Goal: Task Accomplishment & Management: Manage account settings

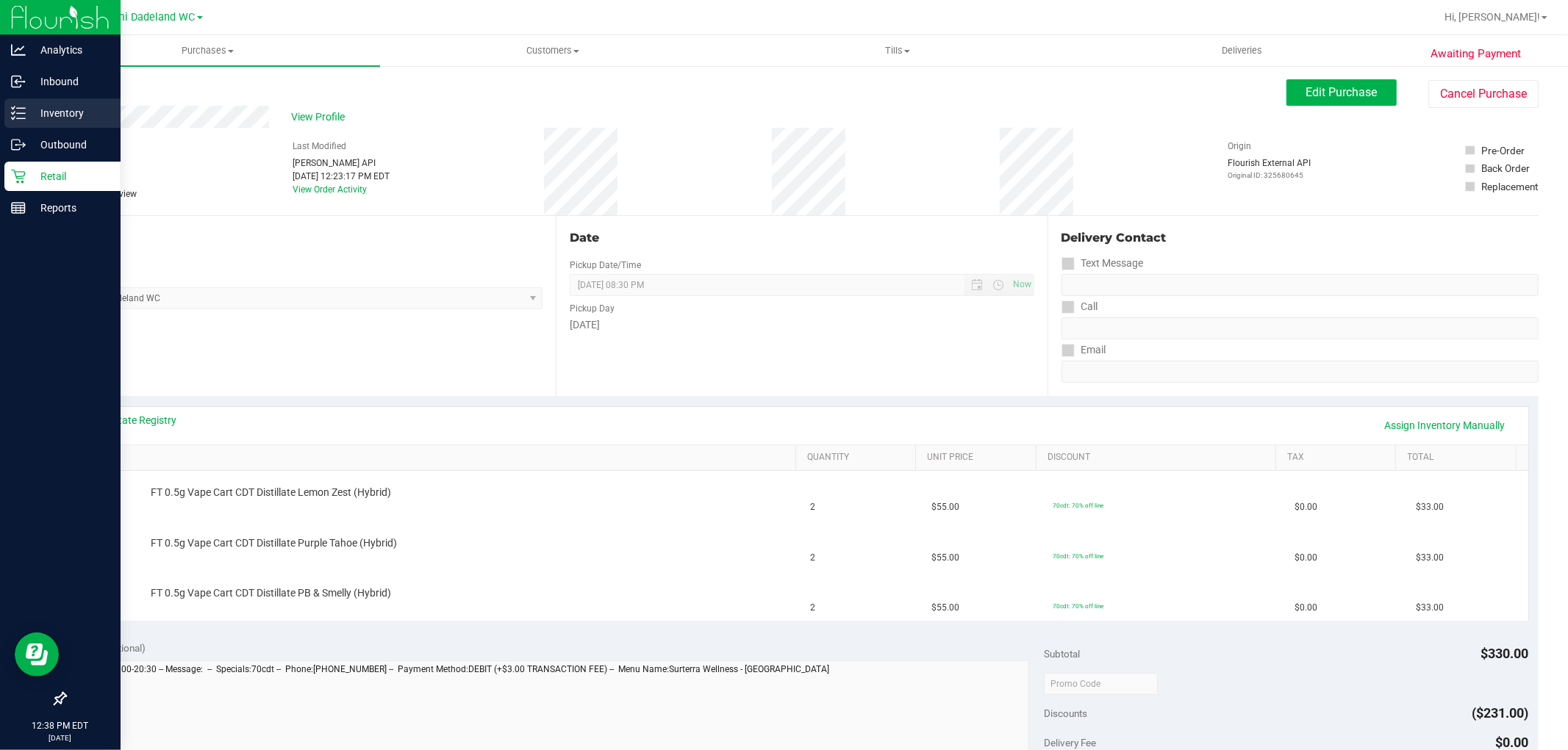
click at [19, 108] on icon at bounding box center [18, 113] width 14 height 14
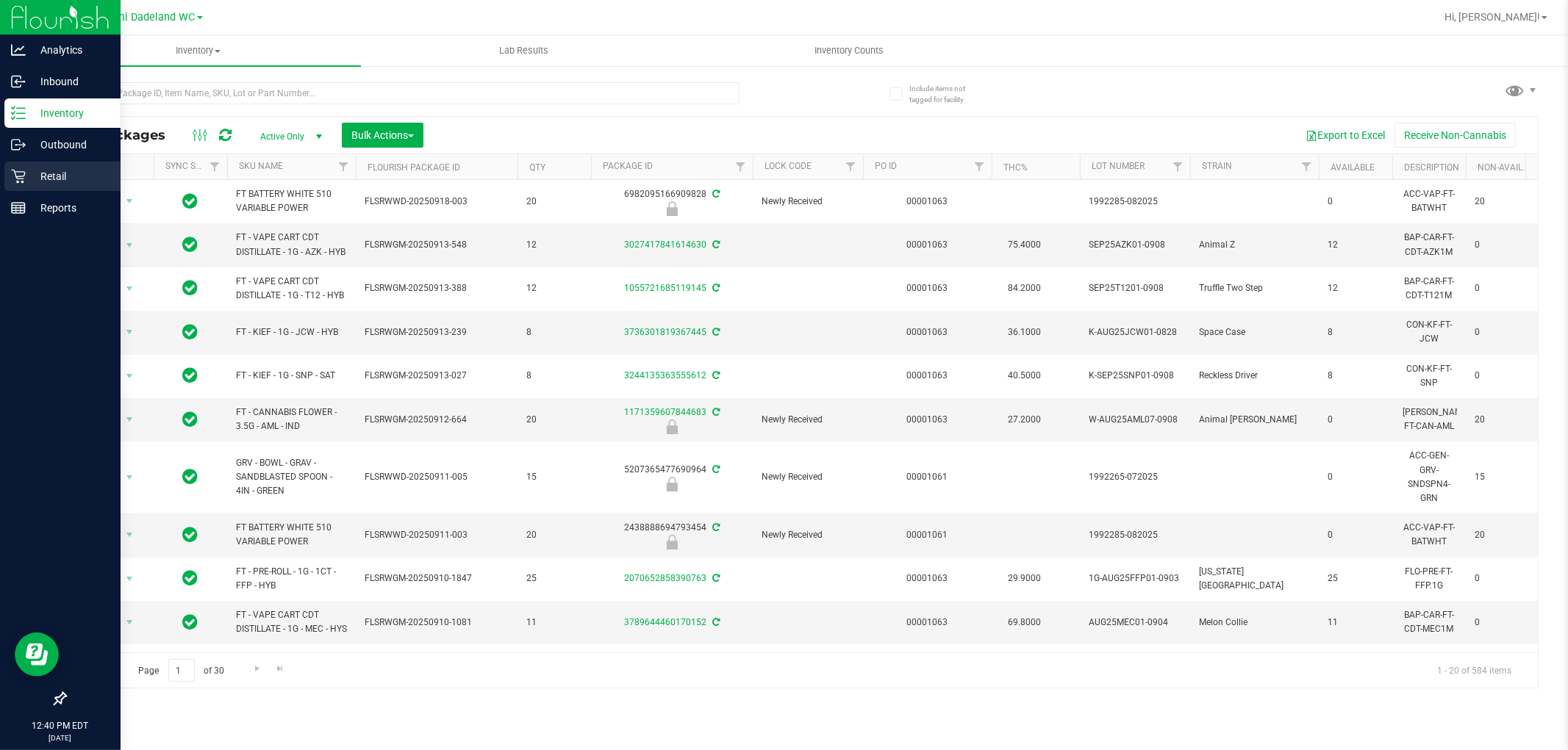
click at [8, 182] on div "Retail" at bounding box center [62, 176] width 116 height 30
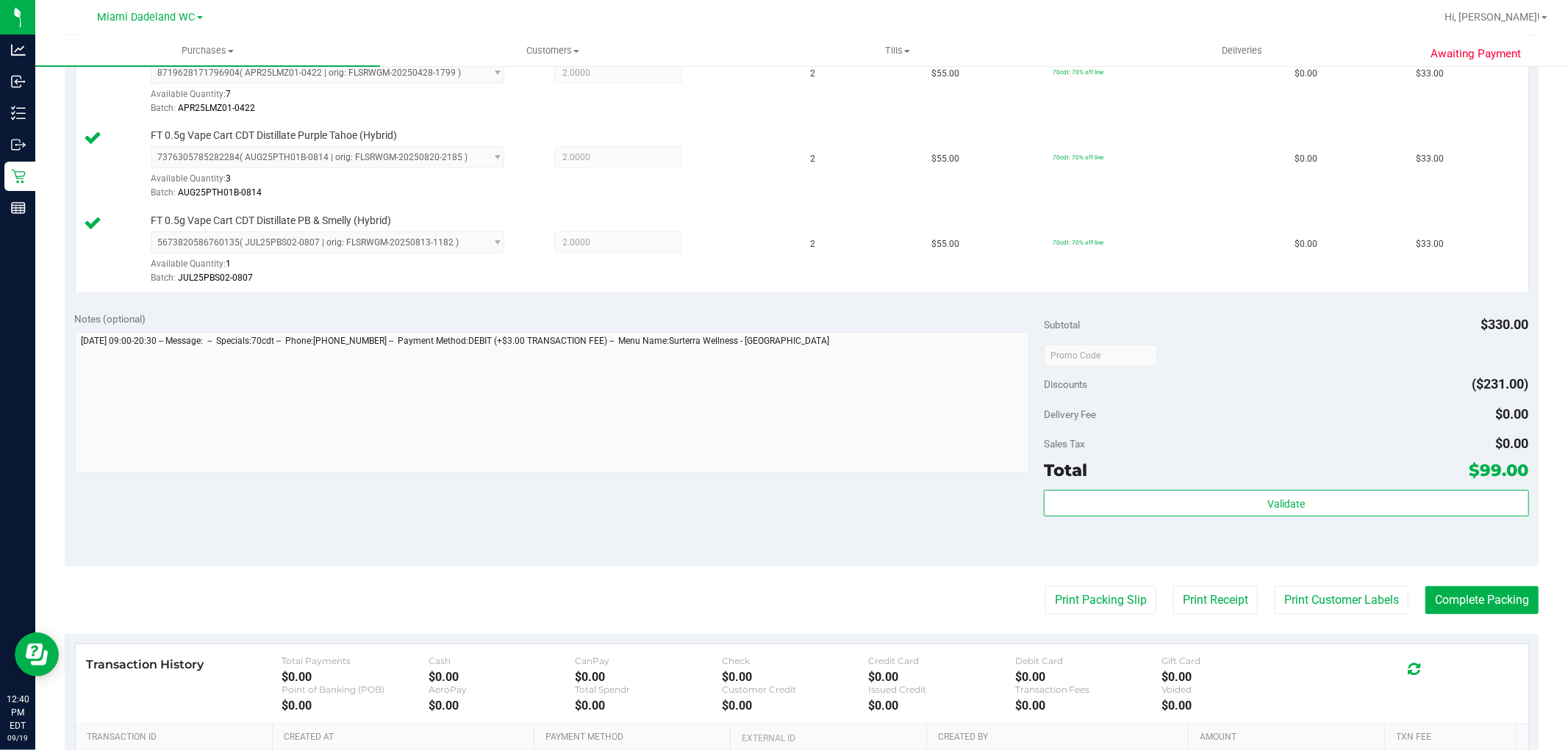
scroll to position [489, 0]
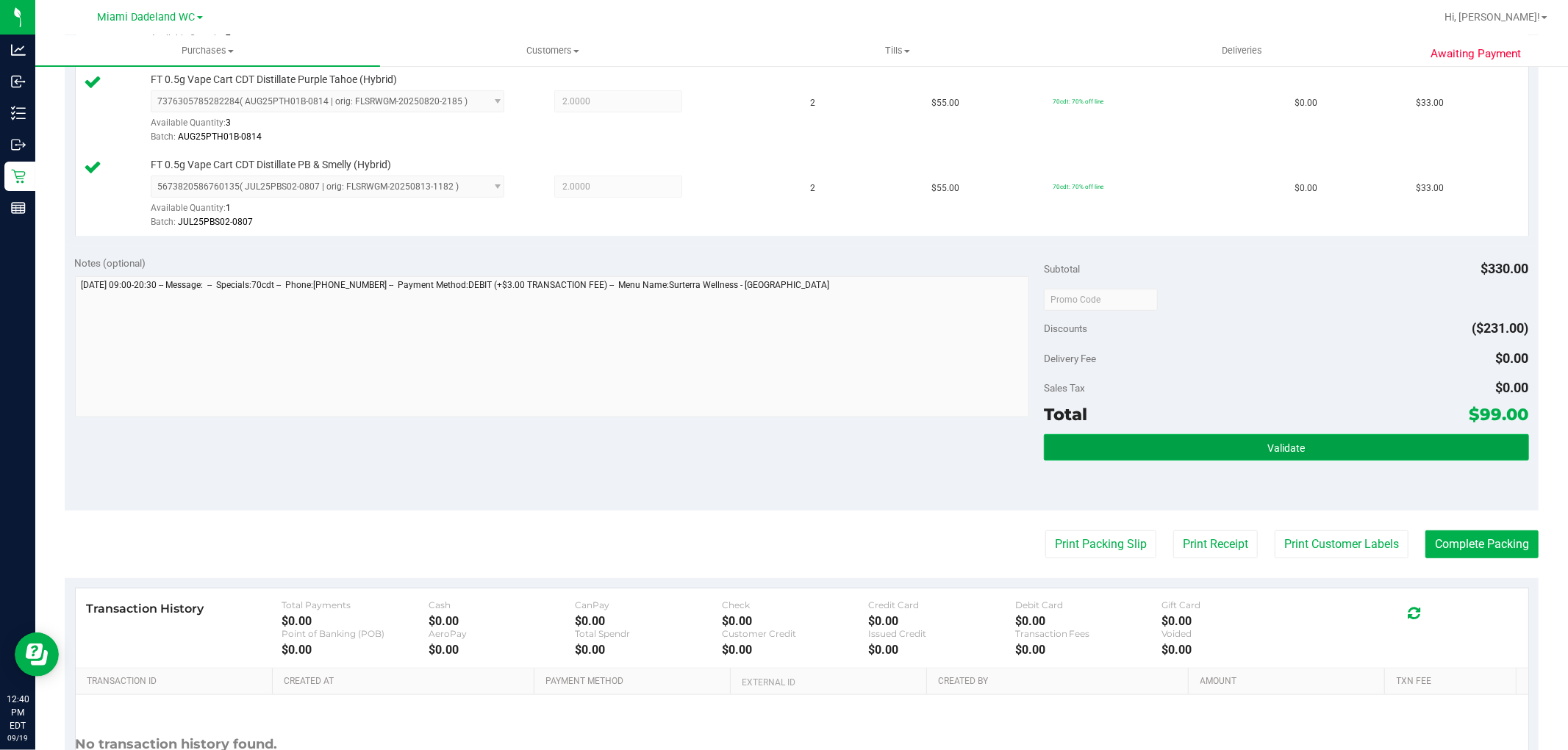
drag, startPoint x: 1419, startPoint y: 451, endPoint x: 1208, endPoint y: 450, distance: 211.0
click at [1419, 450] on button "Validate" at bounding box center [1286, 447] width 484 height 26
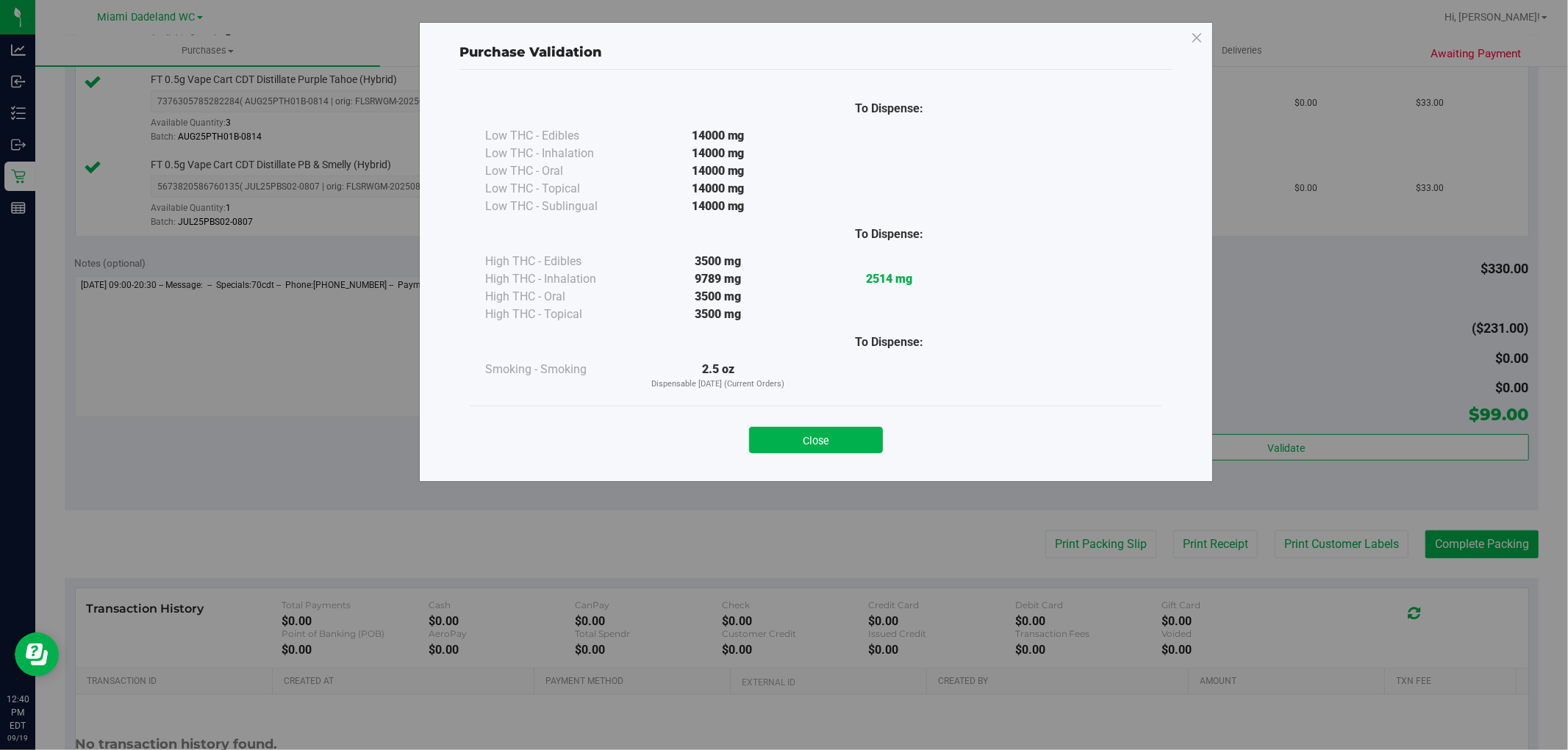
click at [811, 437] on button "Close" at bounding box center [816, 440] width 134 height 26
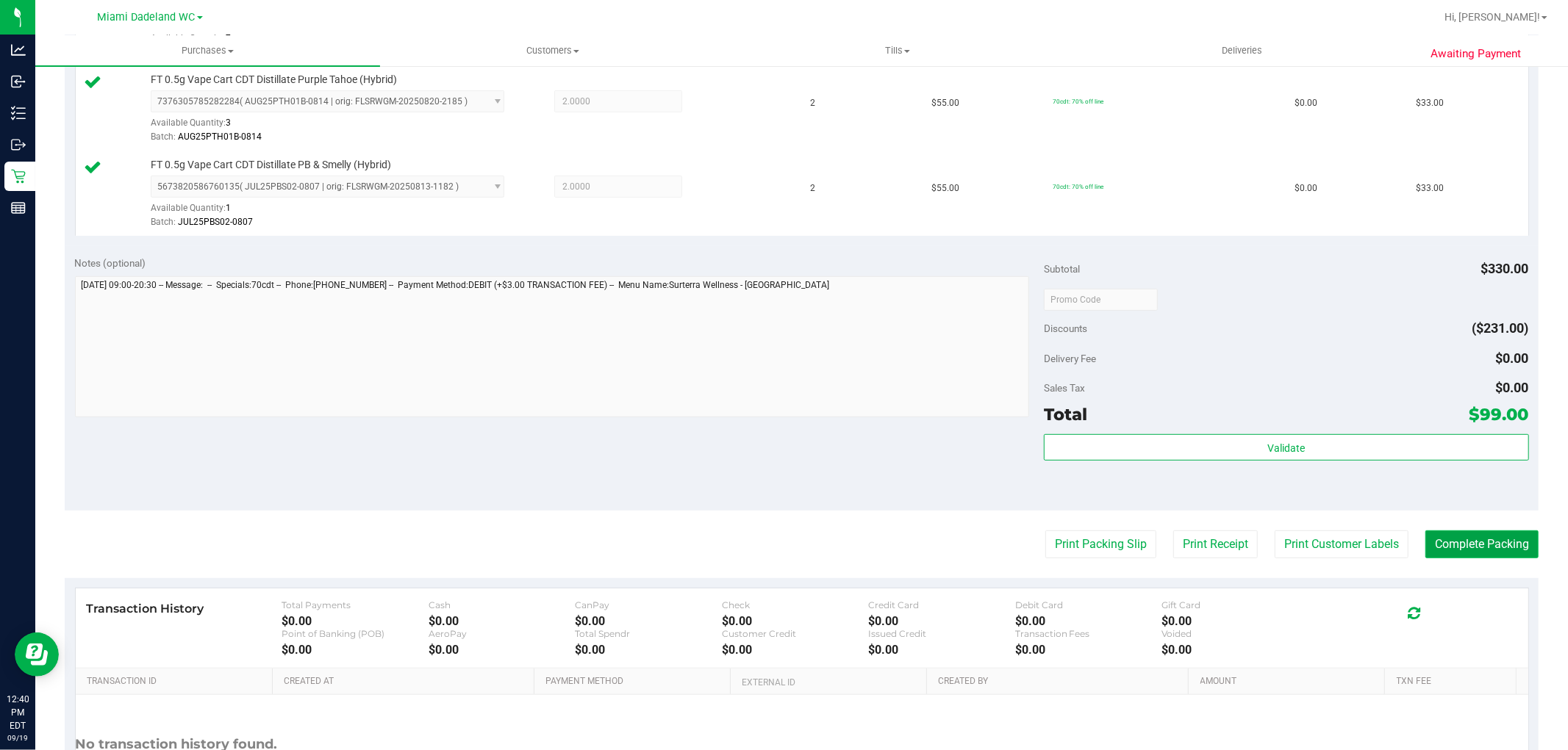
click at [1525, 532] on button "Complete Packing" at bounding box center [1481, 544] width 113 height 28
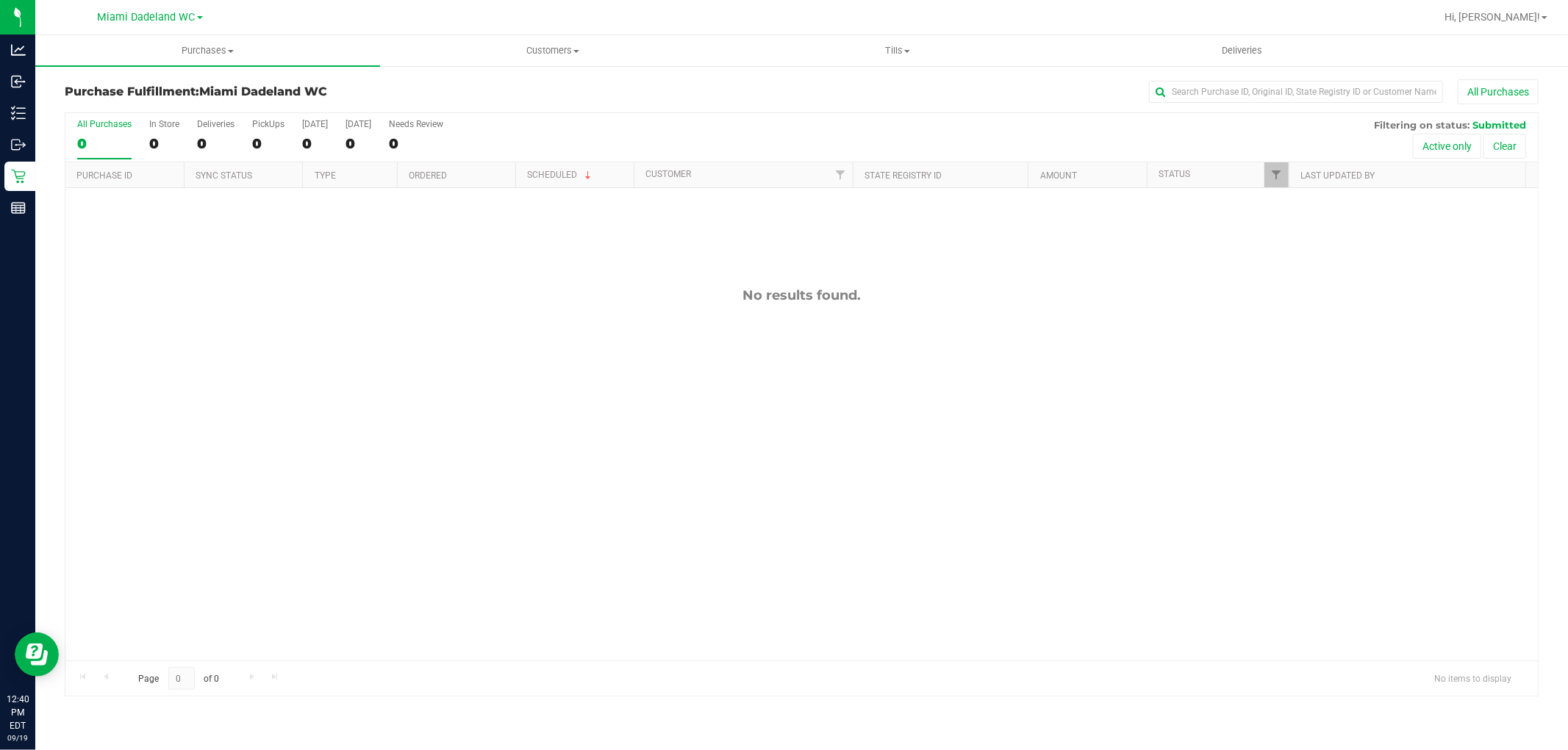
drag, startPoint x: 498, startPoint y: 364, endPoint x: 111, endPoint y: 299, distance: 392.4
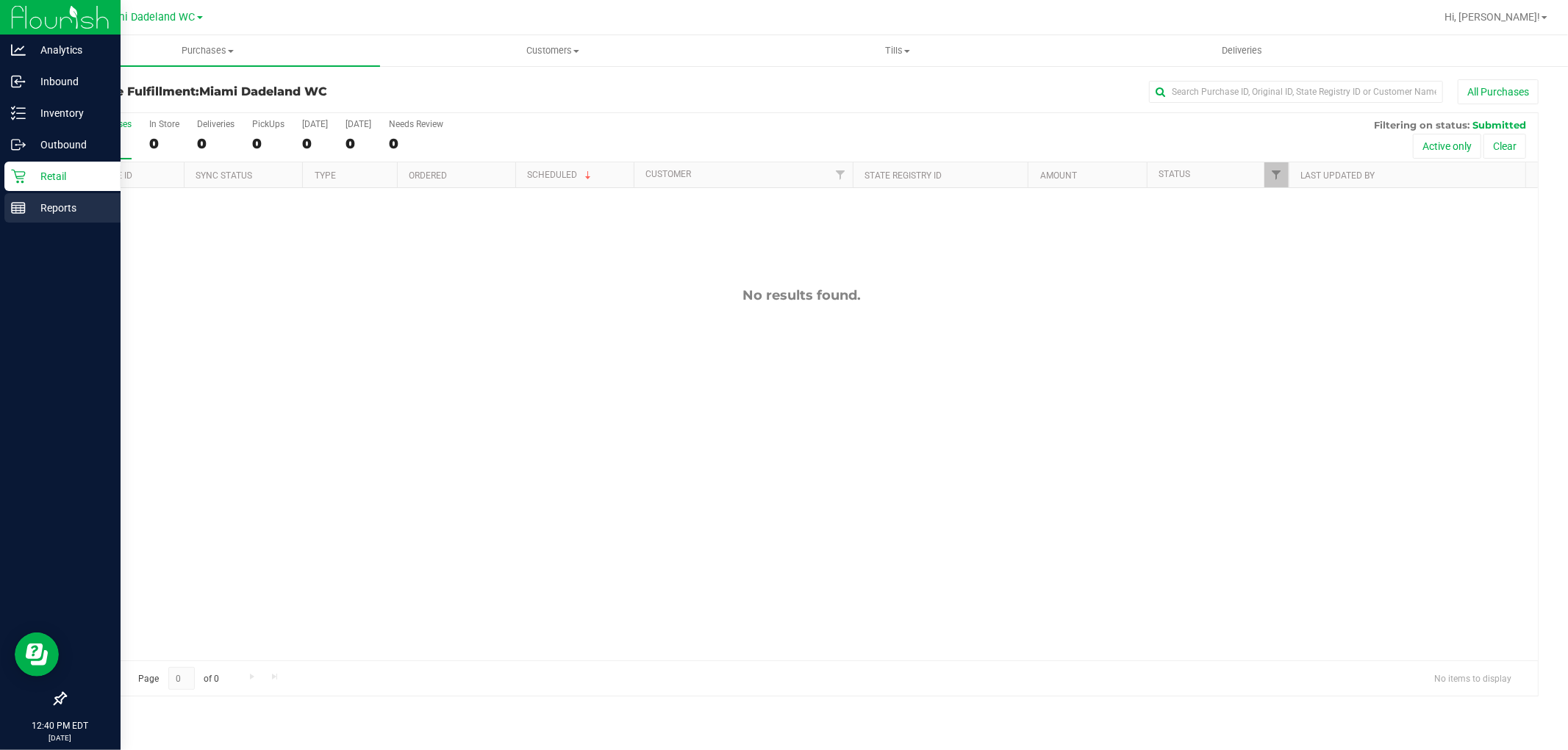
drag, startPoint x: 111, startPoint y: 299, endPoint x: 13, endPoint y: 206, distance: 135.1
click at [13, 206] on icon at bounding box center [18, 208] width 14 height 14
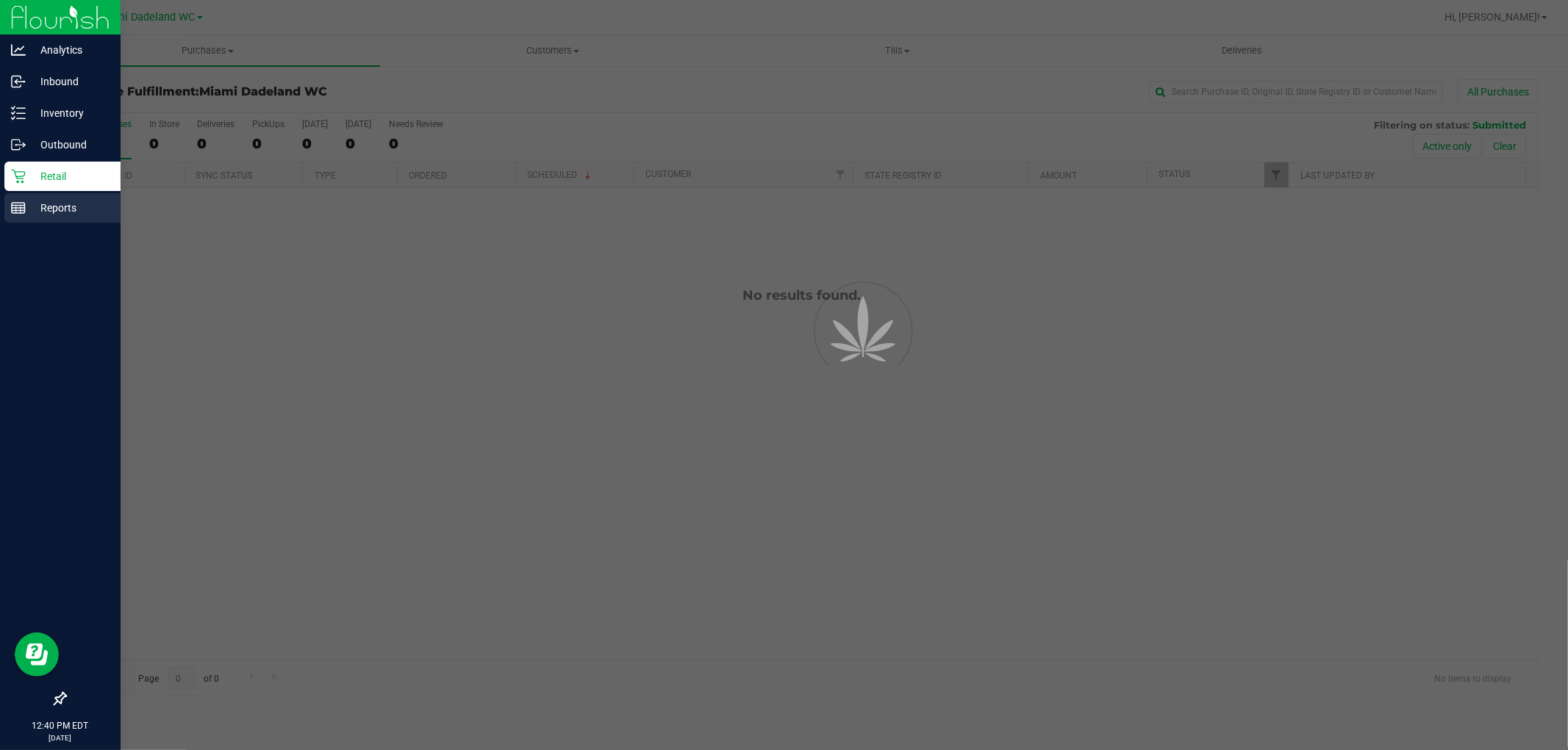
click at [13, 206] on icon at bounding box center [18, 208] width 14 height 14
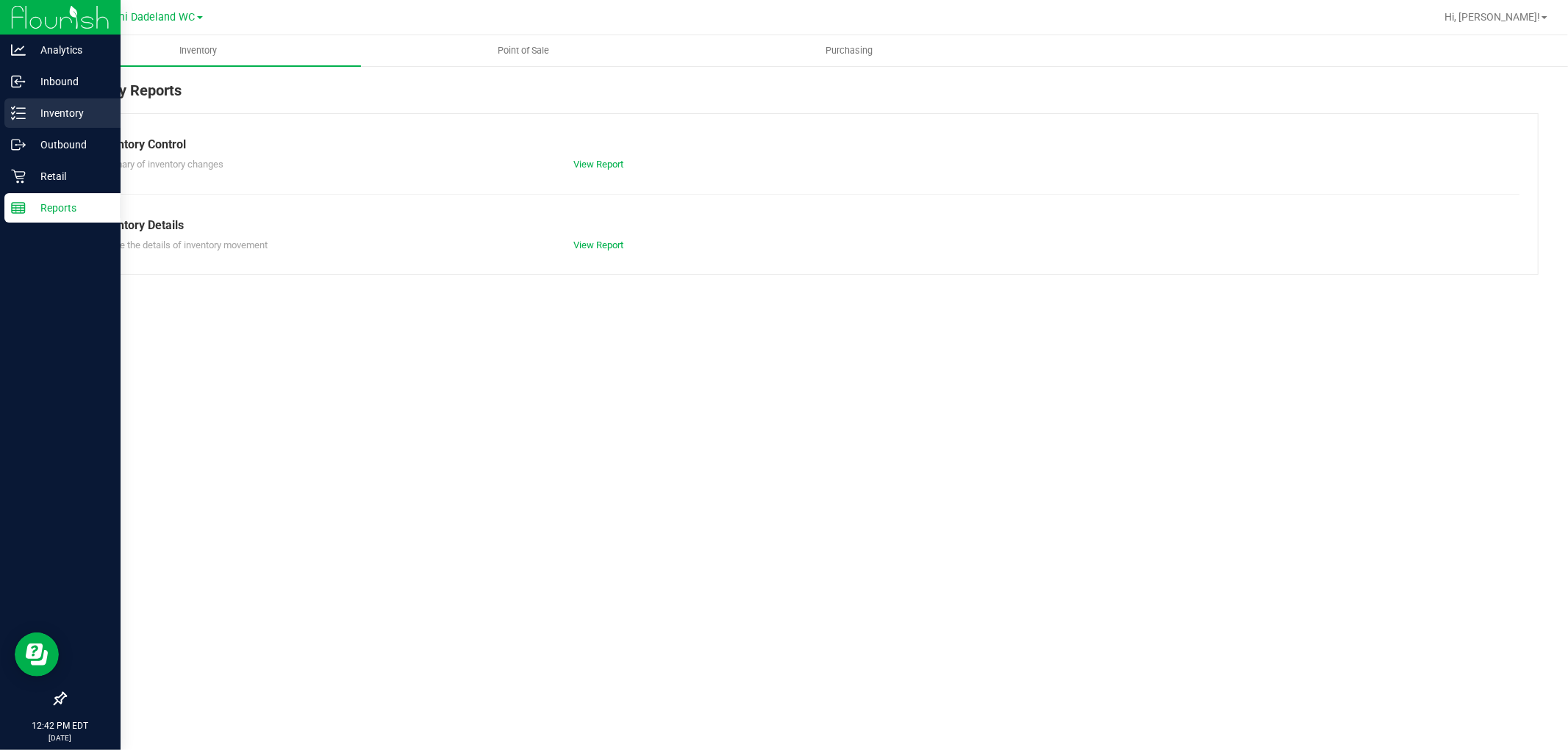
click at [39, 114] on p "Inventory" at bounding box center [70, 113] width 88 height 18
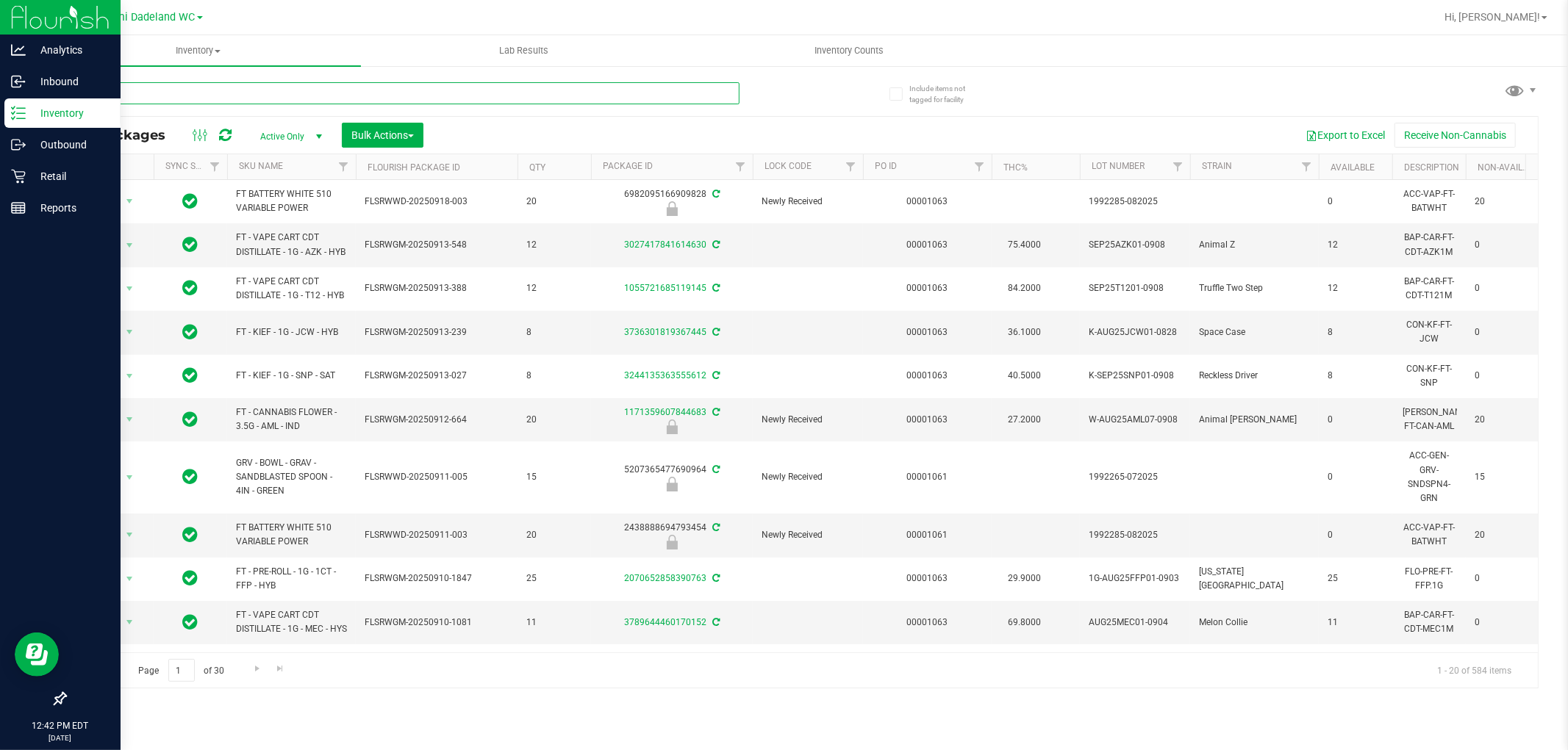
click at [302, 99] on input "text" at bounding box center [402, 92] width 675 height 22
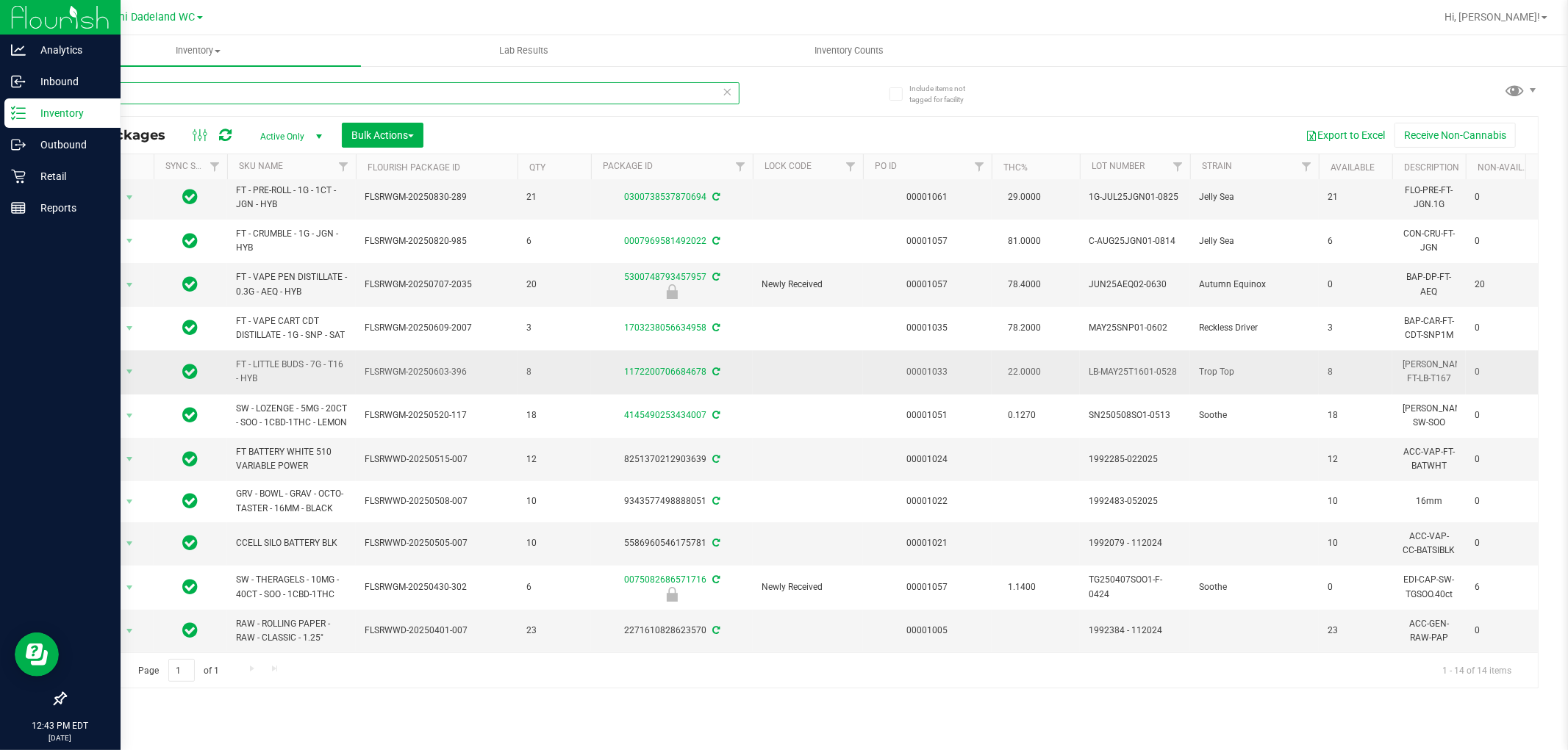
scroll to position [186, 0]
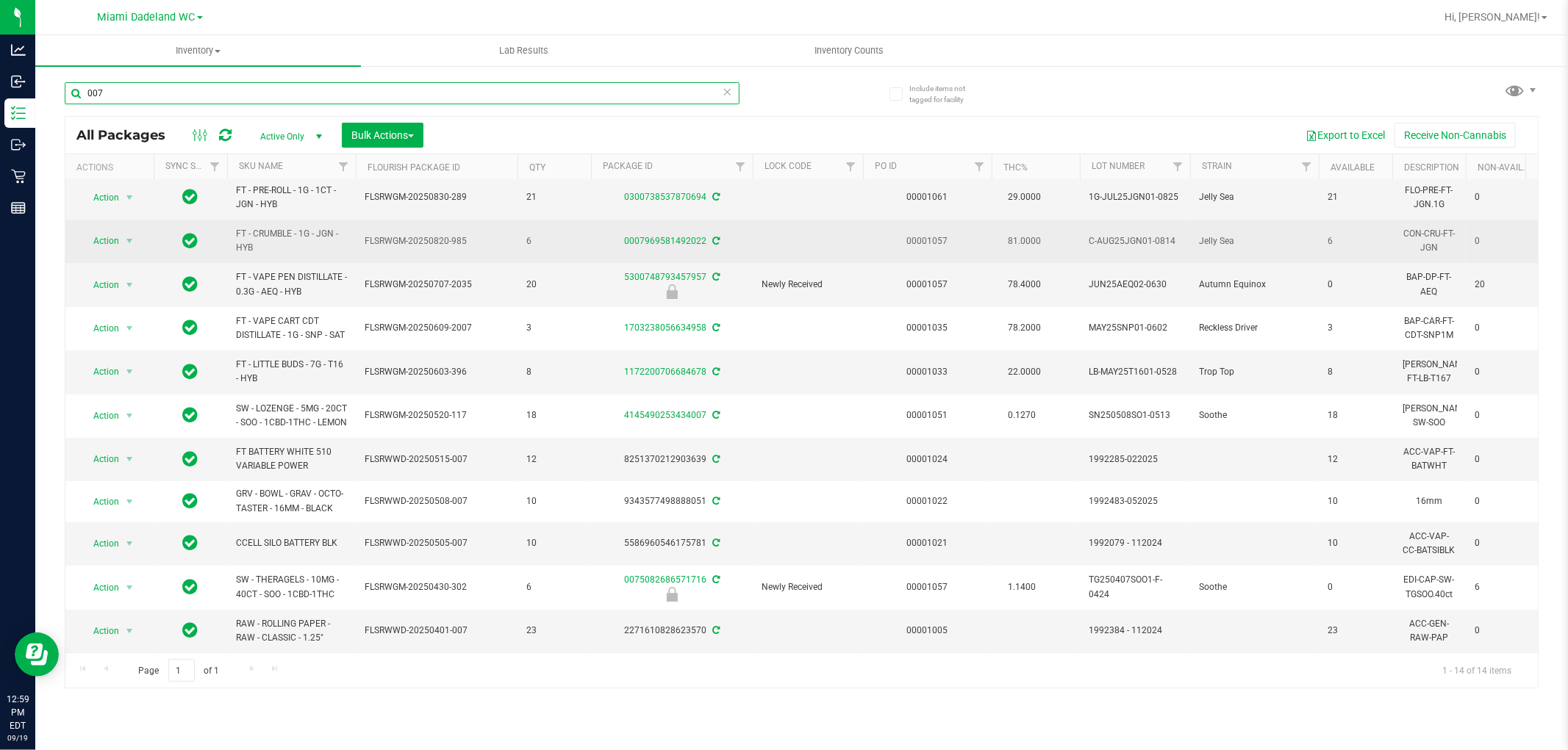
type input "007"
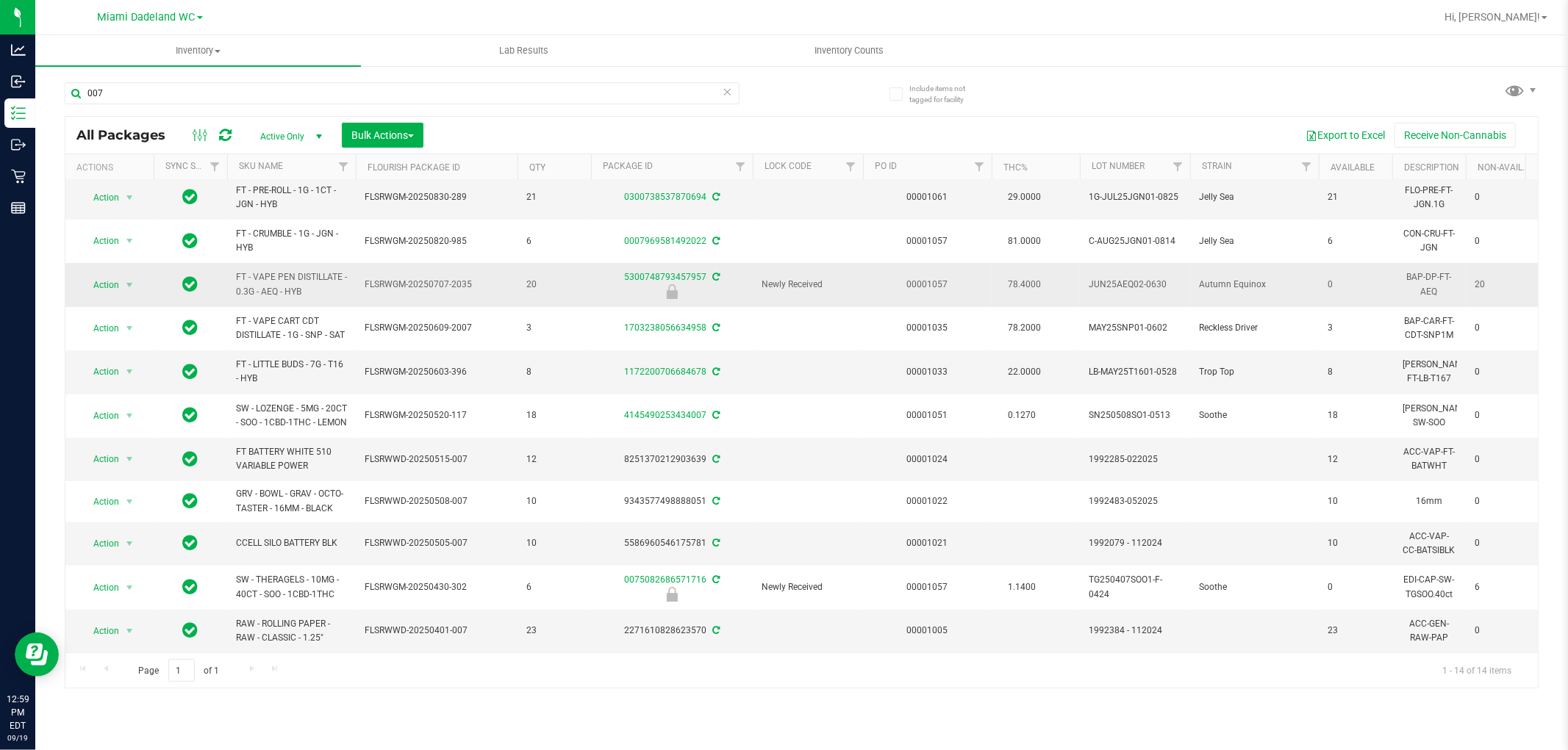
drag, startPoint x: 287, startPoint y: 222, endPoint x: 259, endPoint y: 245, distance: 36.2
click at [287, 227] on span "FT - CRUMBLE - 1G - JGN - HYB" at bounding box center [292, 241] width 111 height 28
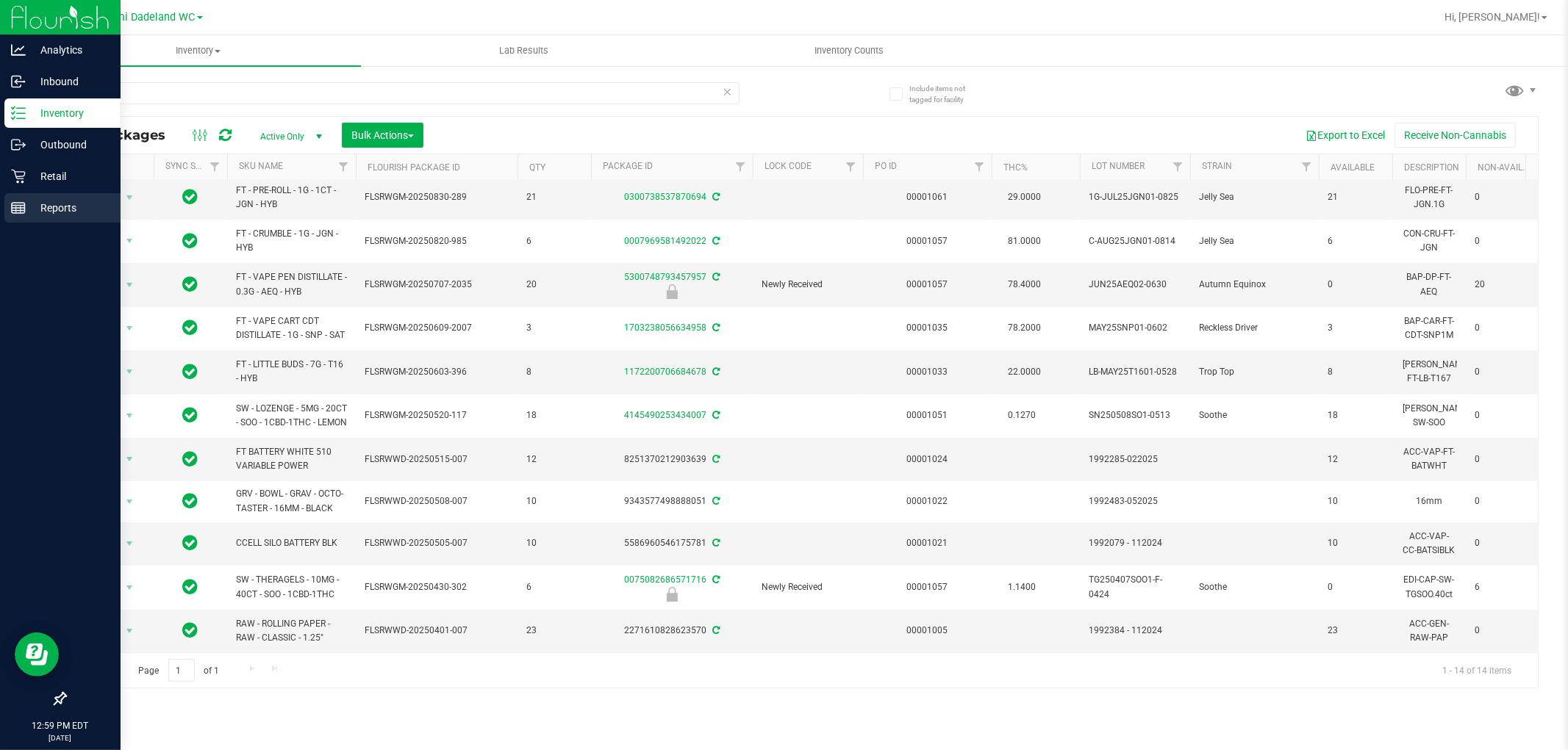
click at [59, 203] on p "Reports" at bounding box center [70, 208] width 88 height 18
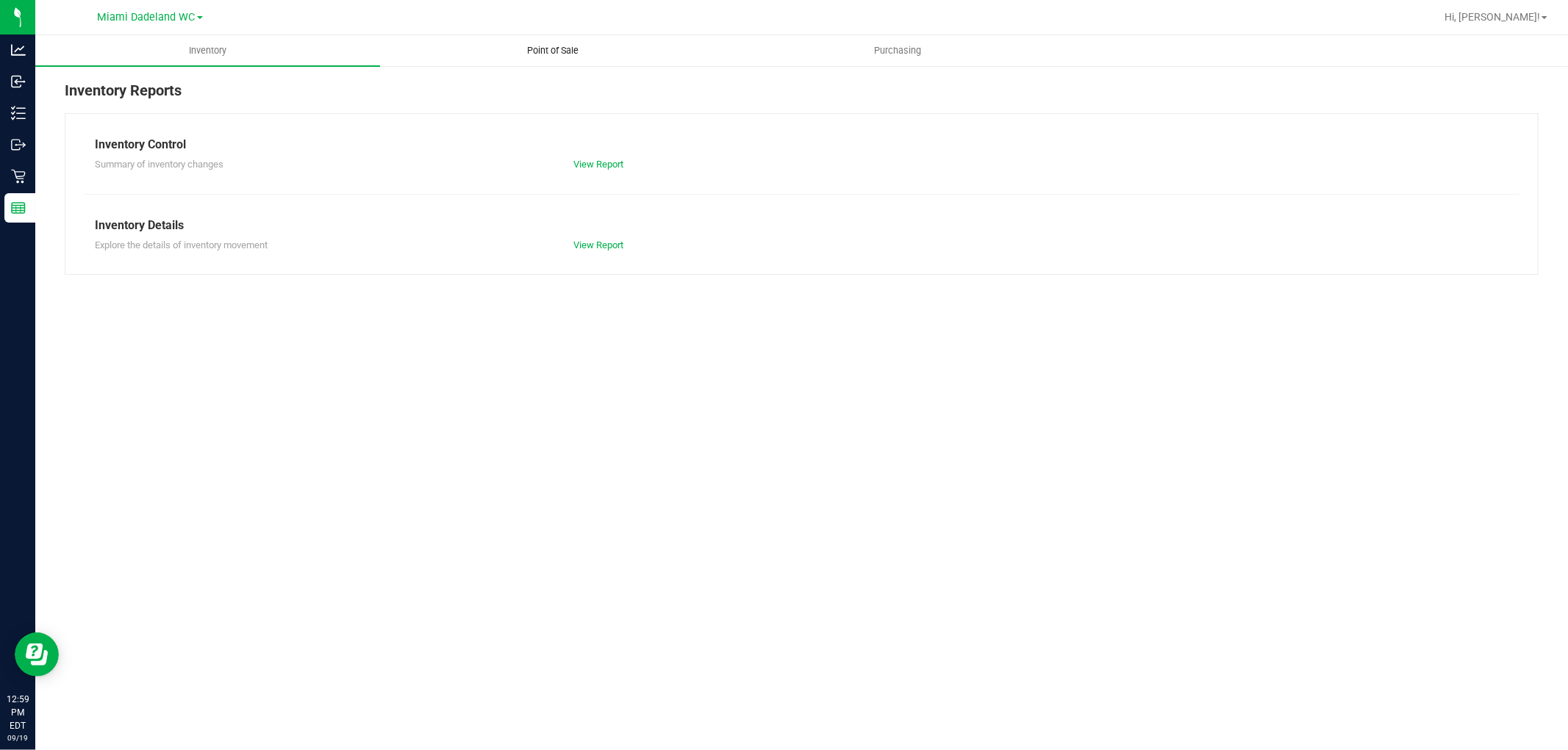
click at [533, 48] on span "Point of Sale" at bounding box center [552, 51] width 91 height 13
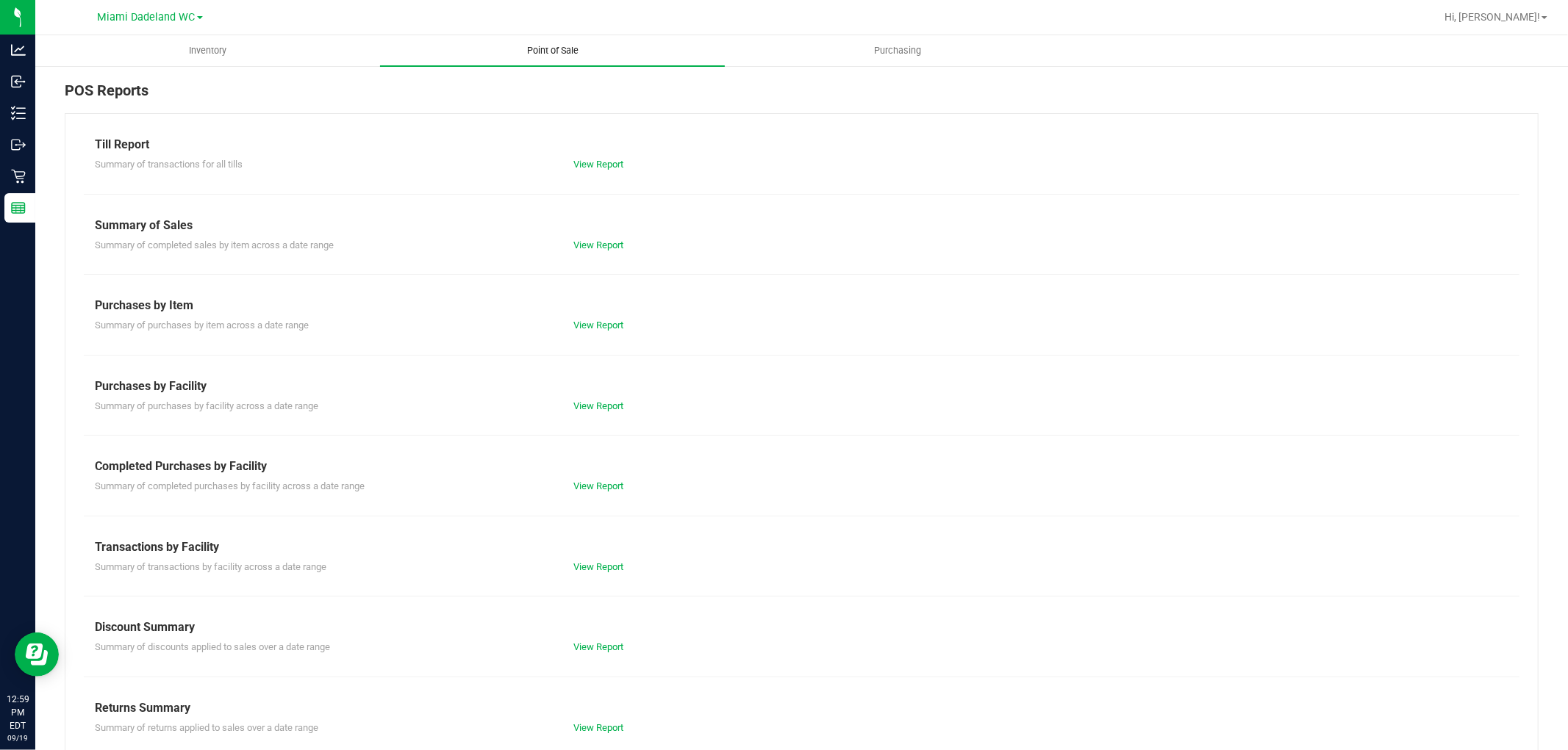
click at [534, 48] on span "Point of Sale" at bounding box center [552, 51] width 91 height 13
click at [619, 479] on div "Summary of completed purchases by facility across a date range View Report" at bounding box center [801, 484] width 1435 height 18
click at [598, 482] on link "View Report" at bounding box center [598, 487] width 50 height 11
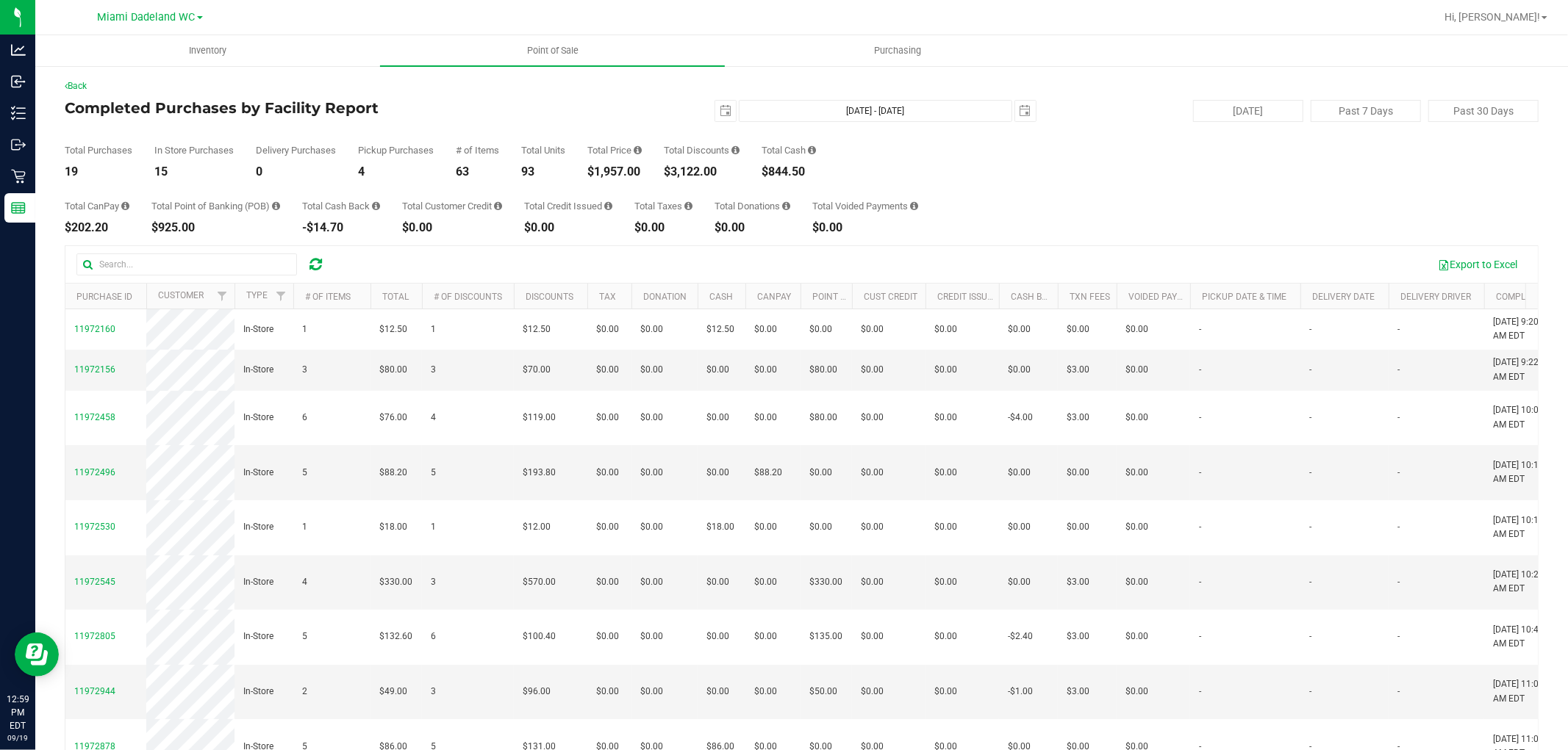
click at [965, 188] on div "Total CanPay $202.20 Total Point of Banking (POB) $925.00 Total Cash Back -$14.…" at bounding box center [802, 206] width 1474 height 56
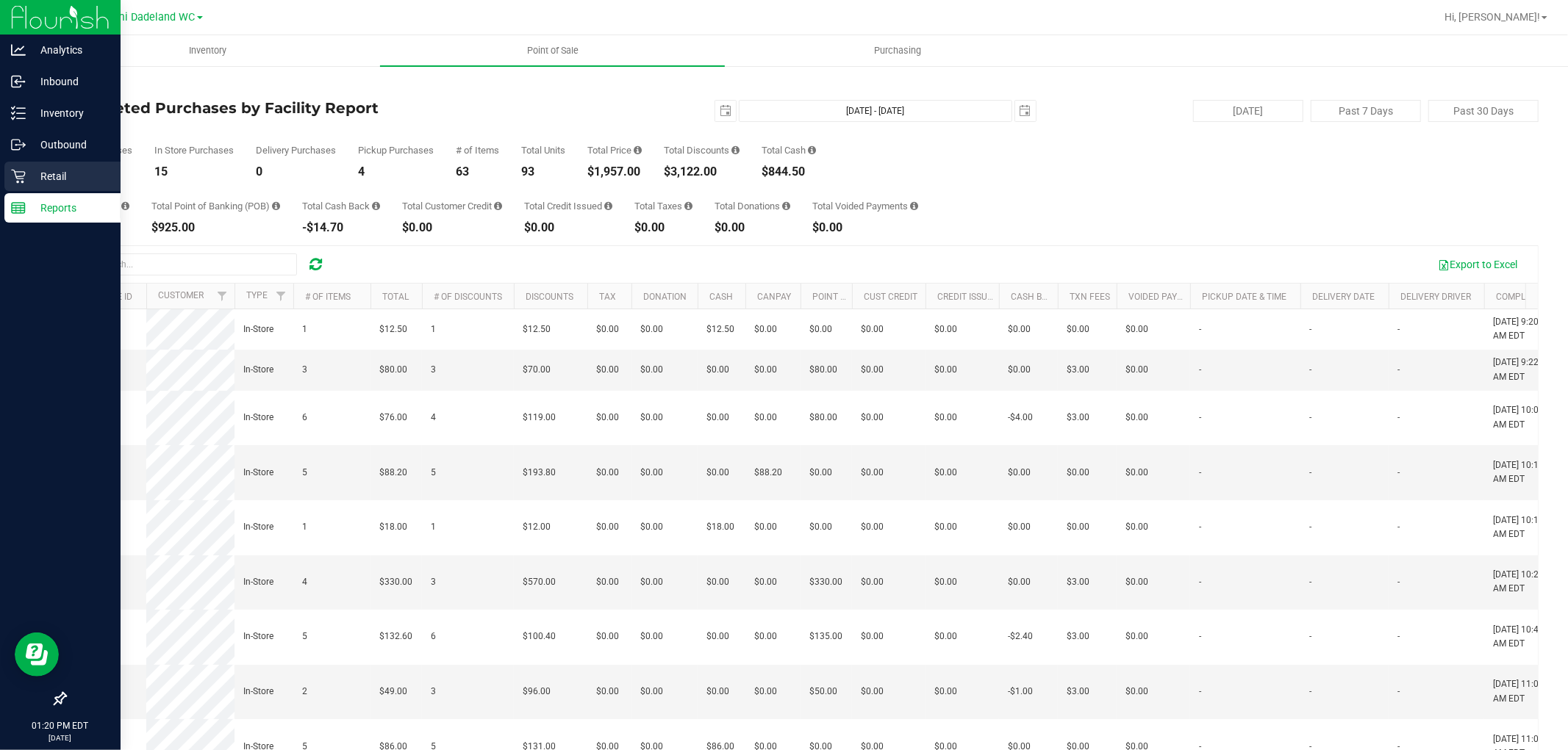
click at [47, 164] on div "Retail" at bounding box center [62, 176] width 116 height 30
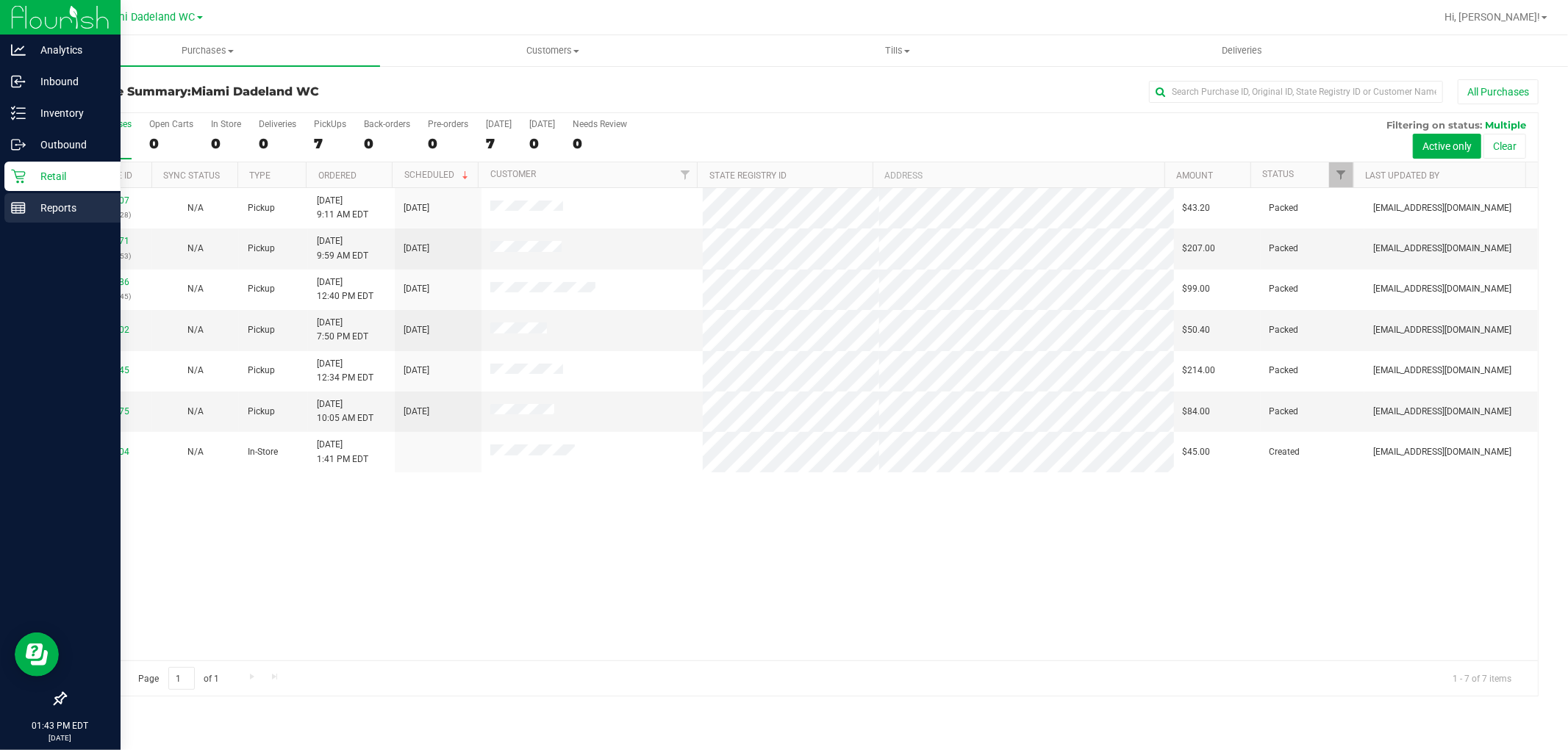
click at [3, 208] on link "Reports" at bounding box center [60, 209] width 120 height 31
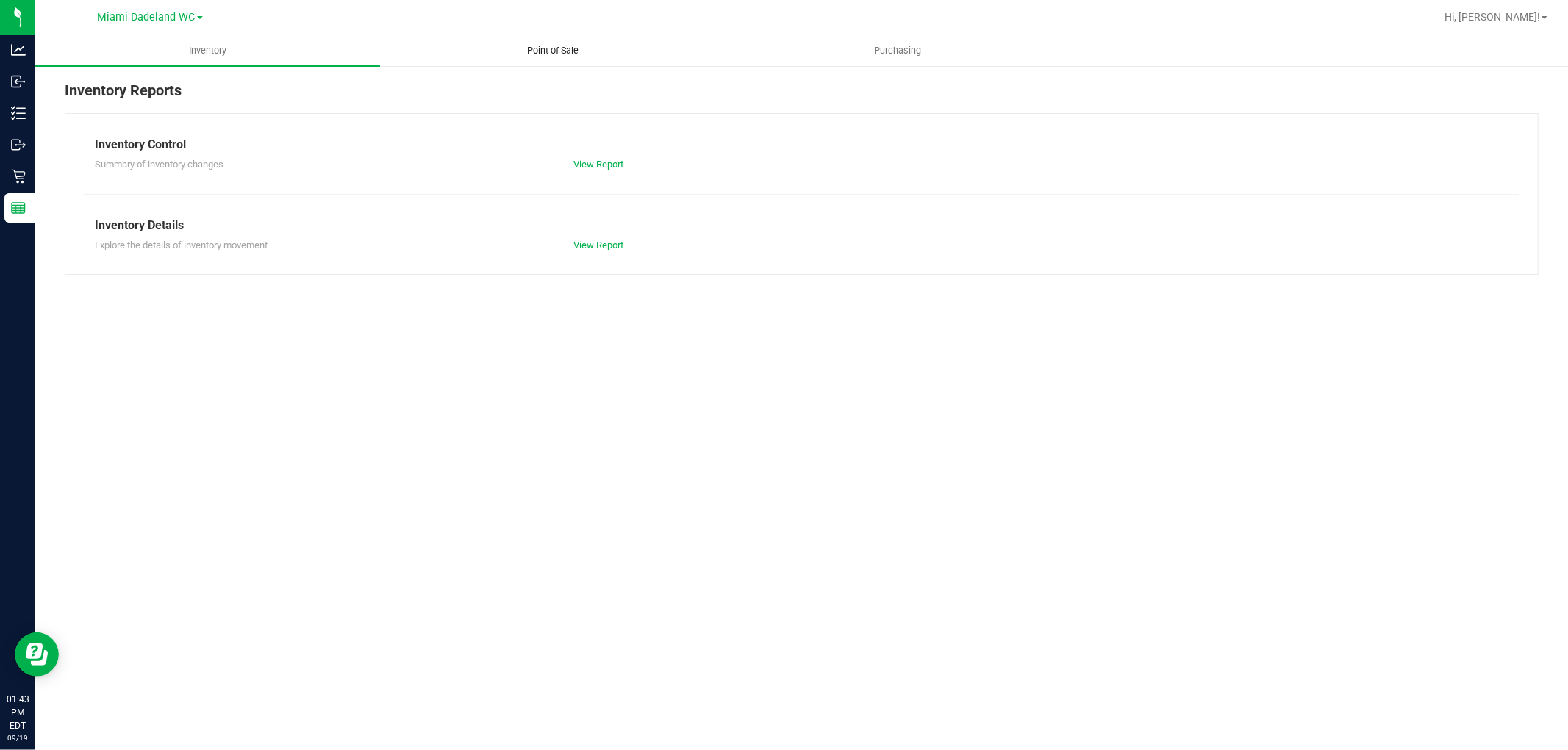
click at [578, 56] on span "Point of Sale" at bounding box center [552, 51] width 91 height 13
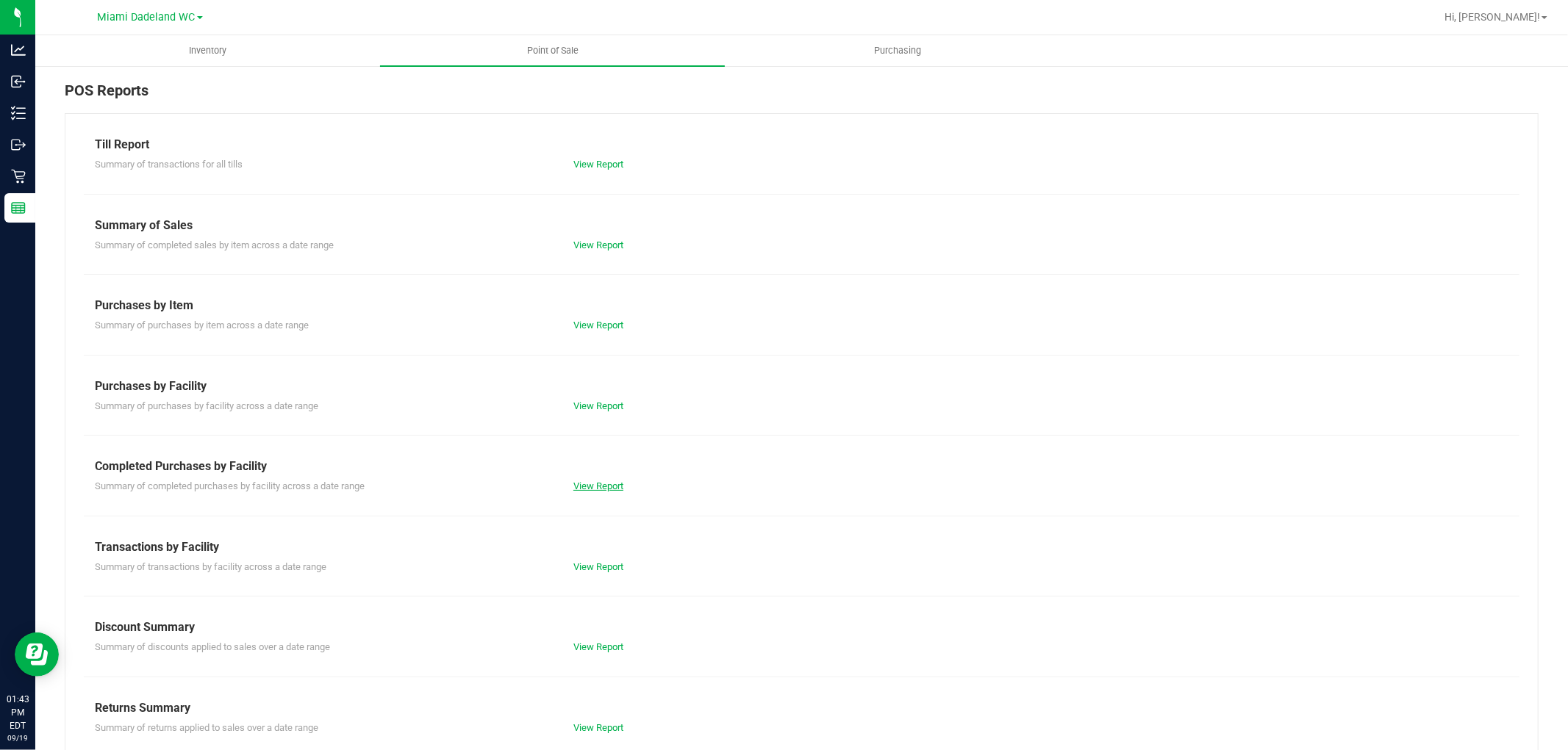
click at [582, 487] on link "View Report" at bounding box center [598, 487] width 50 height 11
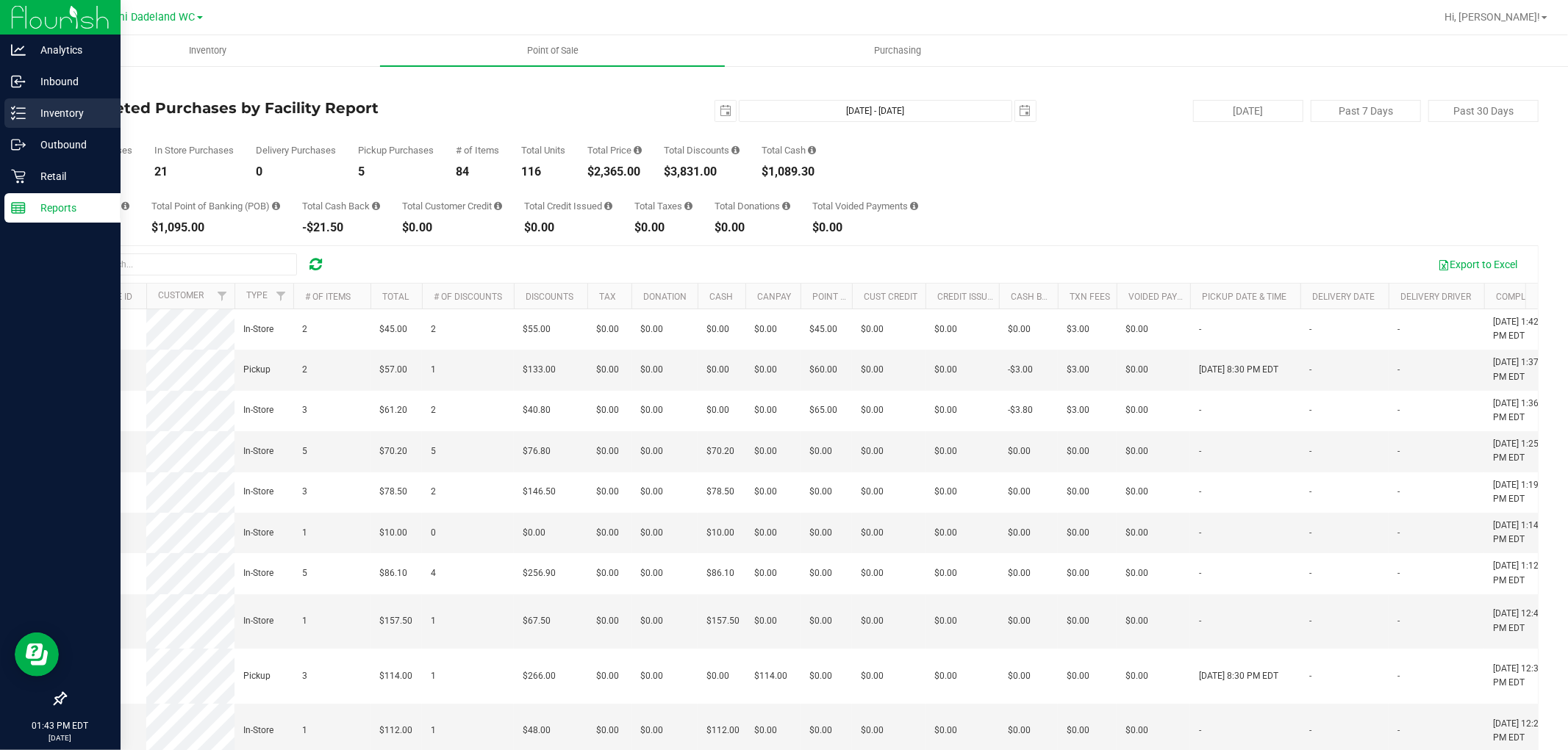
drag, startPoint x: 35, startPoint y: 108, endPoint x: 31, endPoint y: 116, distance: 8.9
click at [34, 112] on p "Inventory" at bounding box center [70, 113] width 88 height 18
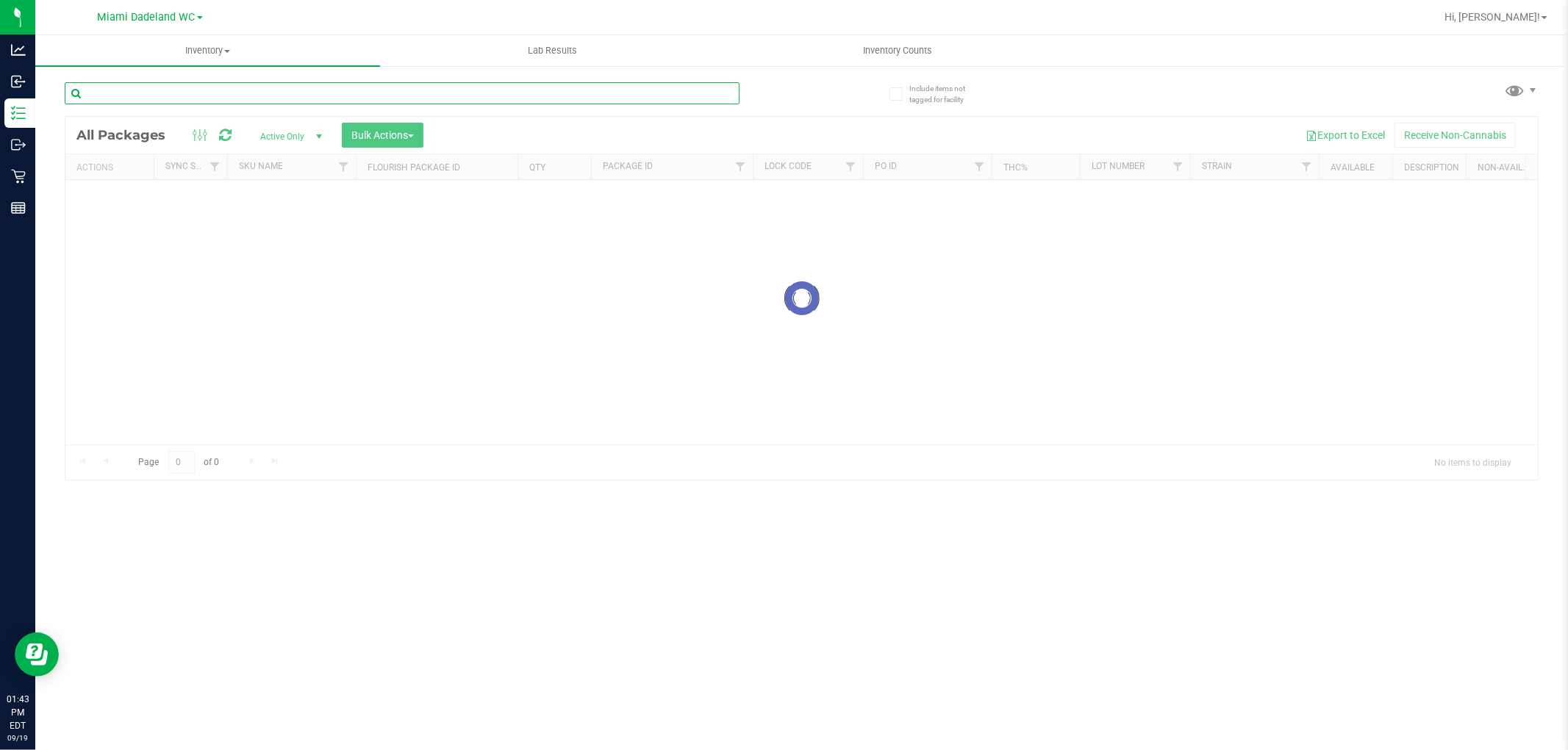
click at [282, 89] on input "text" at bounding box center [402, 92] width 675 height 22
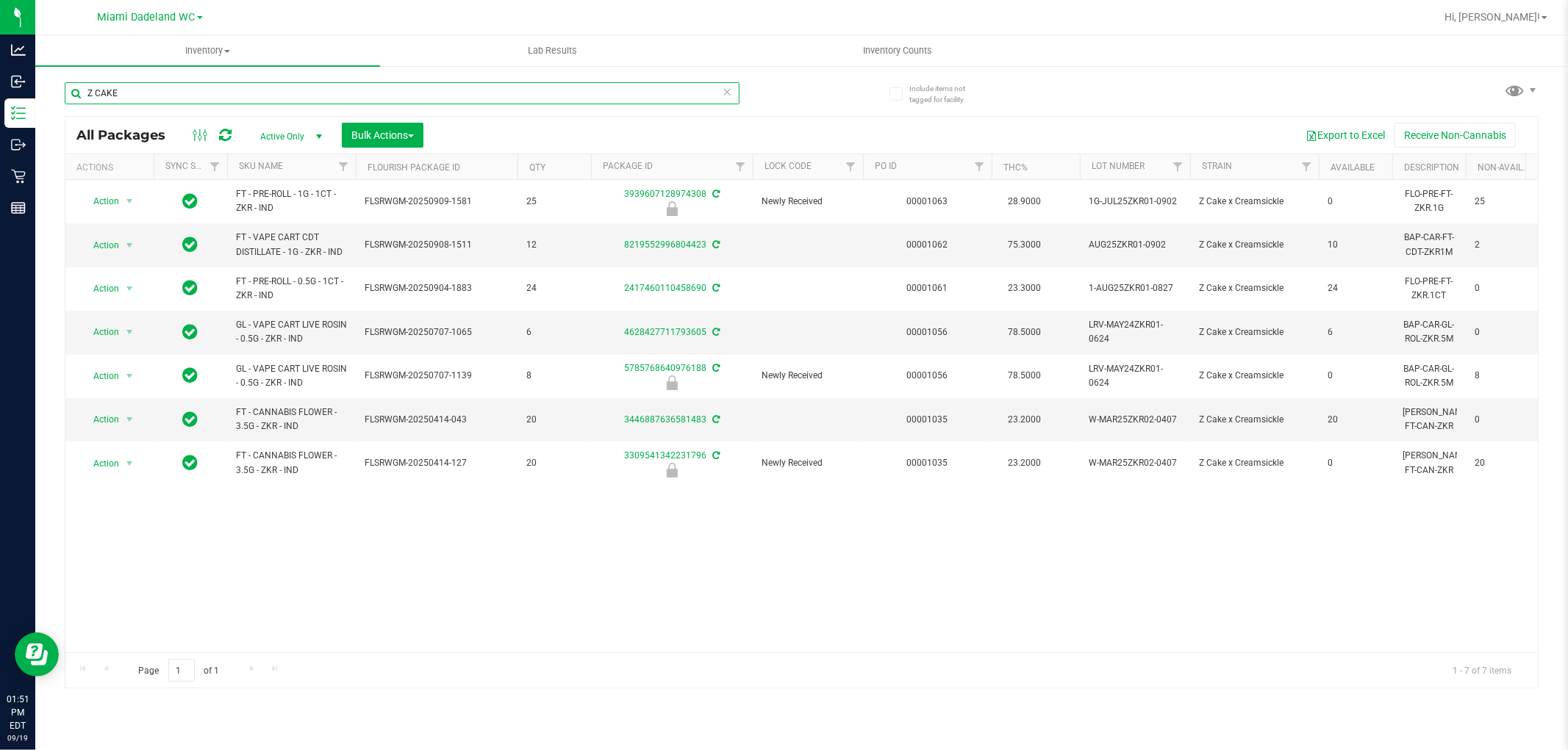
type input "Z CAKE"
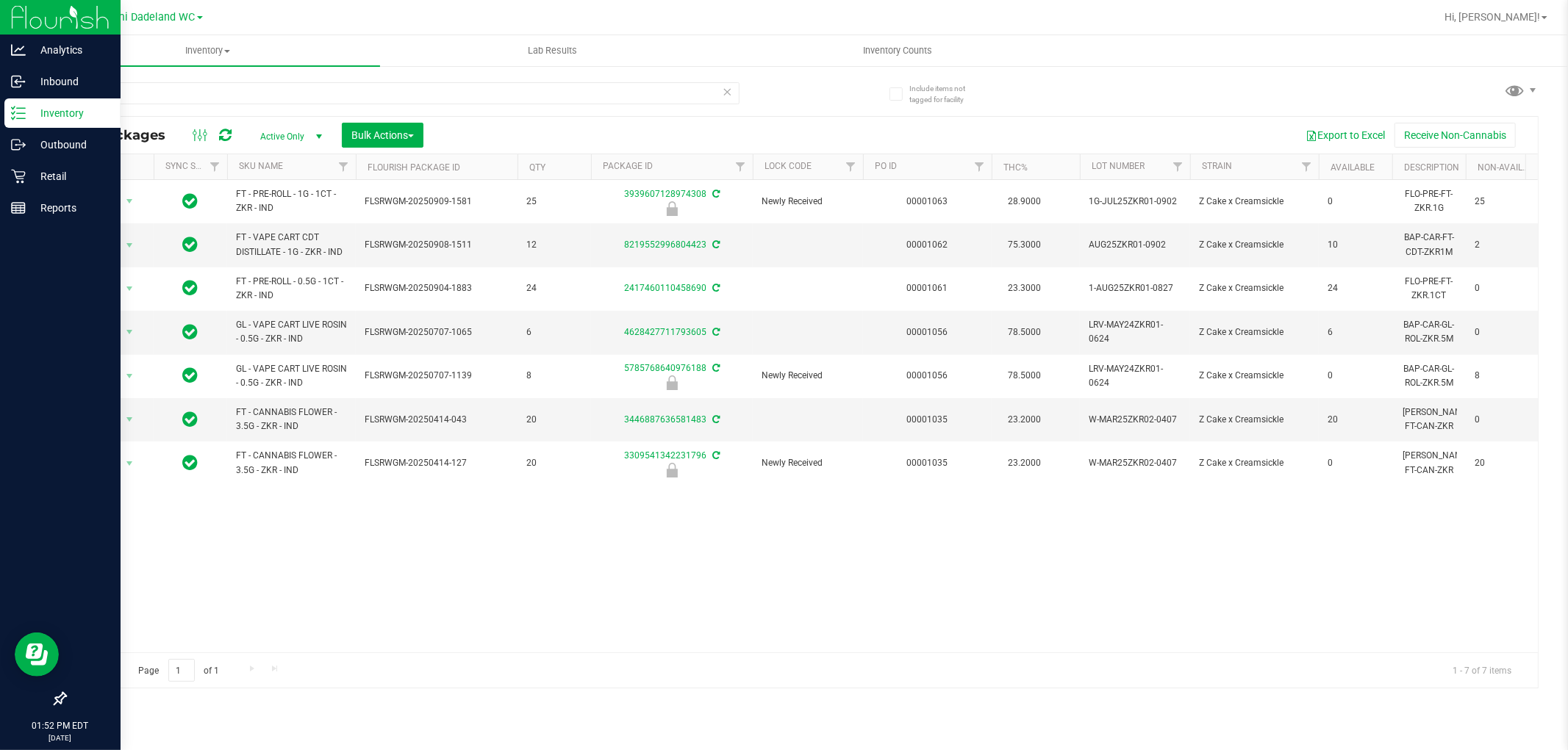
click at [57, 225] on div at bounding box center [60, 454] width 120 height 460
click at [56, 211] on p "Reports" at bounding box center [70, 208] width 88 height 18
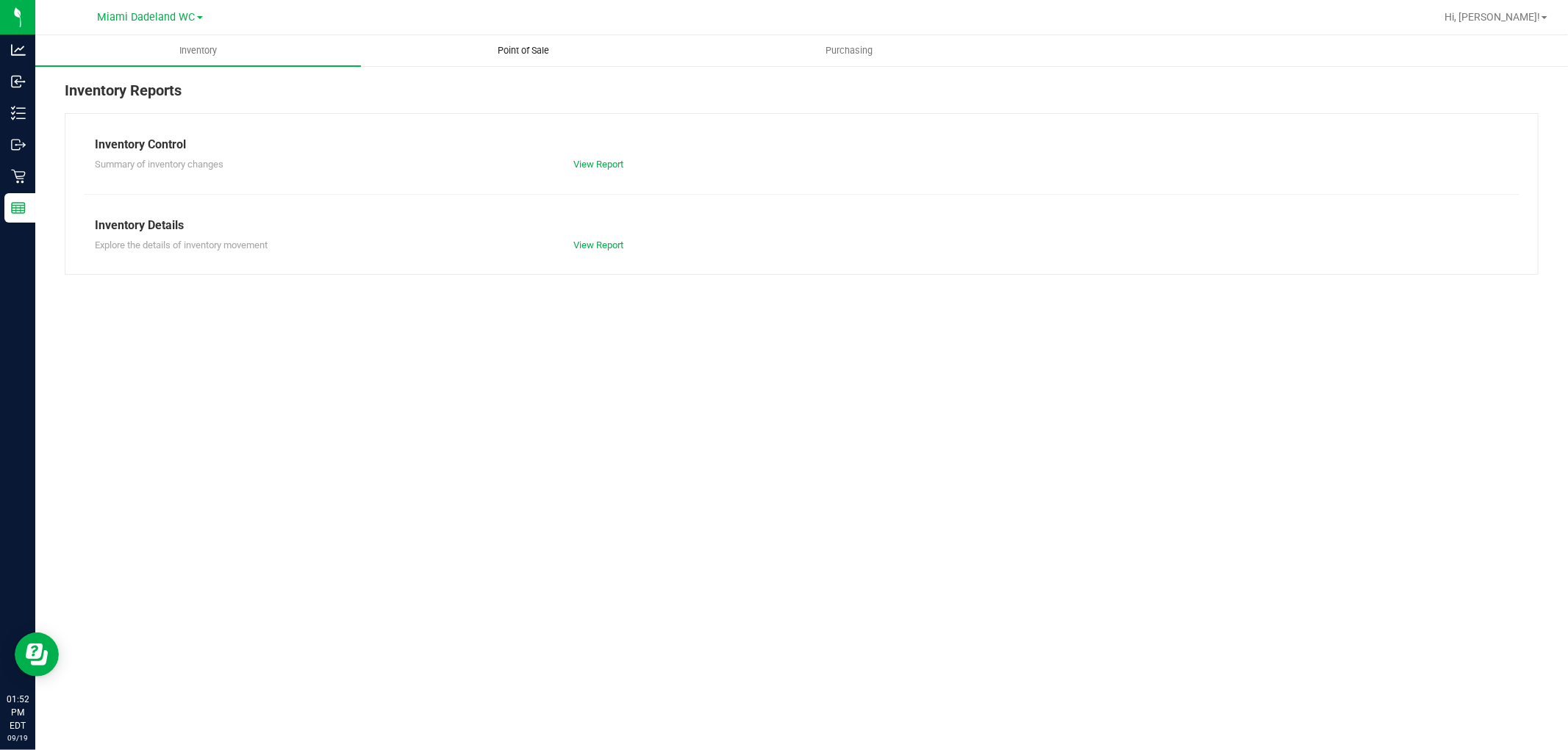
click at [526, 45] on span "Point of Sale" at bounding box center [524, 51] width 91 height 13
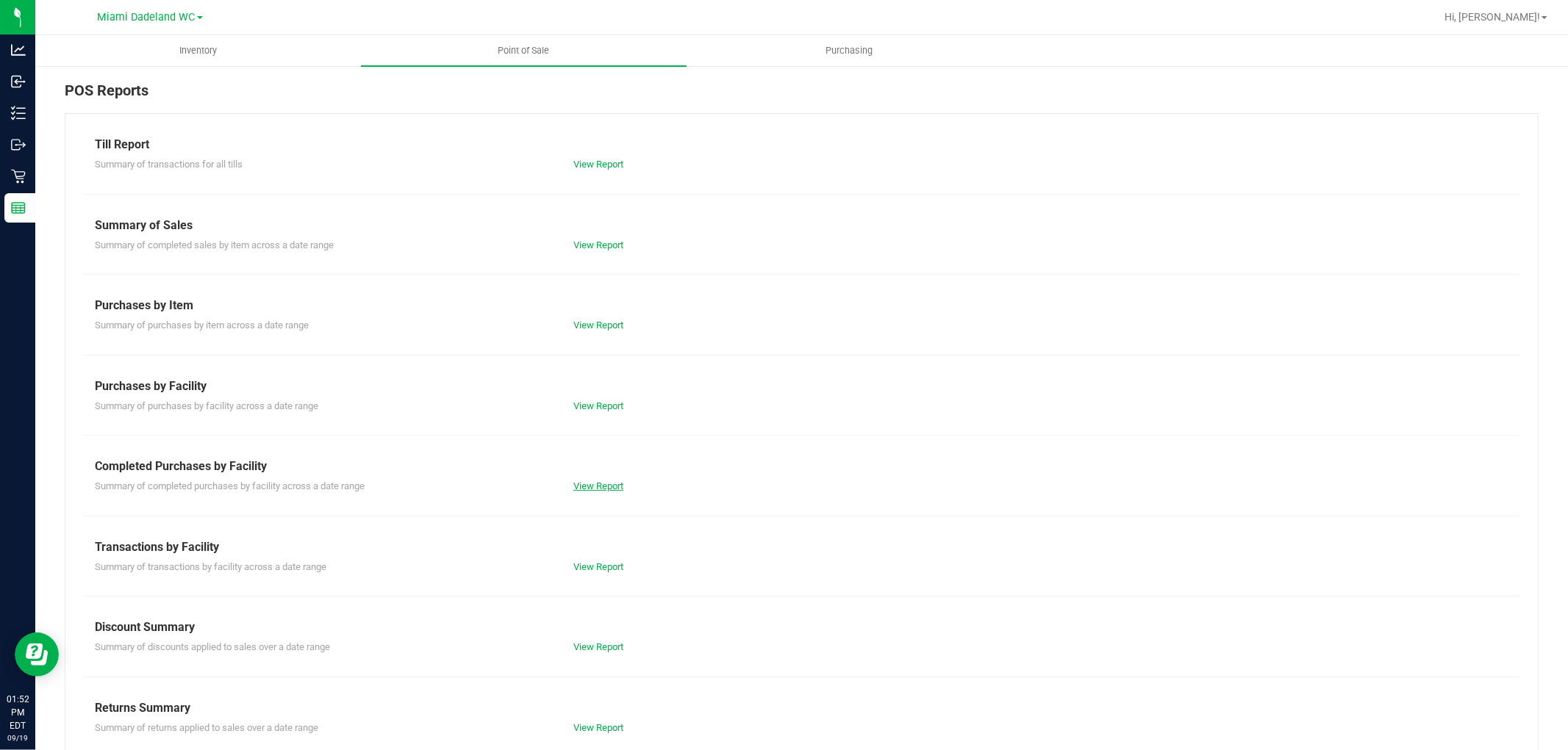
click at [606, 485] on link "View Report" at bounding box center [598, 487] width 50 height 11
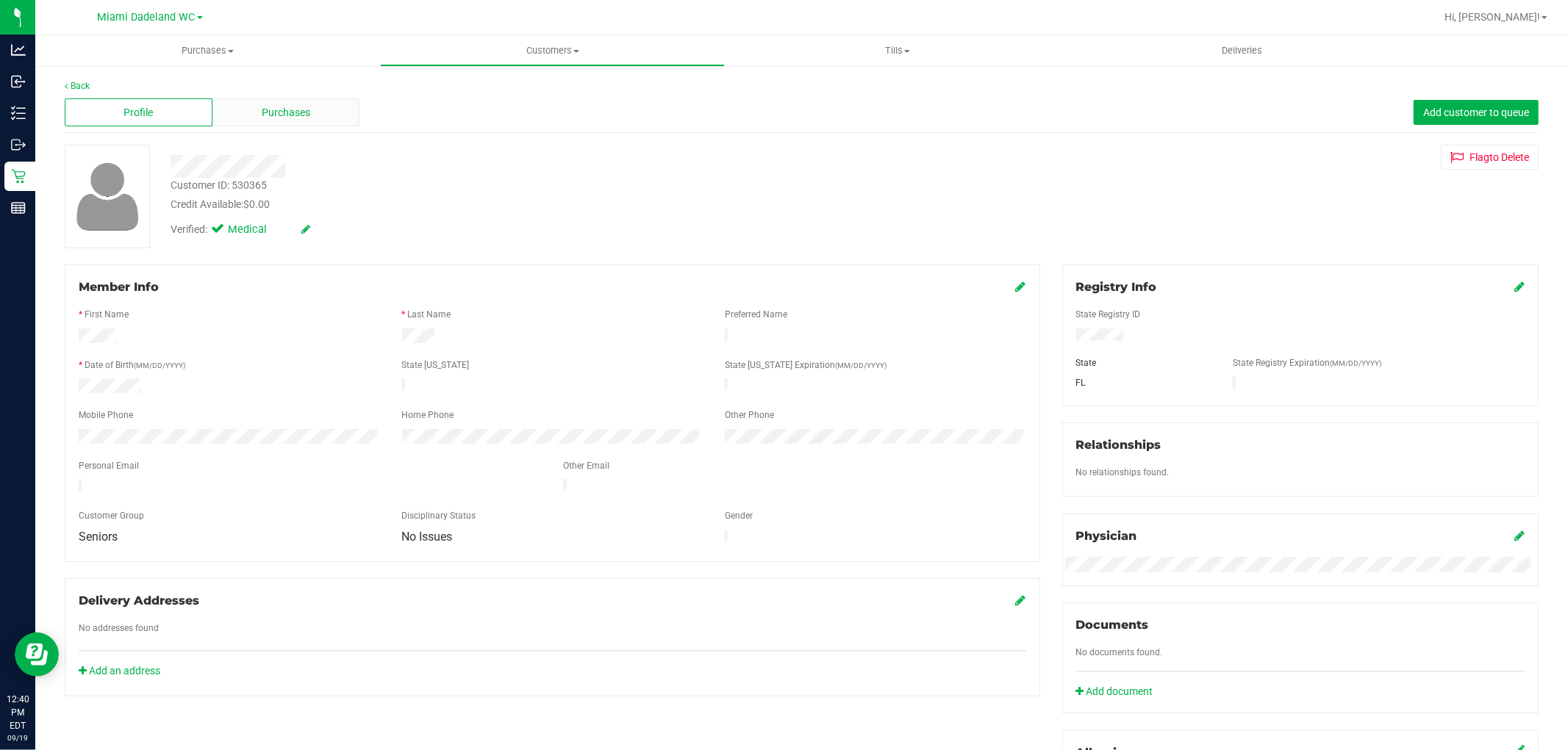
click at [296, 121] on div "Purchases" at bounding box center [286, 112] width 148 height 28
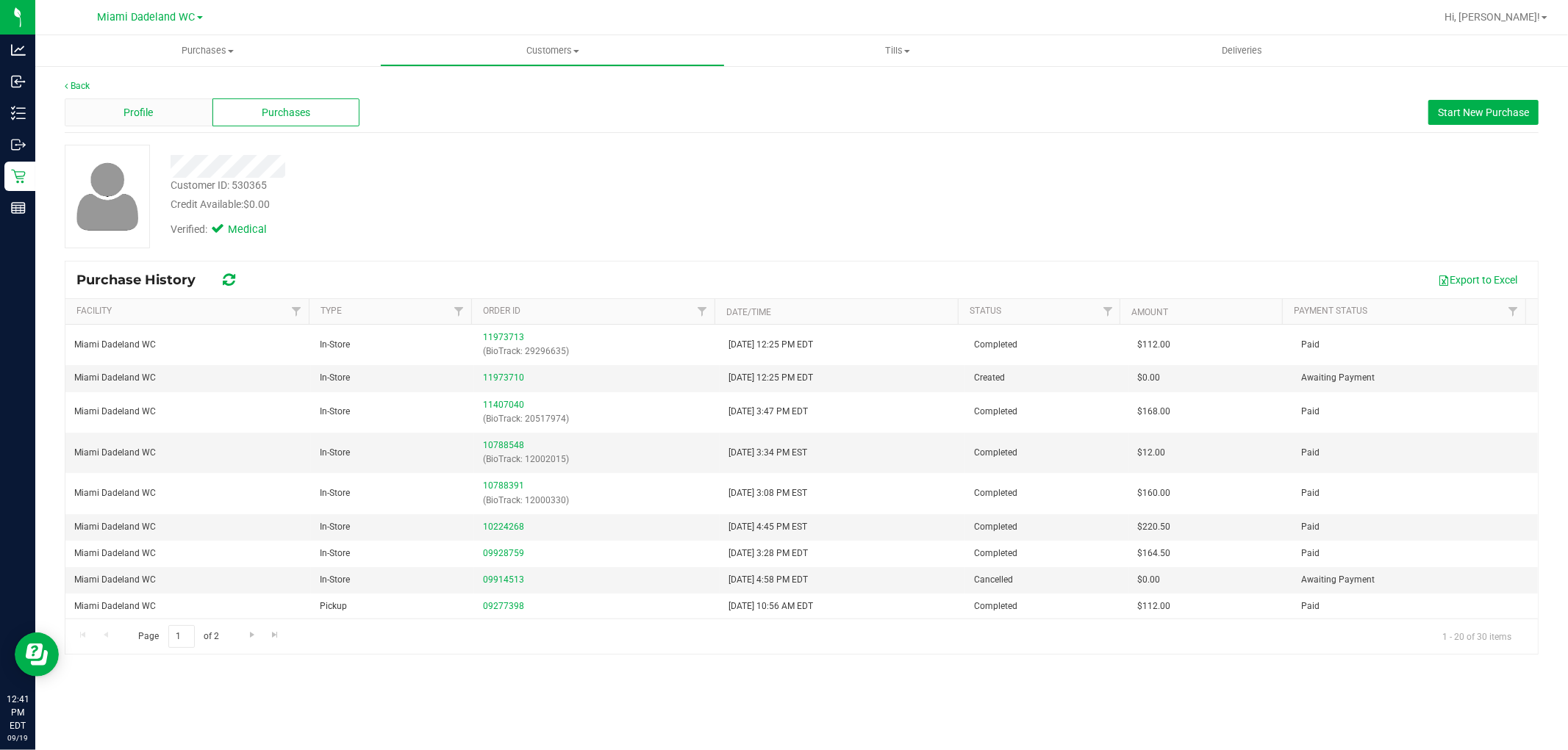
click at [182, 118] on div "Profile" at bounding box center [139, 112] width 148 height 28
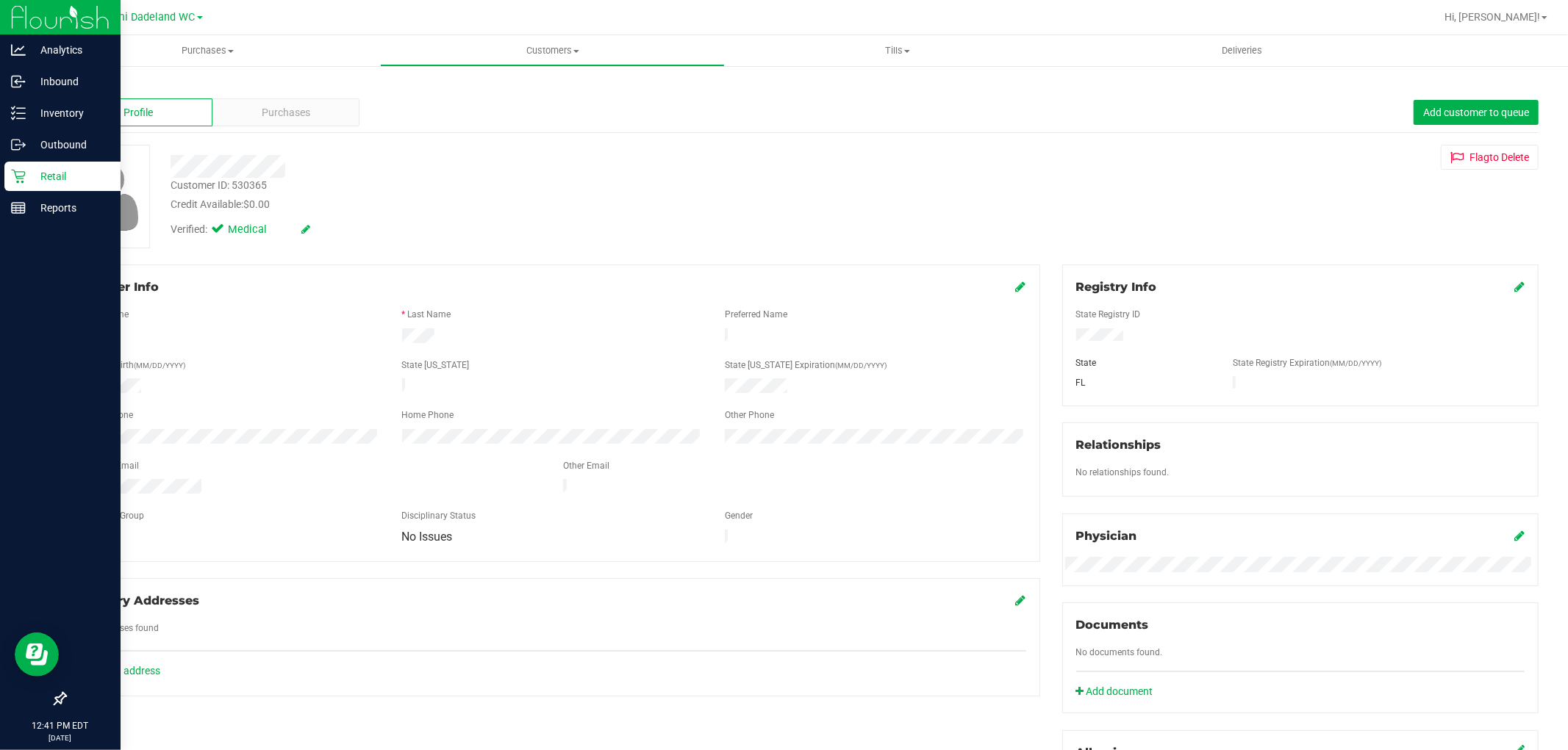
click at [4, 181] on div "Retail" at bounding box center [62, 176] width 116 height 30
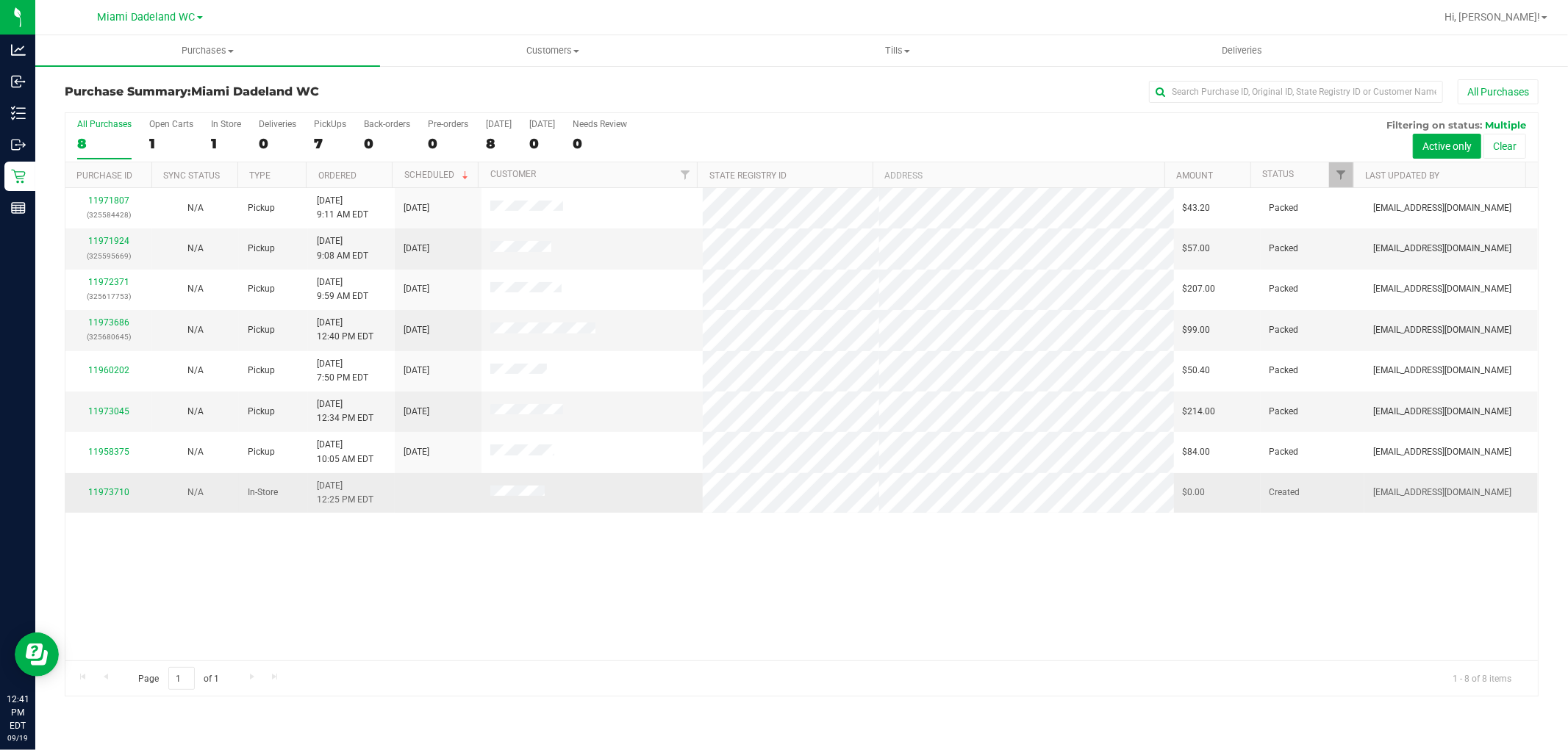
click at [78, 491] on div "11973710" at bounding box center [108, 492] width 69 height 14
click at [96, 489] on link "11973710" at bounding box center [108, 492] width 41 height 10
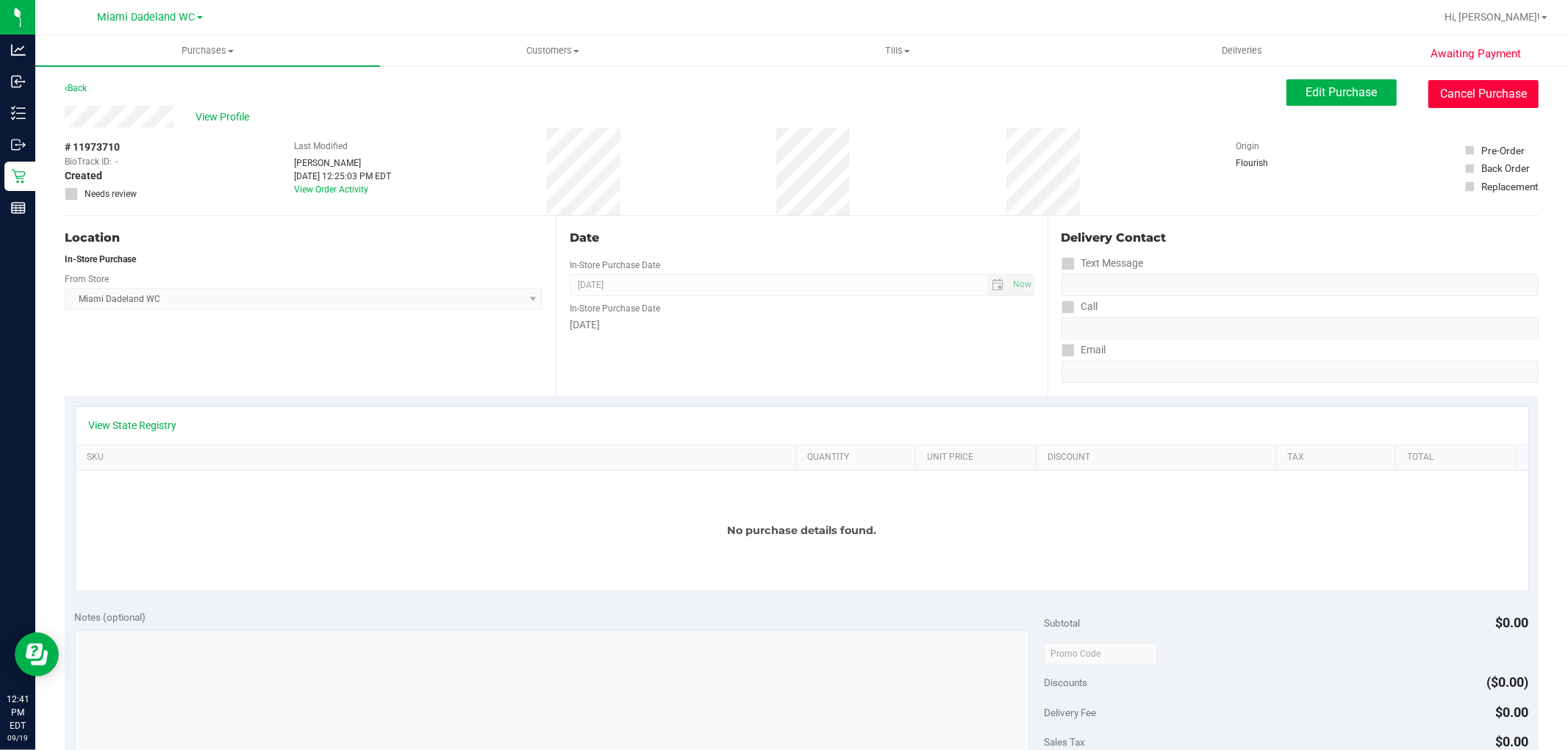
click at [1493, 84] on button "Cancel Purchase" at bounding box center [1483, 94] width 110 height 28
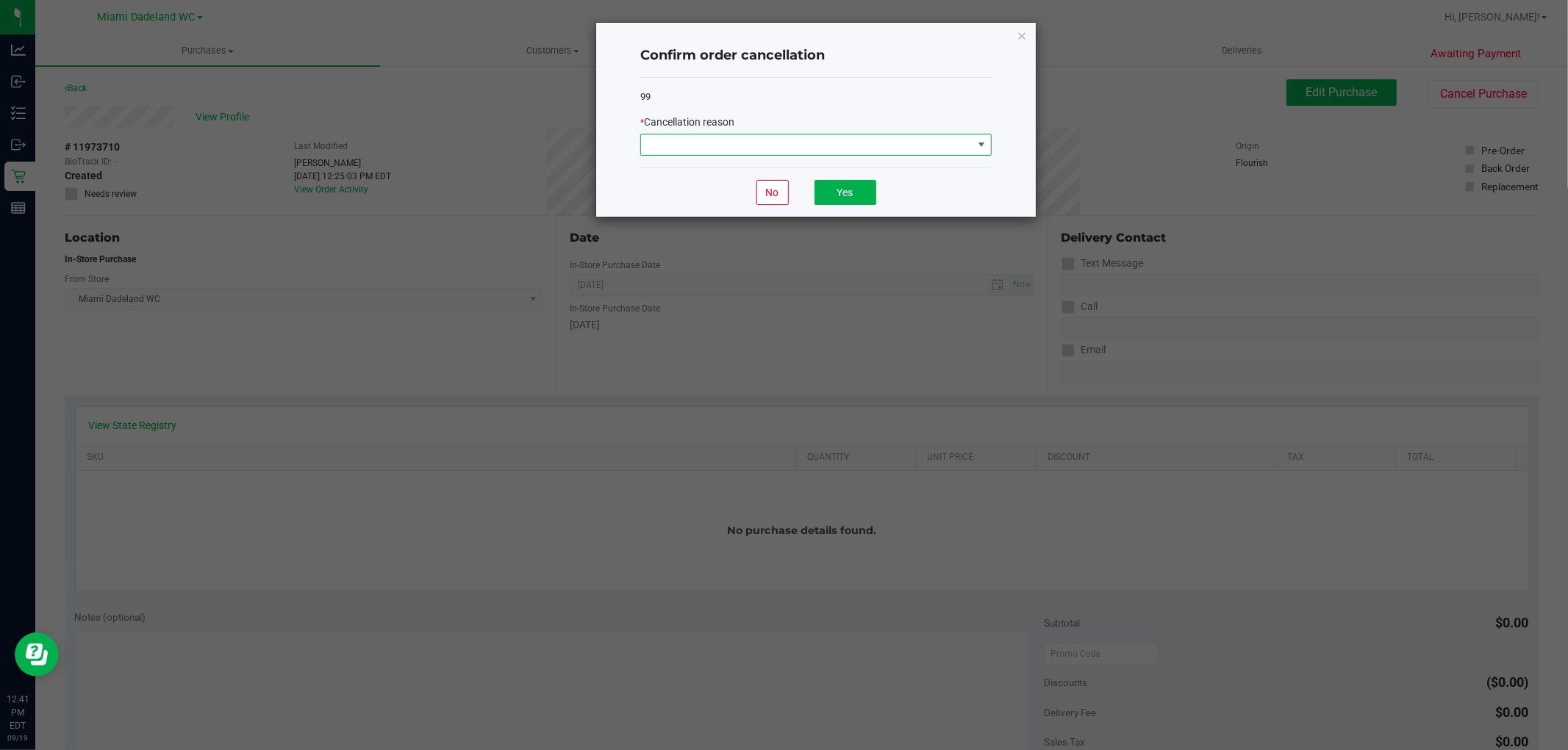
click at [855, 149] on span at bounding box center [806, 145] width 332 height 21
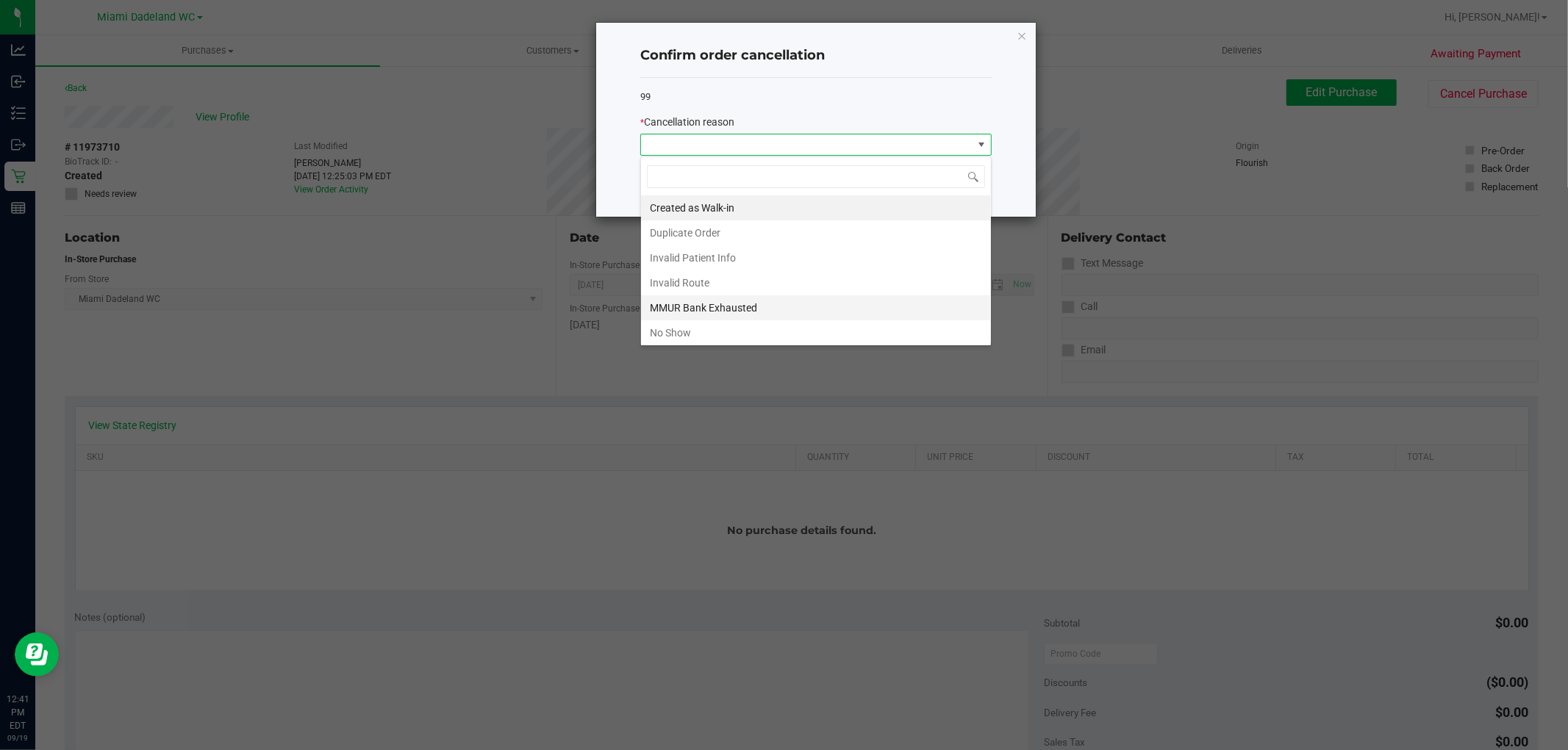
scroll to position [22, 351]
click at [809, 336] on li "No Show" at bounding box center [816, 332] width 350 height 25
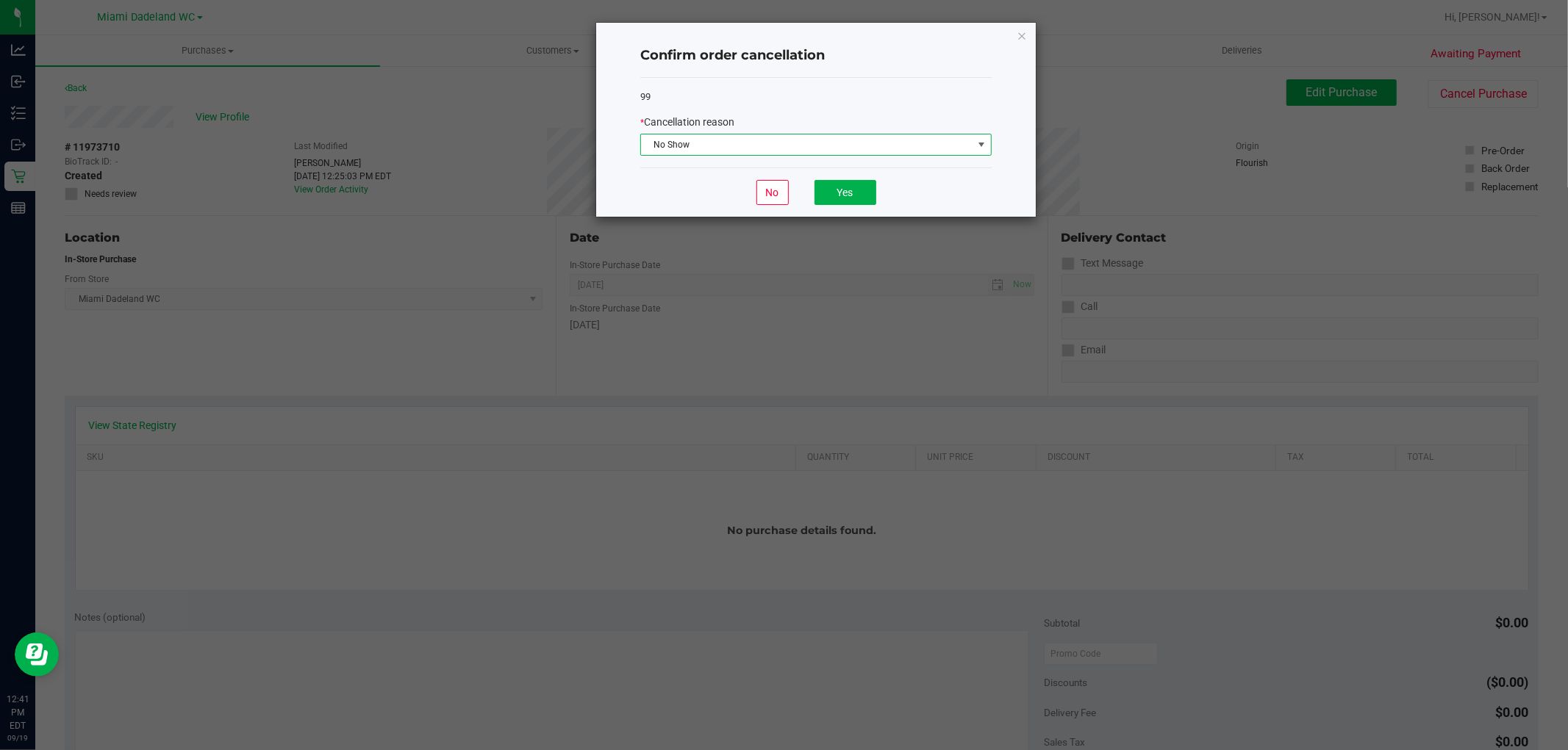
click at [859, 143] on span "No Show" at bounding box center [806, 145] width 332 height 21
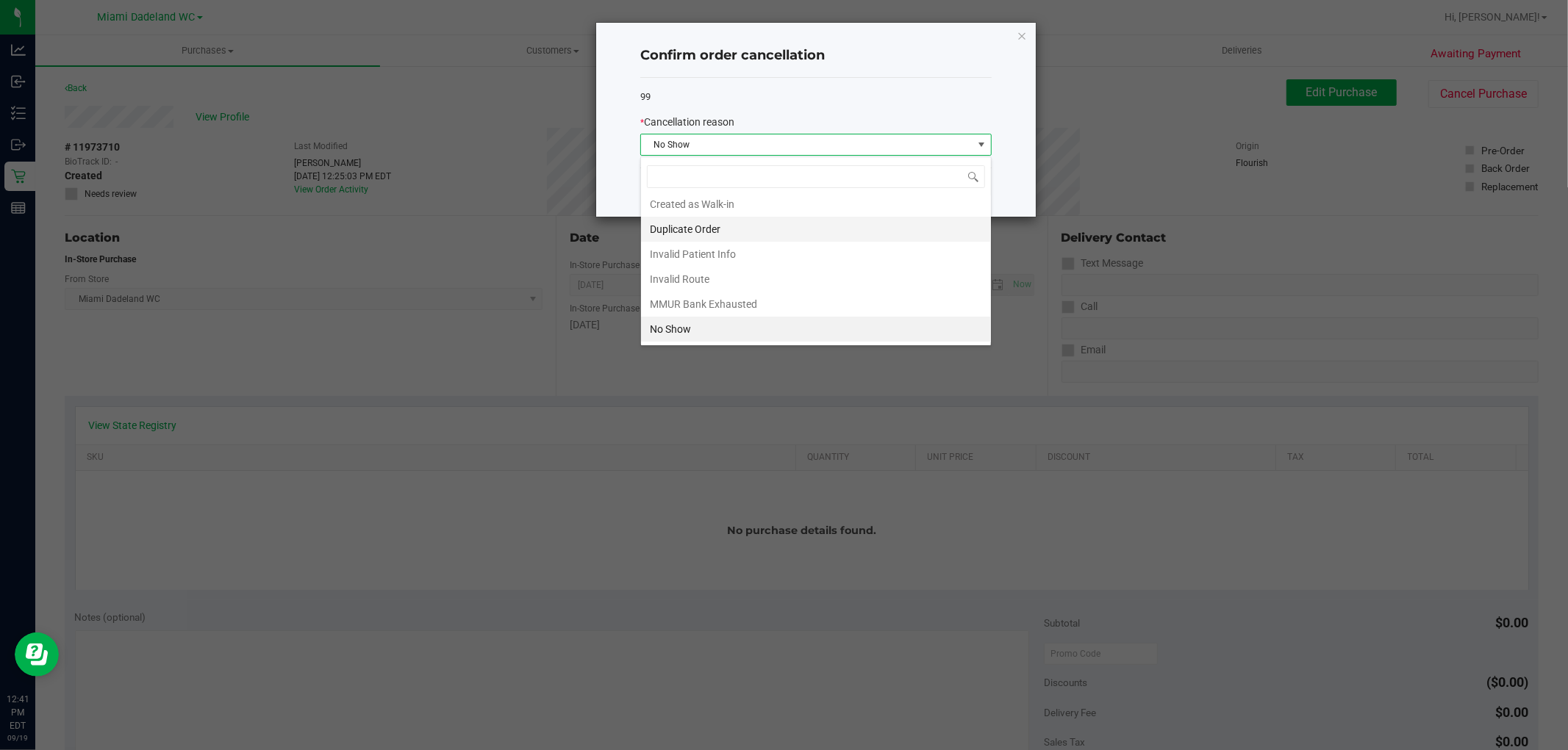
click at [827, 226] on li "Duplicate Order" at bounding box center [816, 229] width 350 height 25
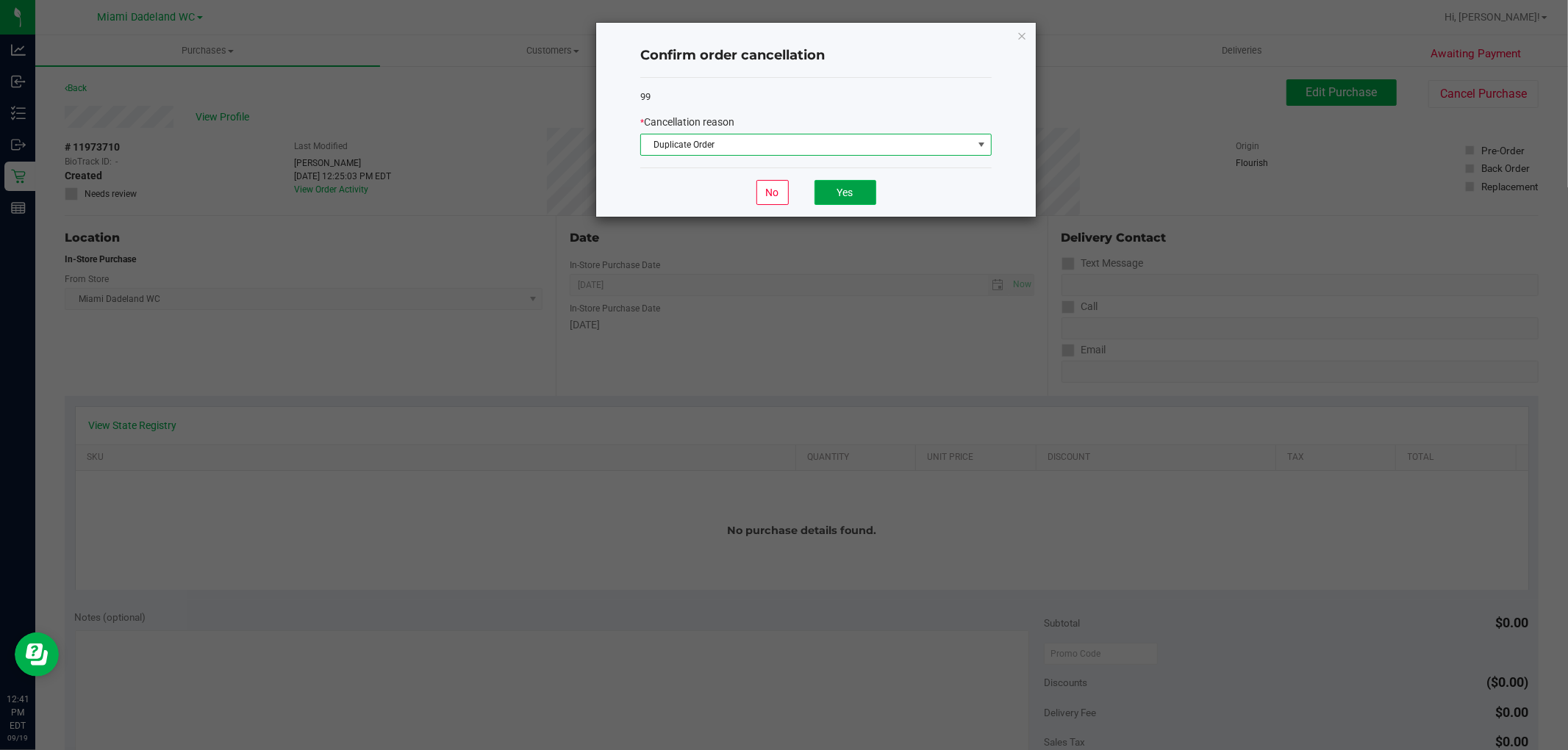
click at [850, 197] on button "Yes" at bounding box center [845, 192] width 62 height 25
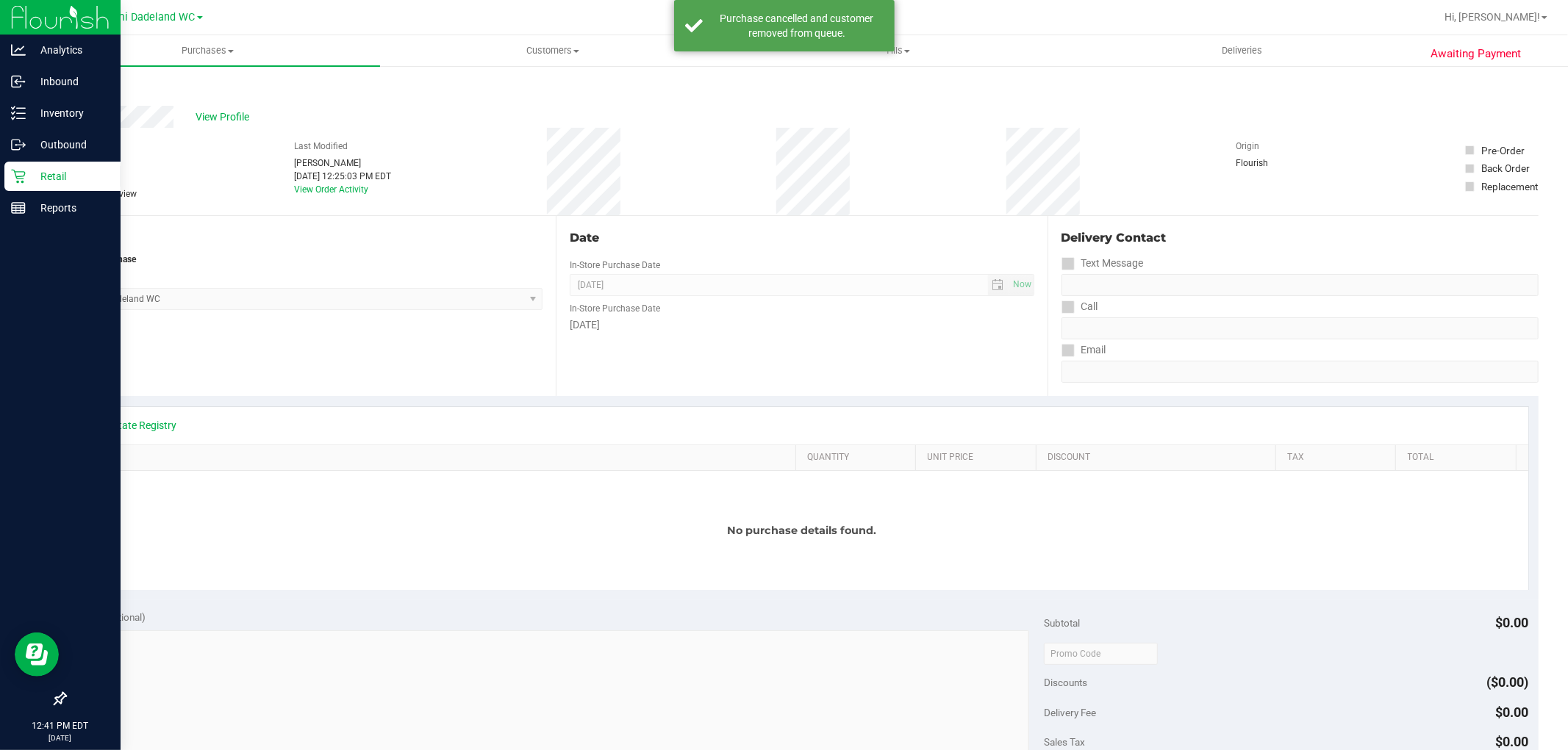
click at [26, 173] on p "Retail" at bounding box center [70, 177] width 88 height 18
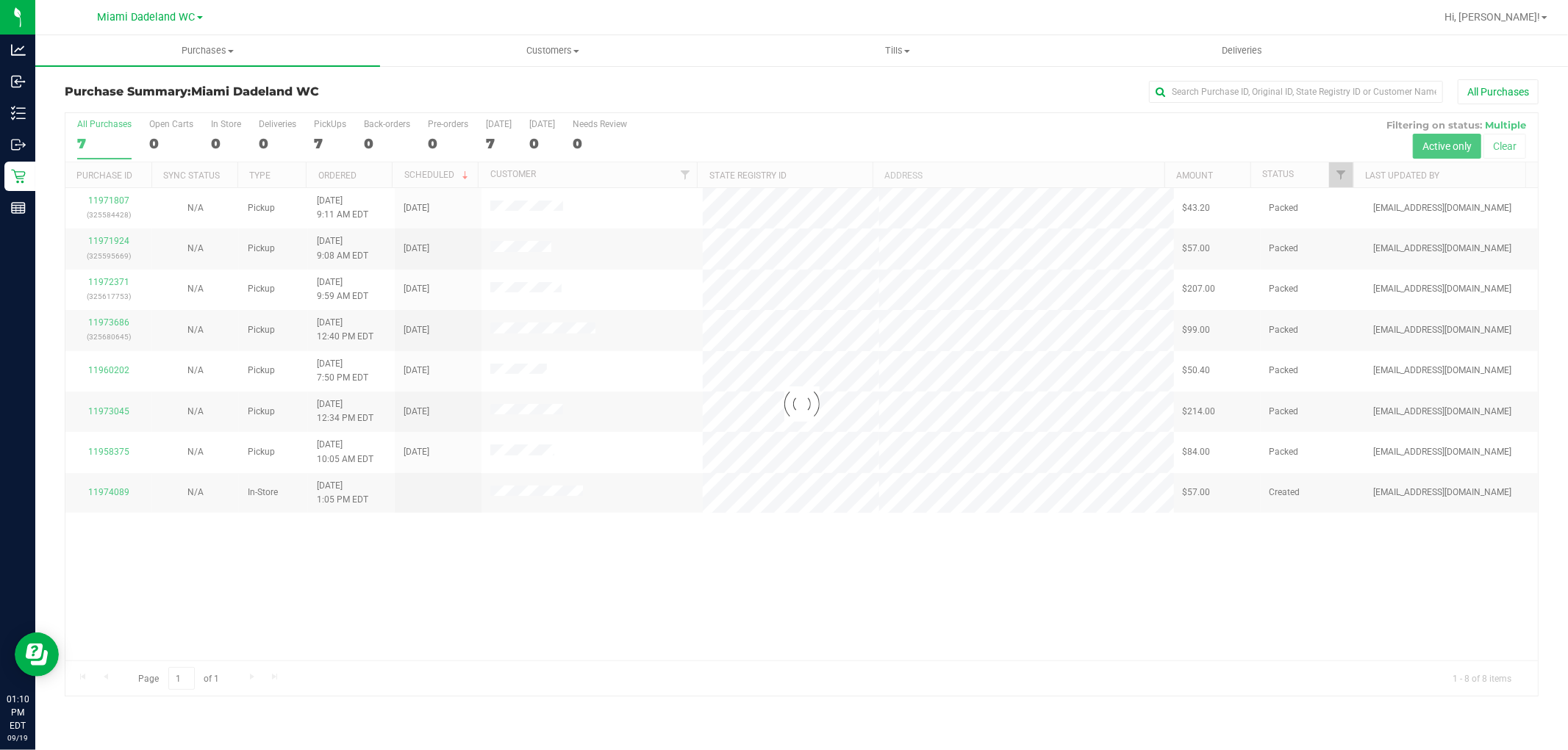
click at [812, 568] on div at bounding box center [801, 405] width 1472 height 583
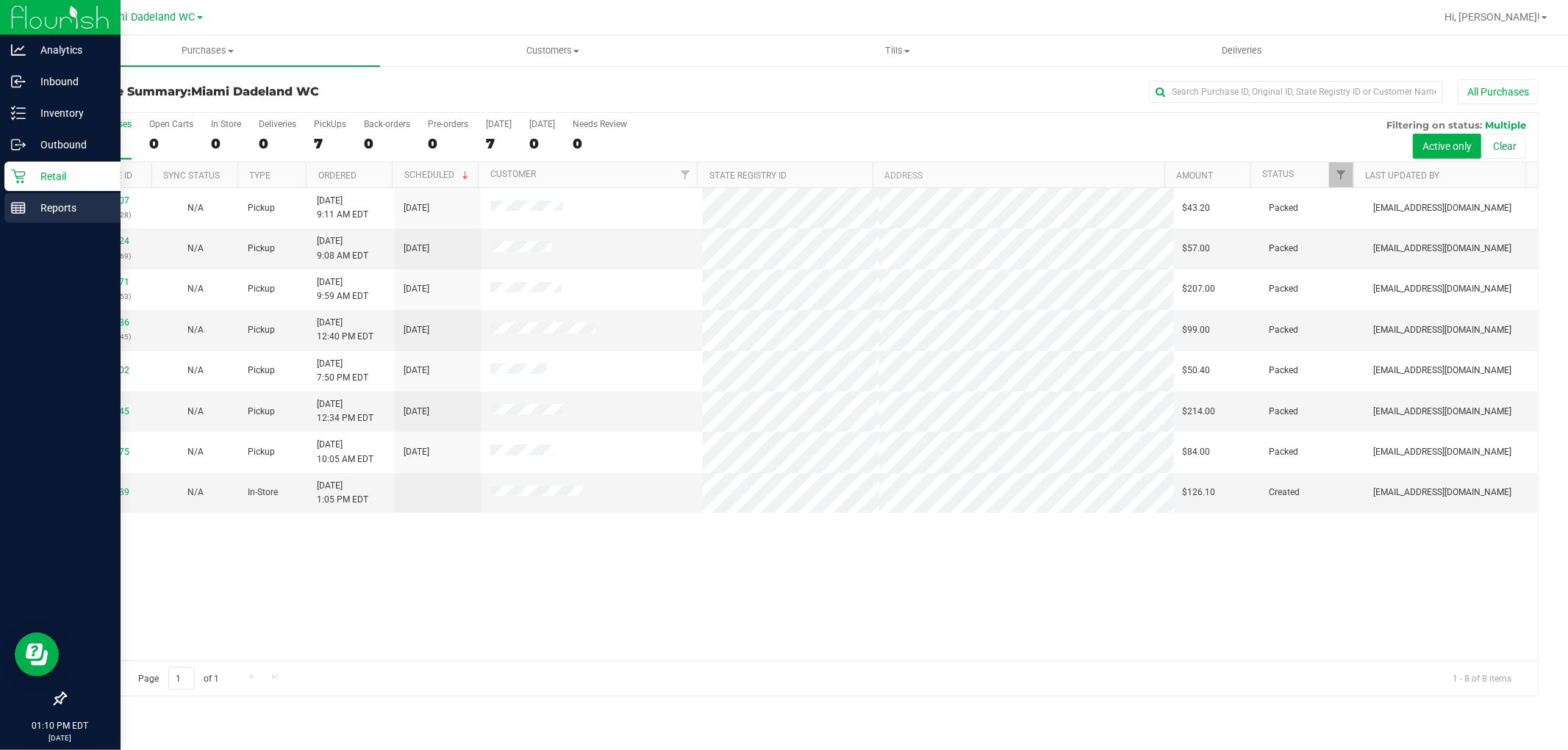
click at [16, 209] on line at bounding box center [16, 209] width 0 height 7
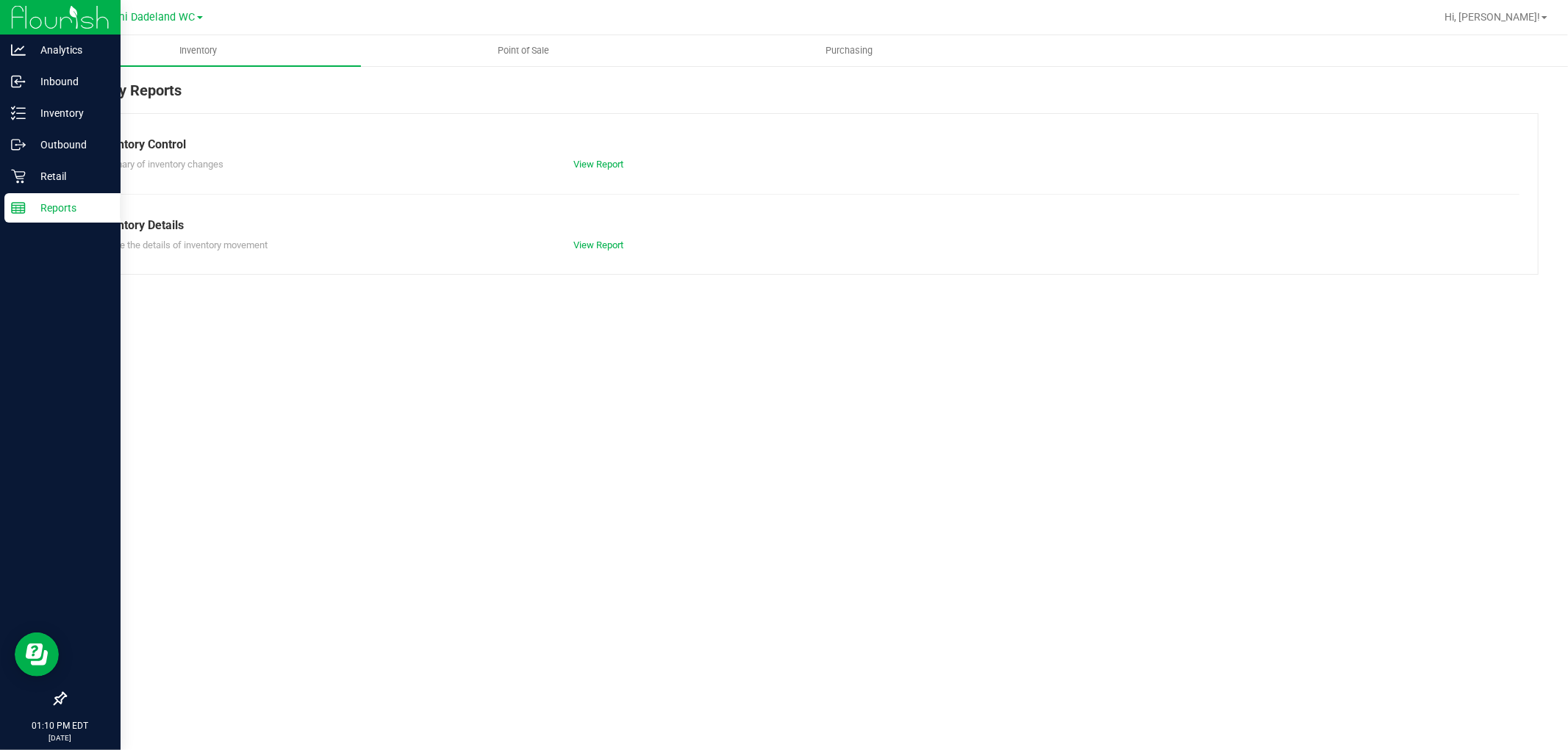
click at [511, 71] on div "Inventory Reports Inventory Control Summary of inventory changes View Report In…" at bounding box center [802, 177] width 1533 height 225
click at [525, 56] on span "Point of Sale" at bounding box center [524, 51] width 91 height 13
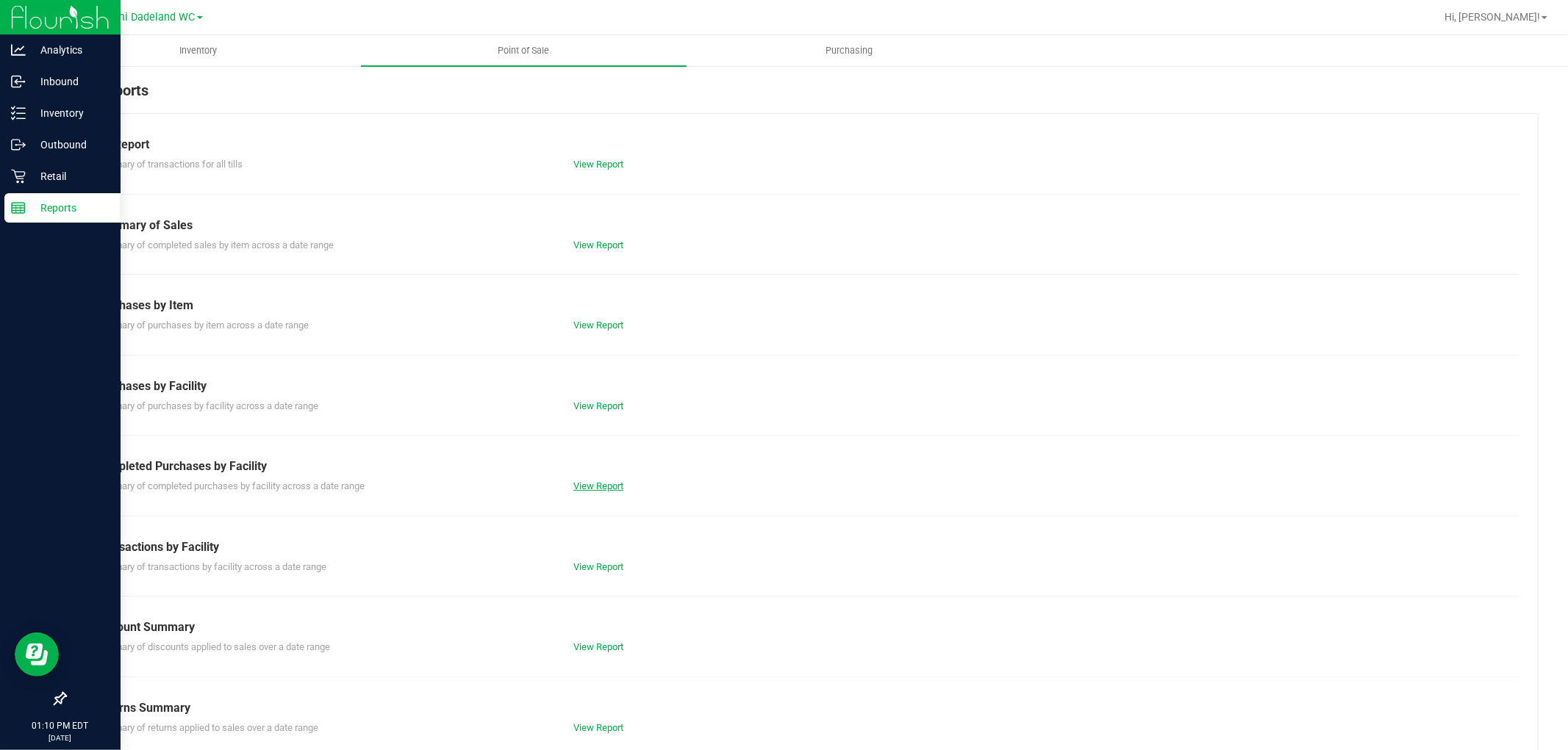
click at [603, 489] on link "View Report" at bounding box center [598, 487] width 50 height 11
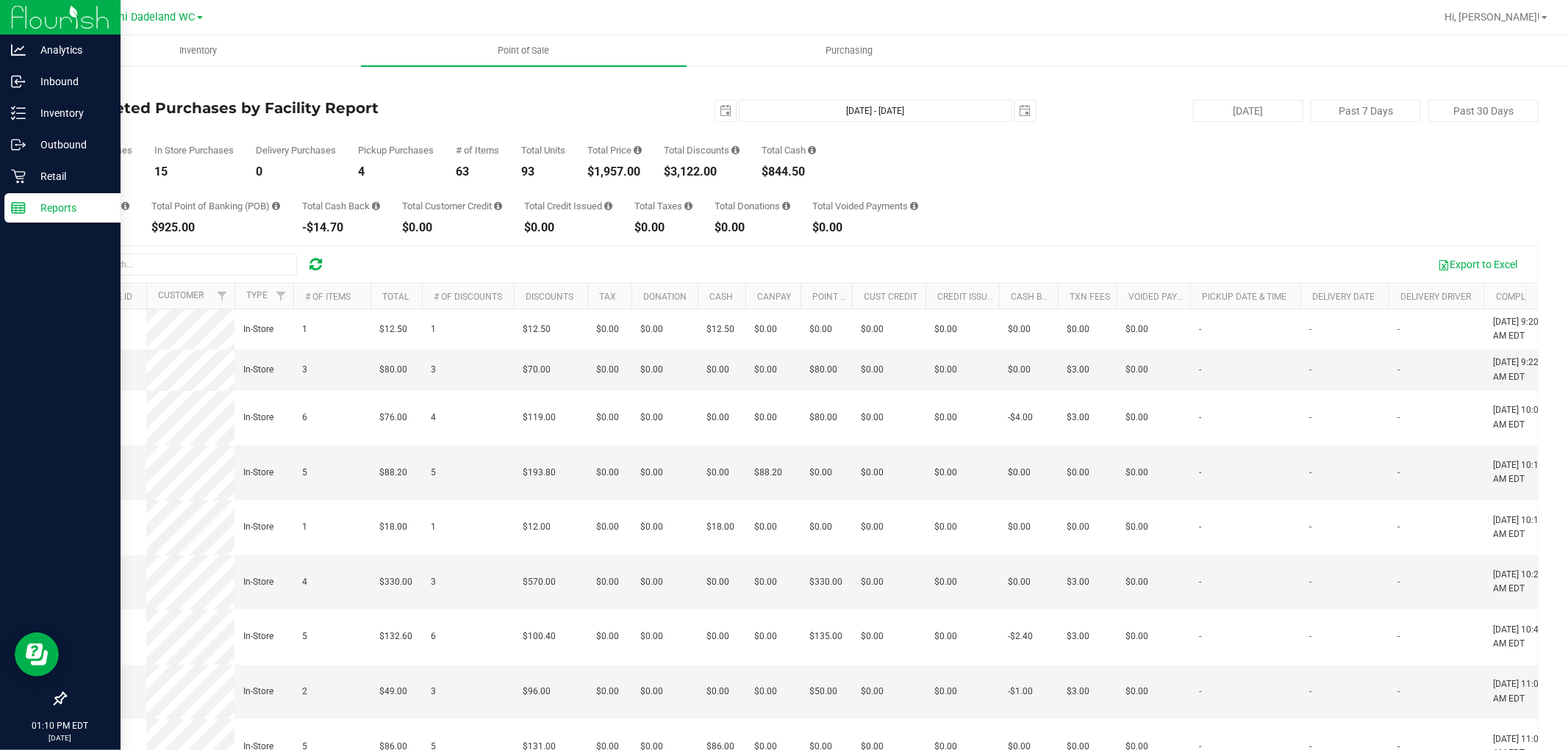
click at [909, 216] on div "Total Voided Payments $0.00" at bounding box center [865, 218] width 106 height 32
click at [26, 116] on p "Inventory" at bounding box center [70, 113] width 88 height 18
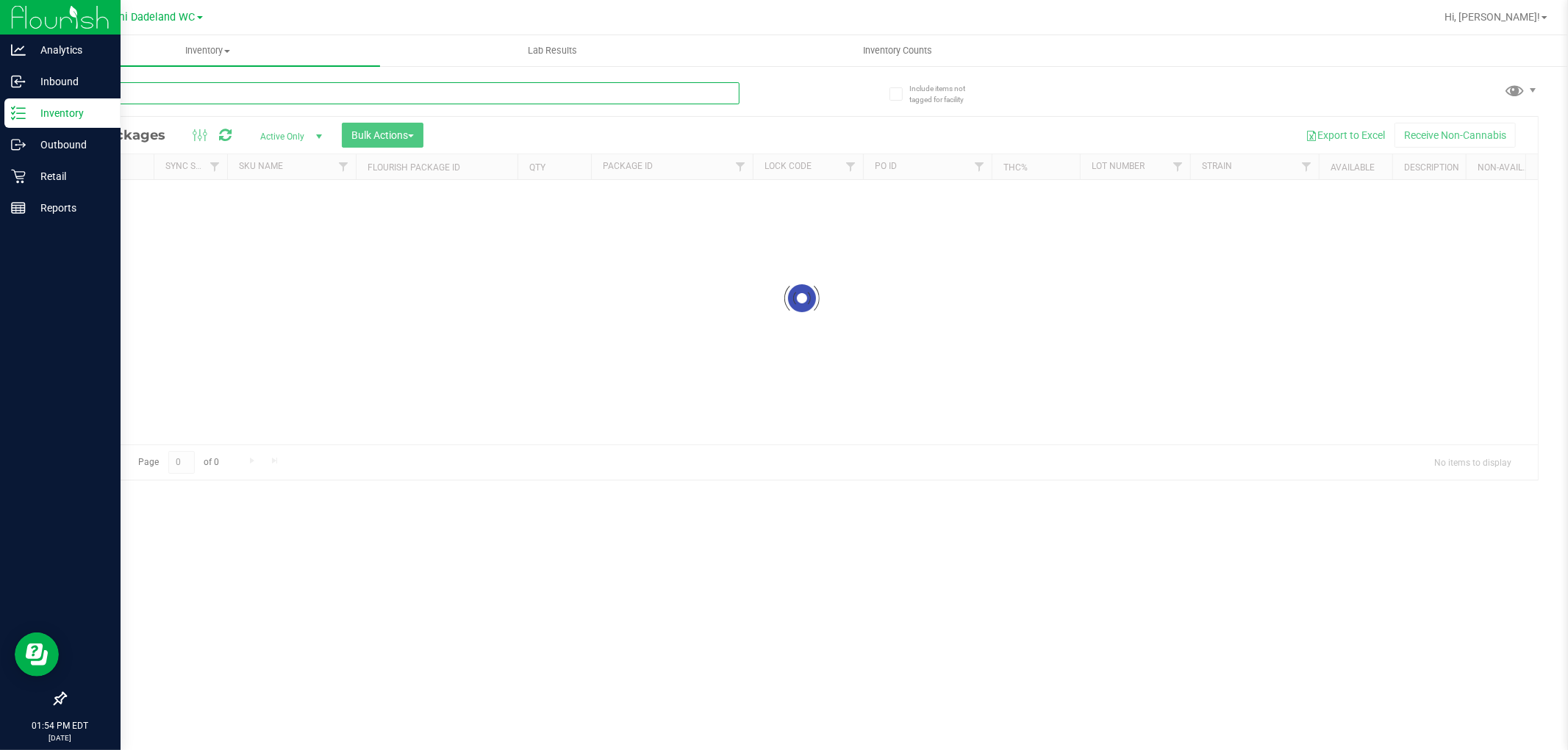
click at [234, 87] on input "text" at bounding box center [402, 92] width 675 height 22
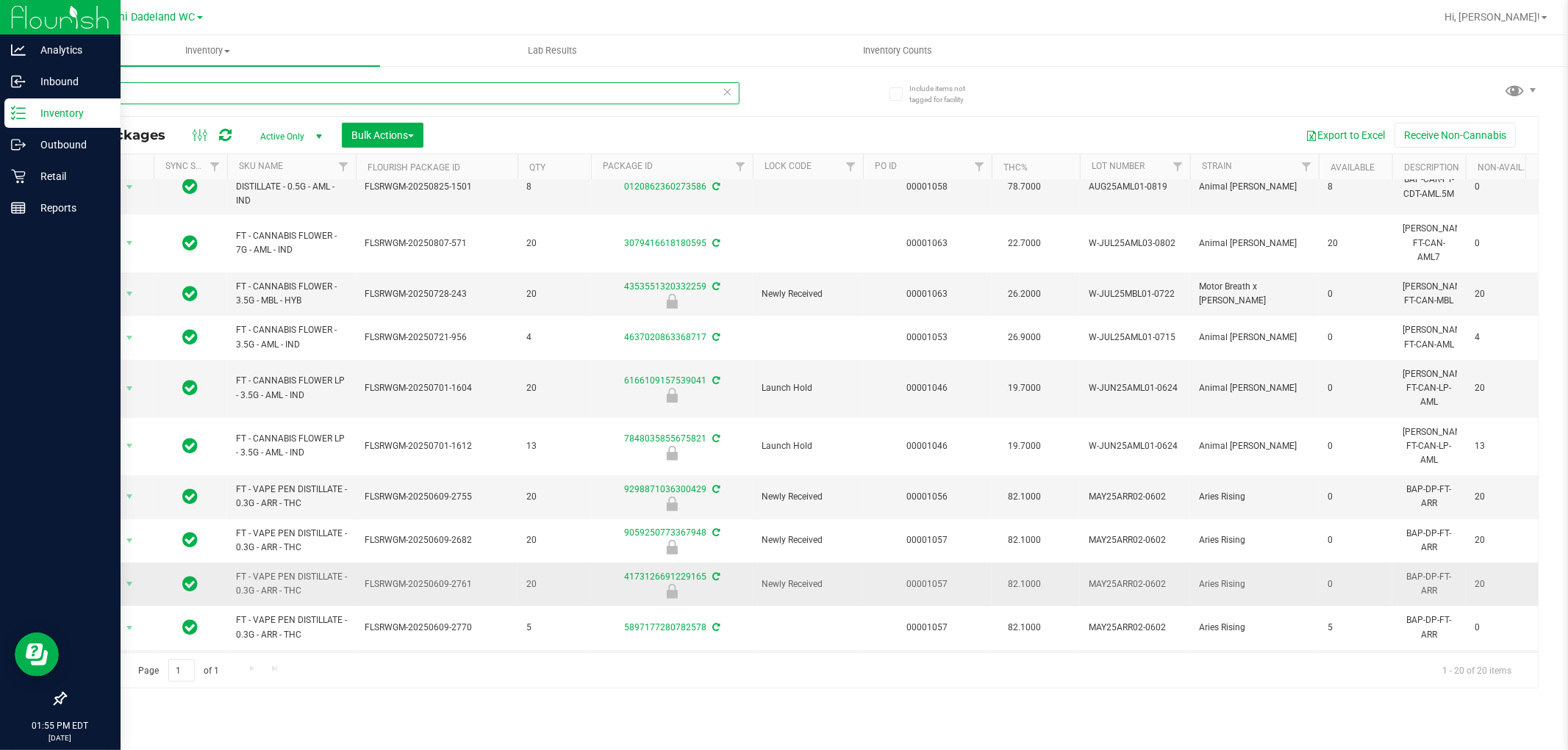
scroll to position [326, 0]
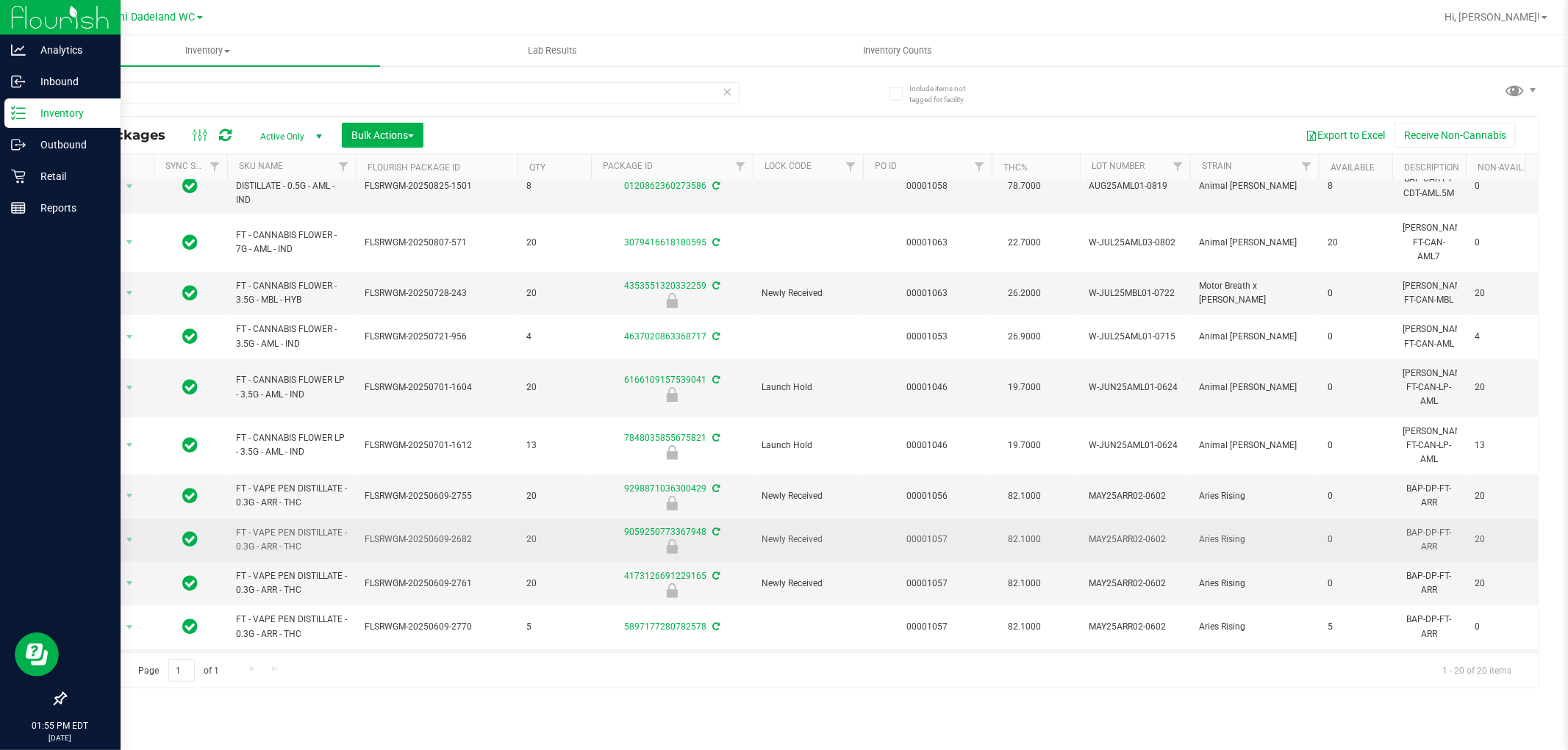
click at [266, 526] on span "FT - VAPE PEN DISTILLATE - 0.3G - ARR - THC" at bounding box center [292, 540] width 111 height 28
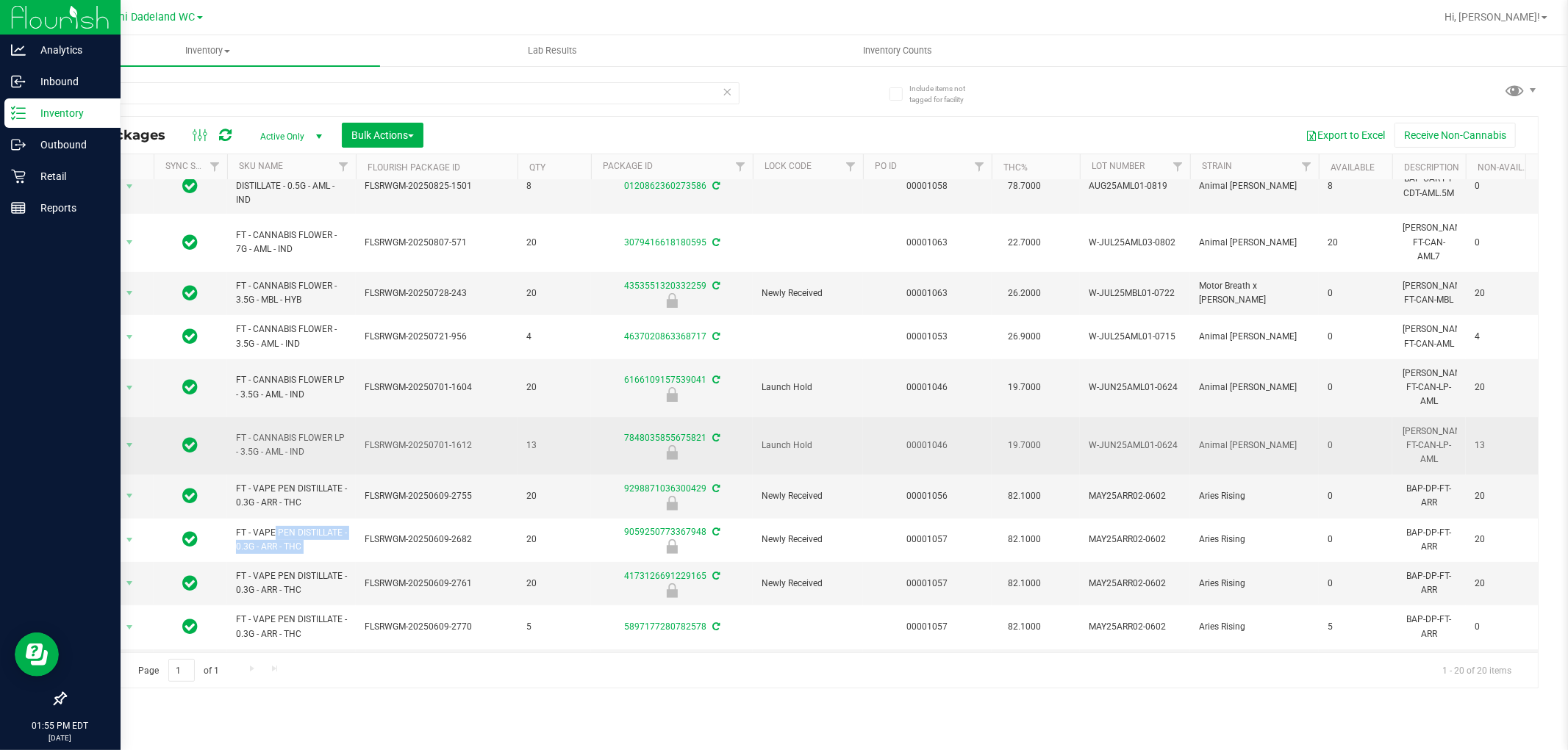
copy tr "FT - VAPE PEN DISTILLATE - 0.3G - ARR - THC"
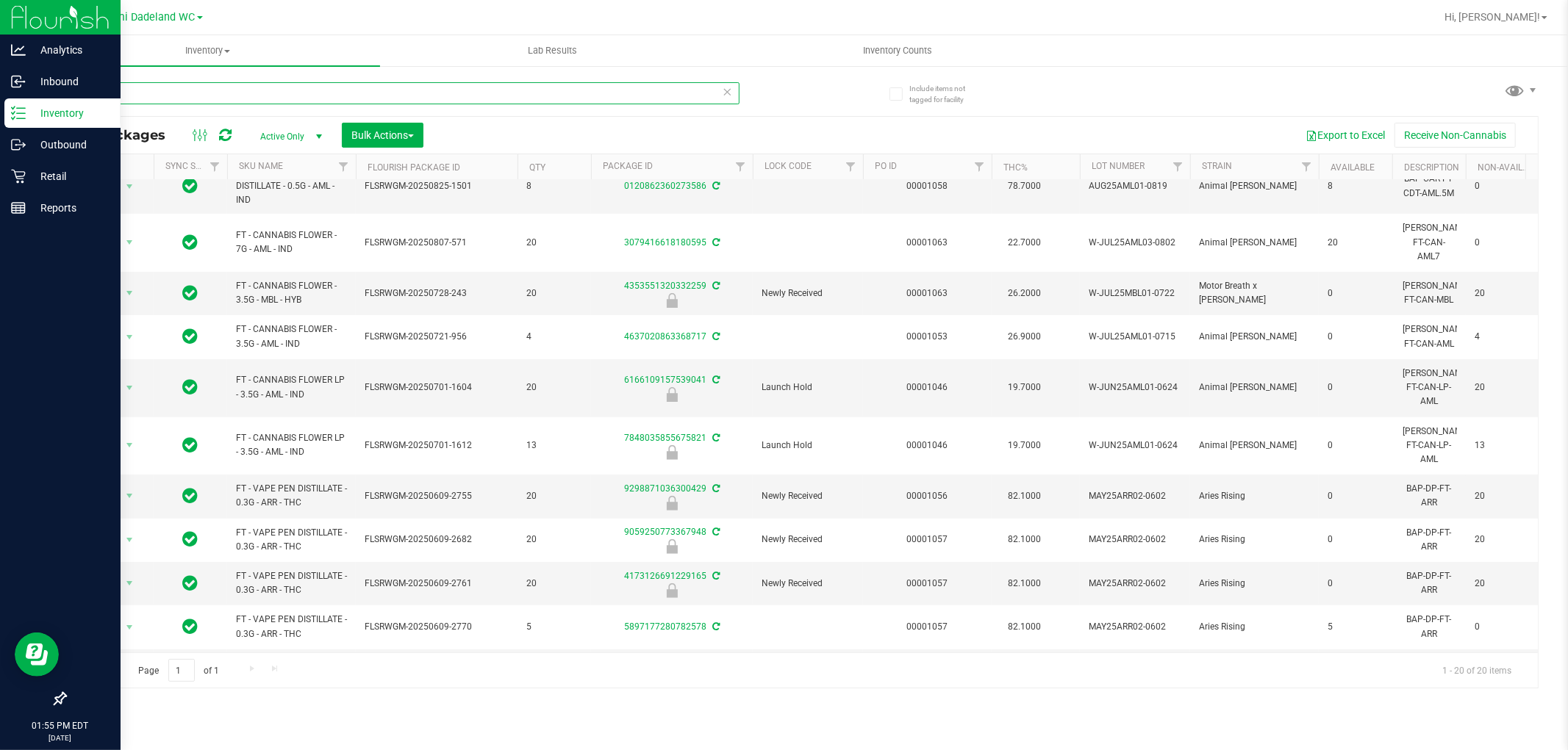
click at [333, 94] on input "ARR" at bounding box center [402, 92] width 675 height 22
paste input "FT - VAPE PEN DISTILLATE - 0.3G - ARR - THC"
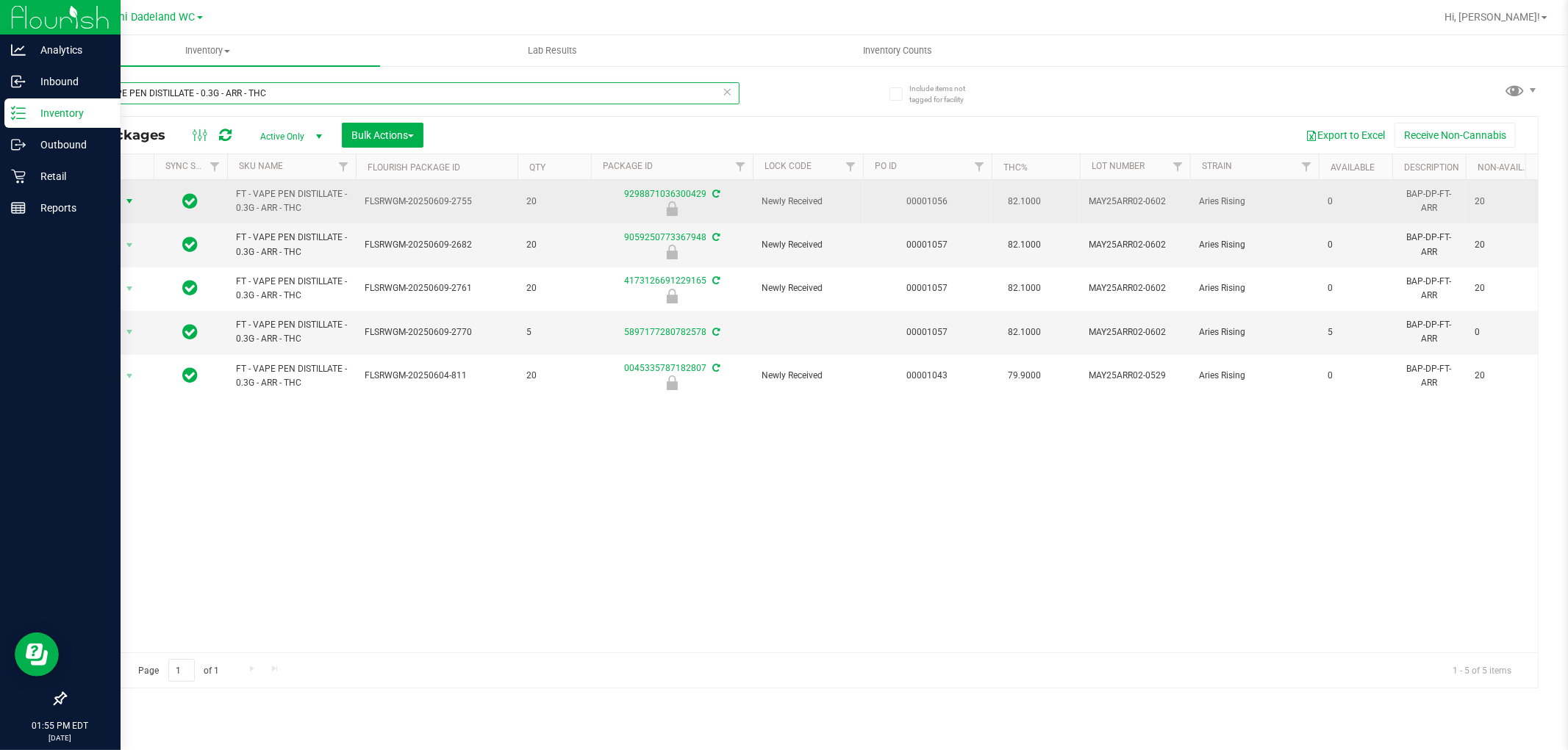
type input "FT - VAPE PEN DISTILLATE - 0.3G - ARR - THC"
click at [124, 199] on span "select" at bounding box center [129, 201] width 12 height 12
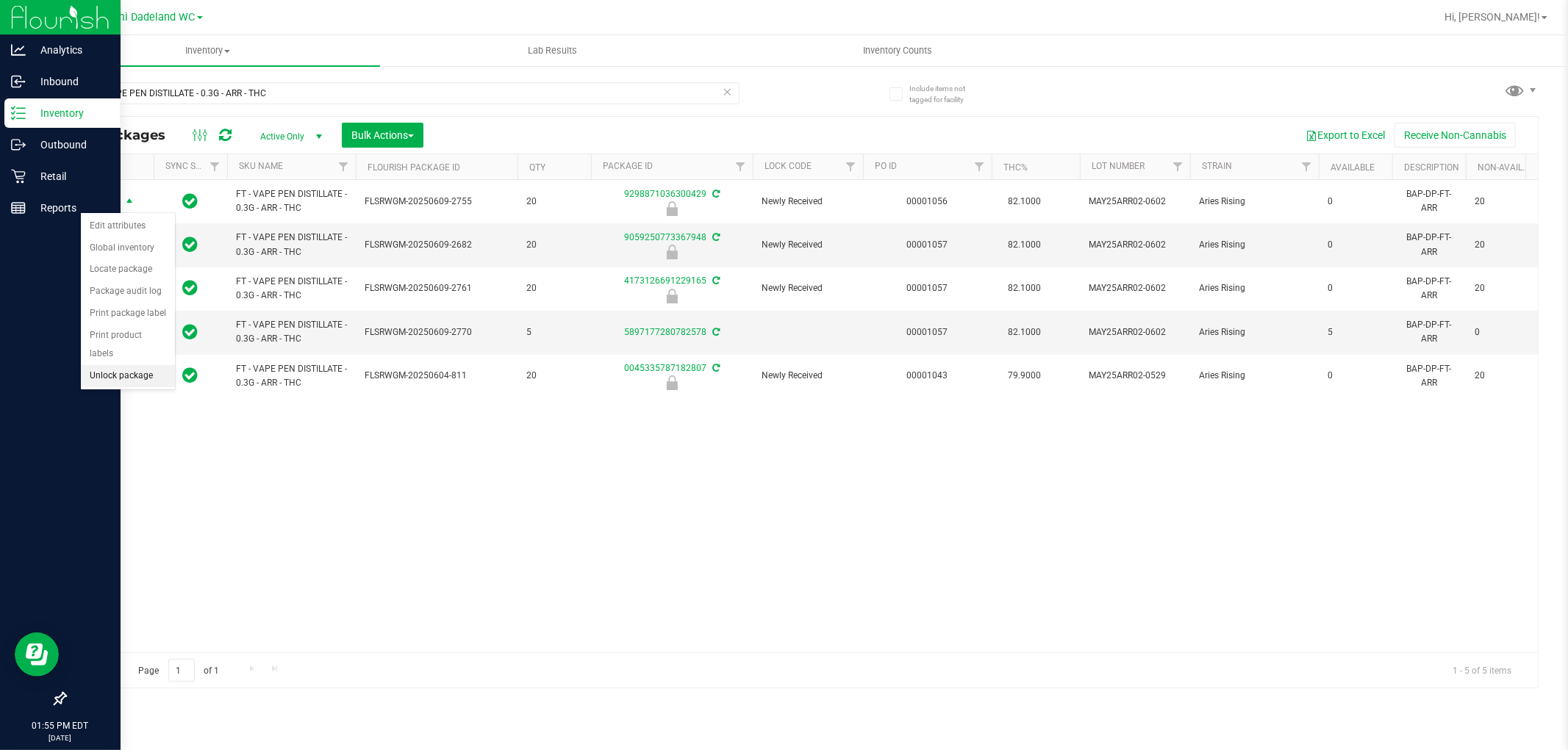
click at [141, 383] on li "Unlock package" at bounding box center [128, 376] width 94 height 22
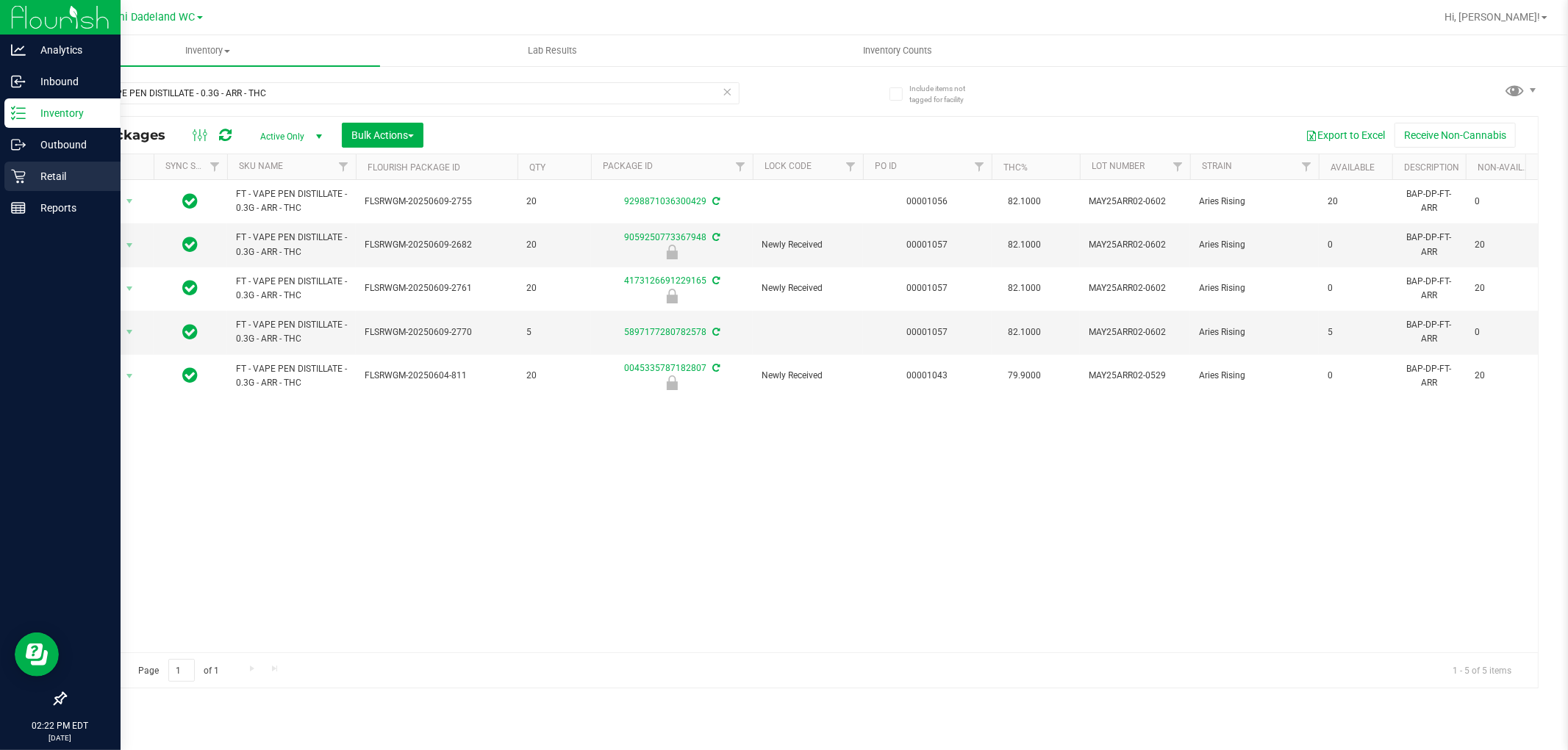
click at [51, 161] on div "Retail" at bounding box center [62, 176] width 116 height 30
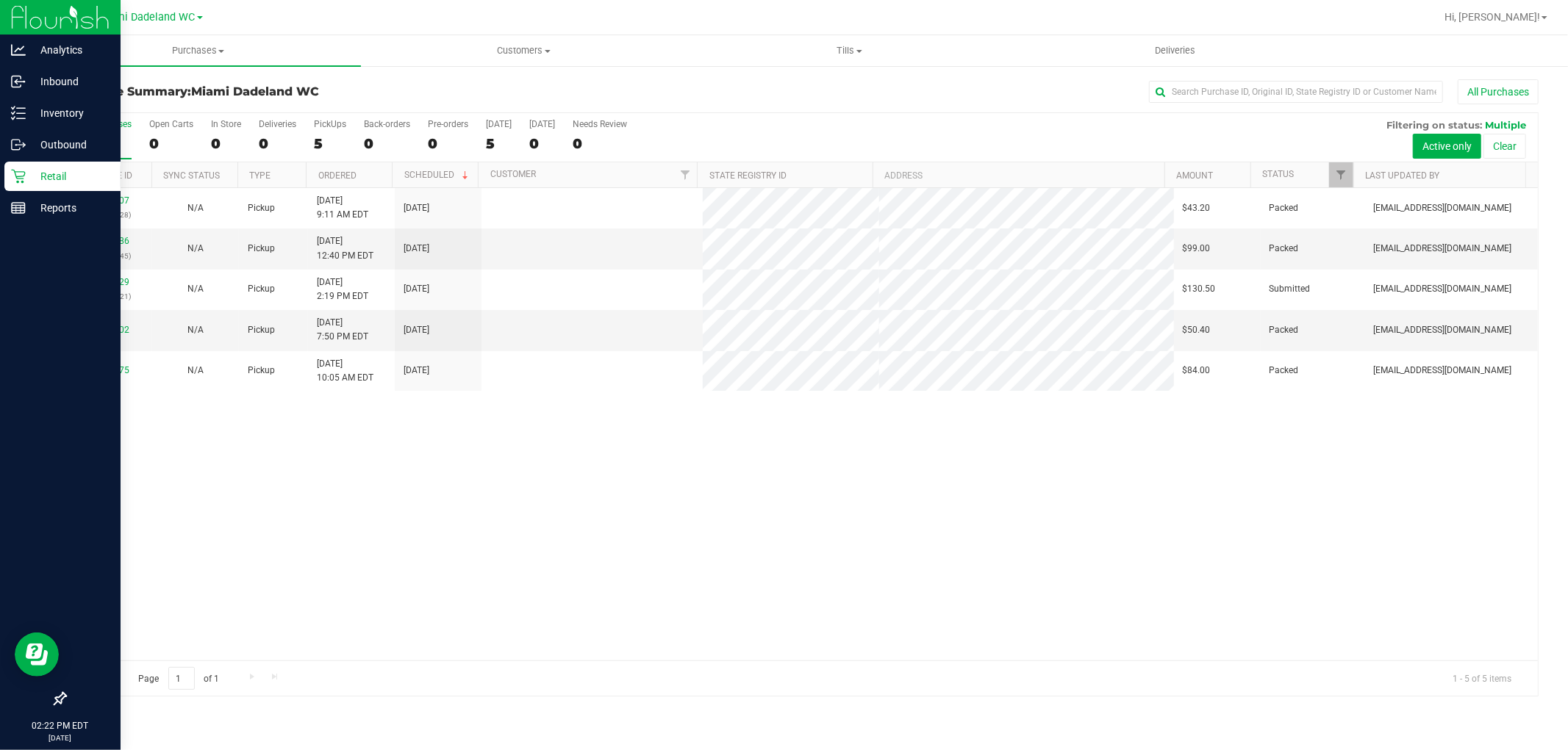
click at [121, 276] on div "11974729 (325732621)" at bounding box center [108, 289] width 69 height 28
click at [875, 100] on div "All Purchases" at bounding box center [1047, 92] width 983 height 25
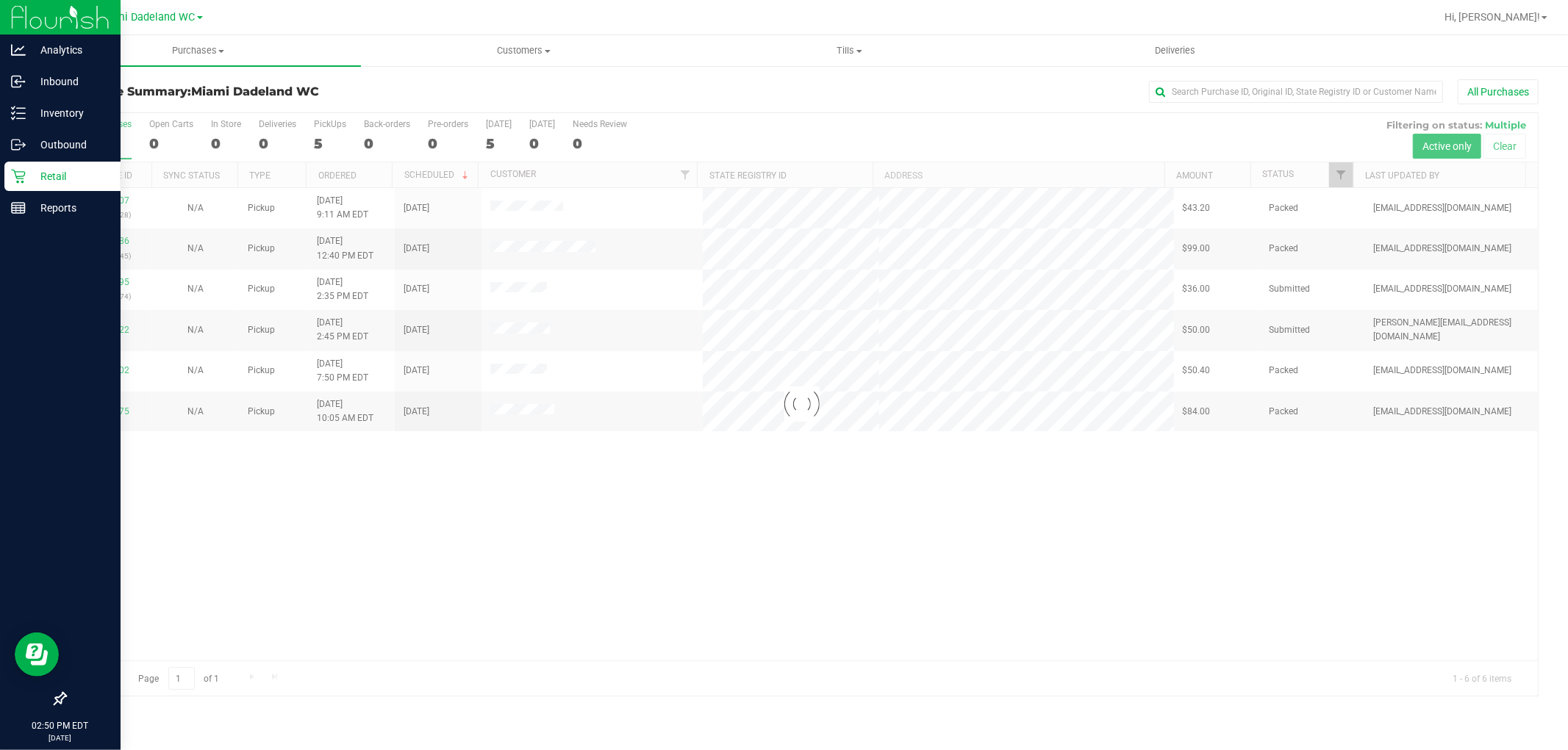
click at [1010, 564] on div at bounding box center [801, 405] width 1472 height 583
click at [781, 82] on div "All Purchases" at bounding box center [1047, 92] width 983 height 25
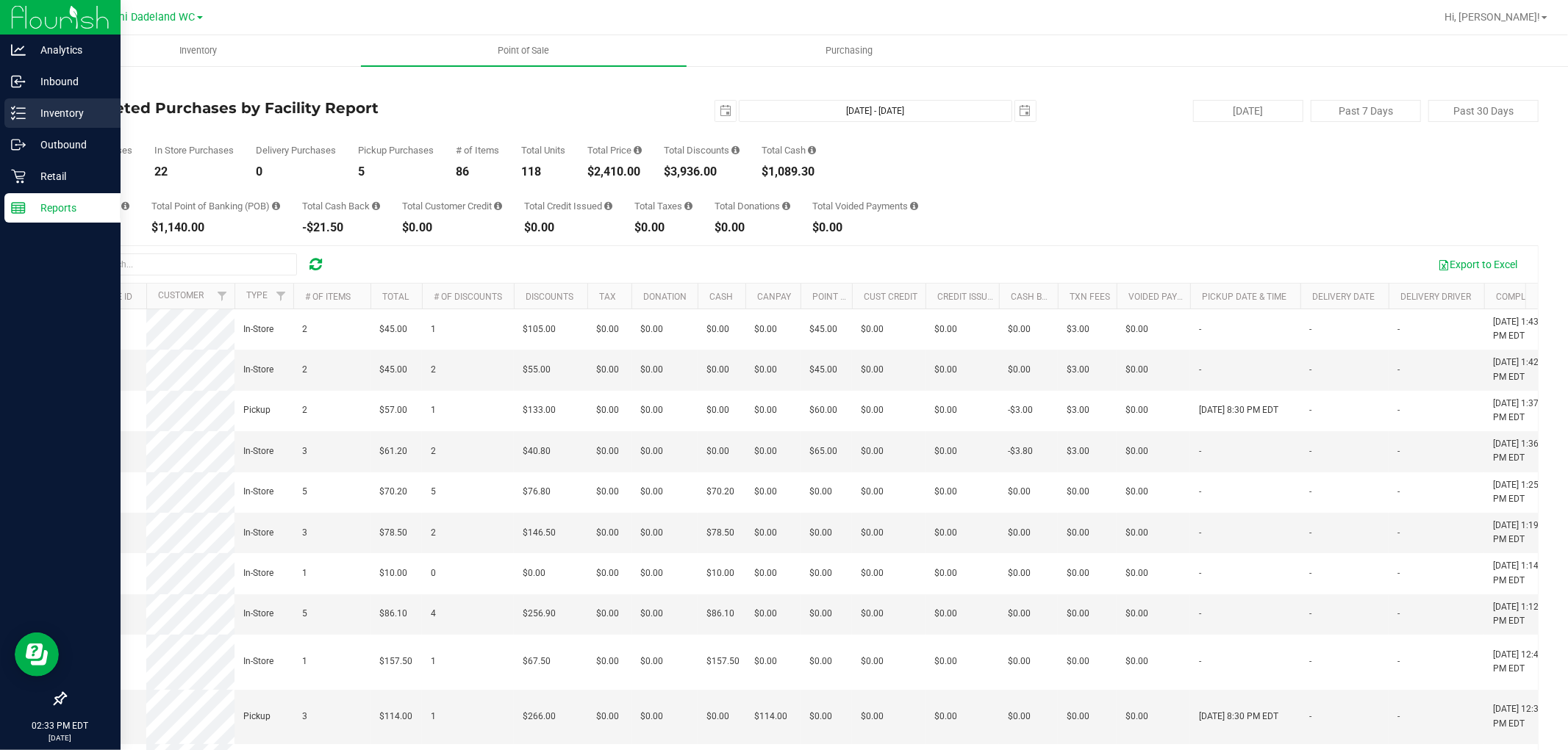
click at [70, 106] on p "Inventory" at bounding box center [70, 113] width 88 height 18
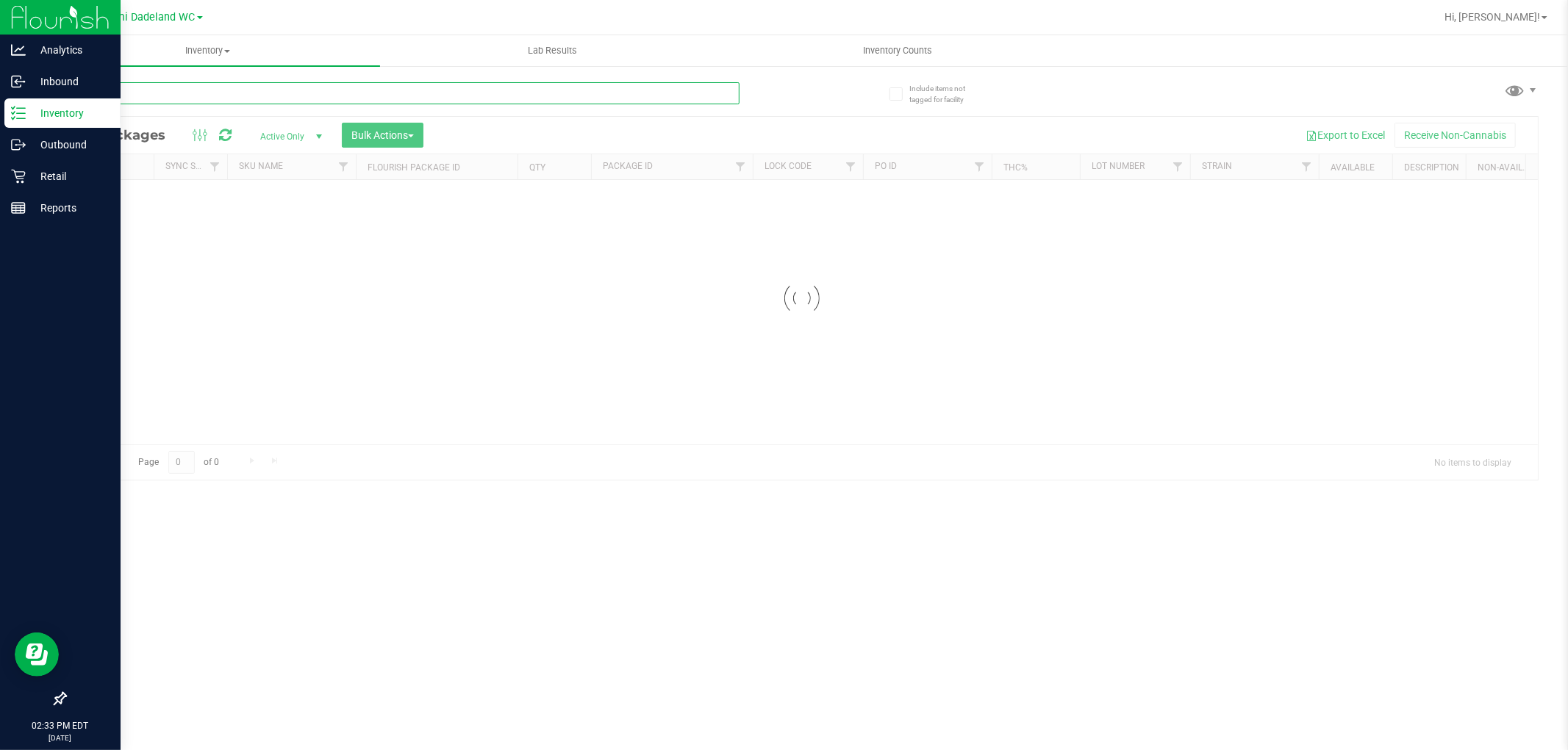
click at [195, 92] on input "text" at bounding box center [402, 92] width 675 height 22
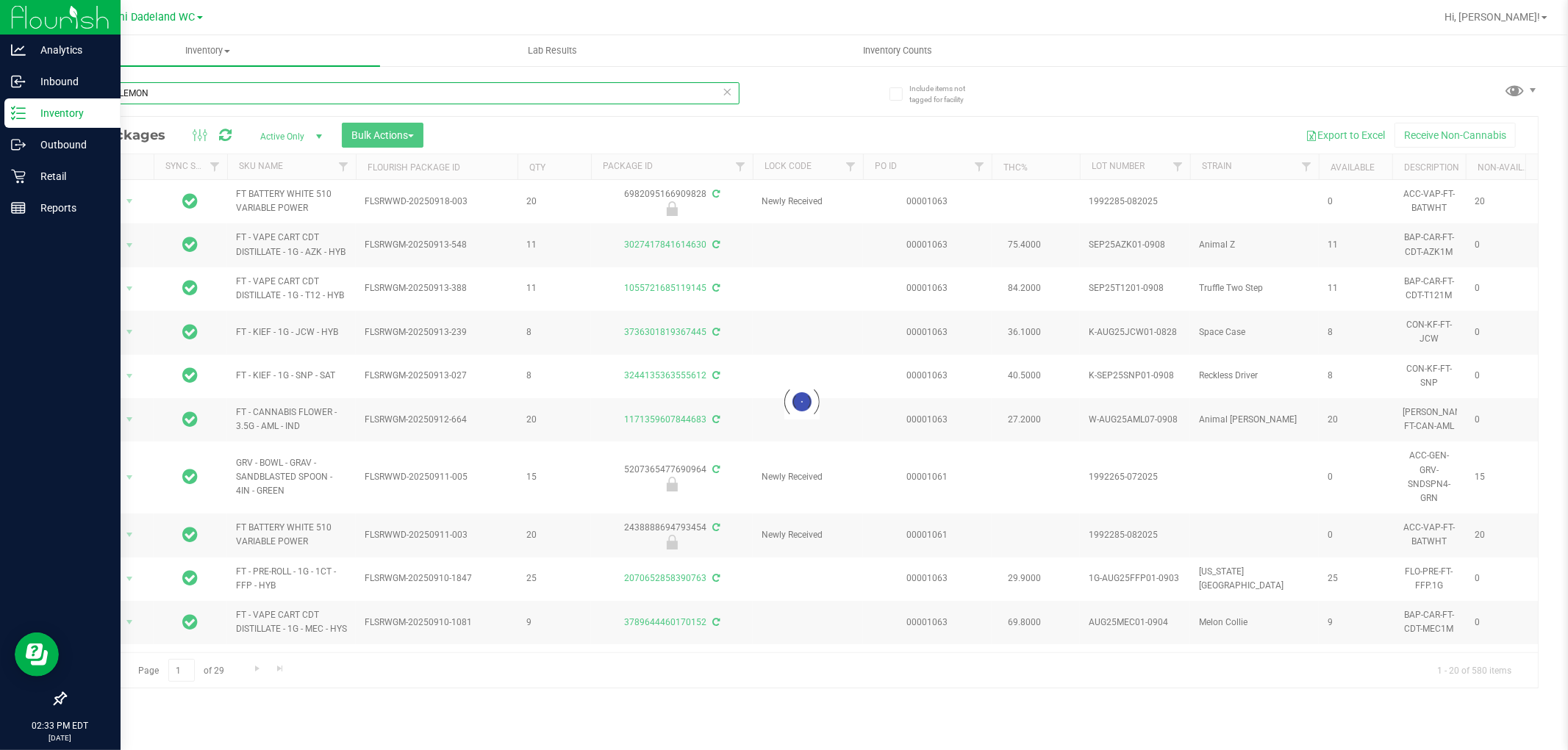
scroll to position [82, 0]
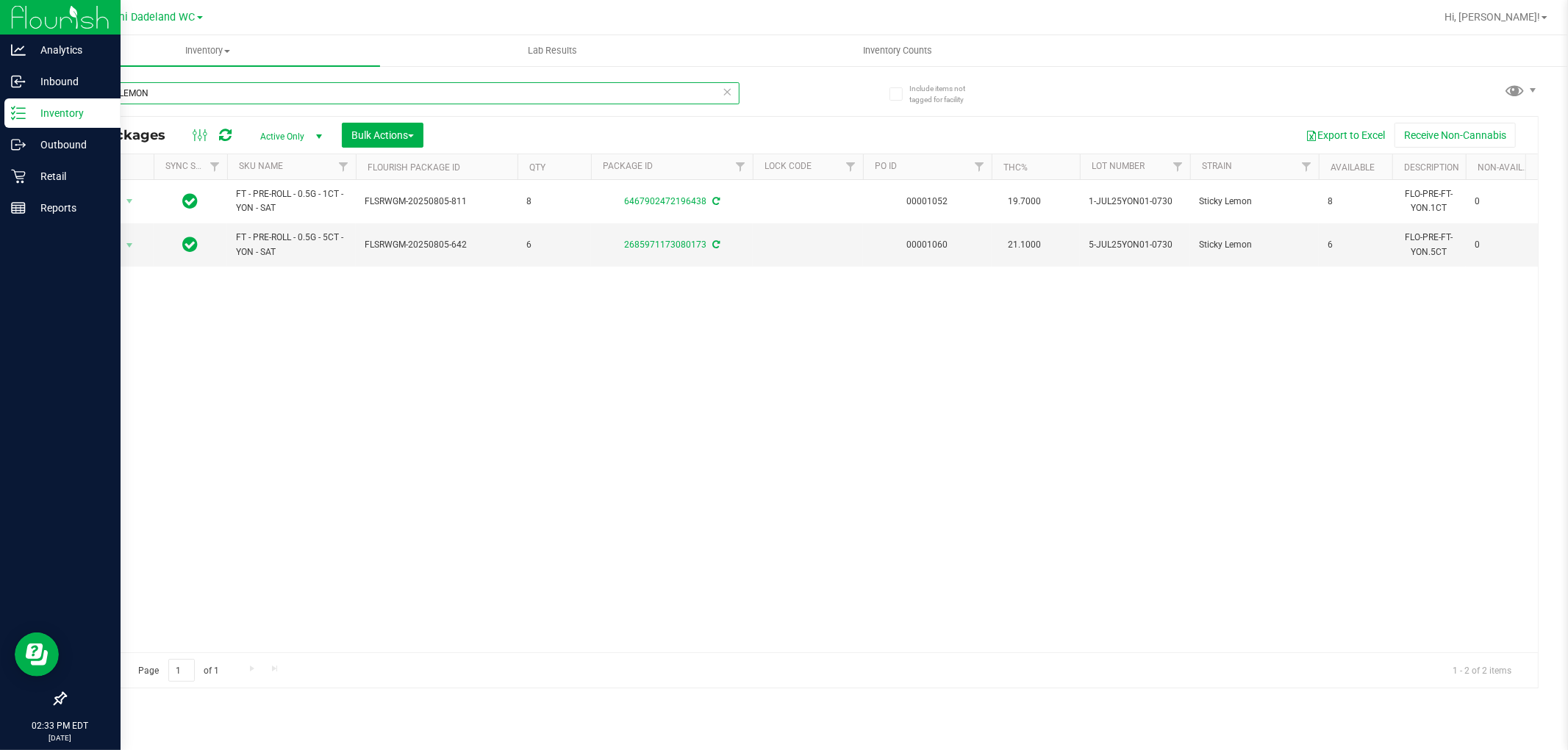
type input "STICKY LEMON"
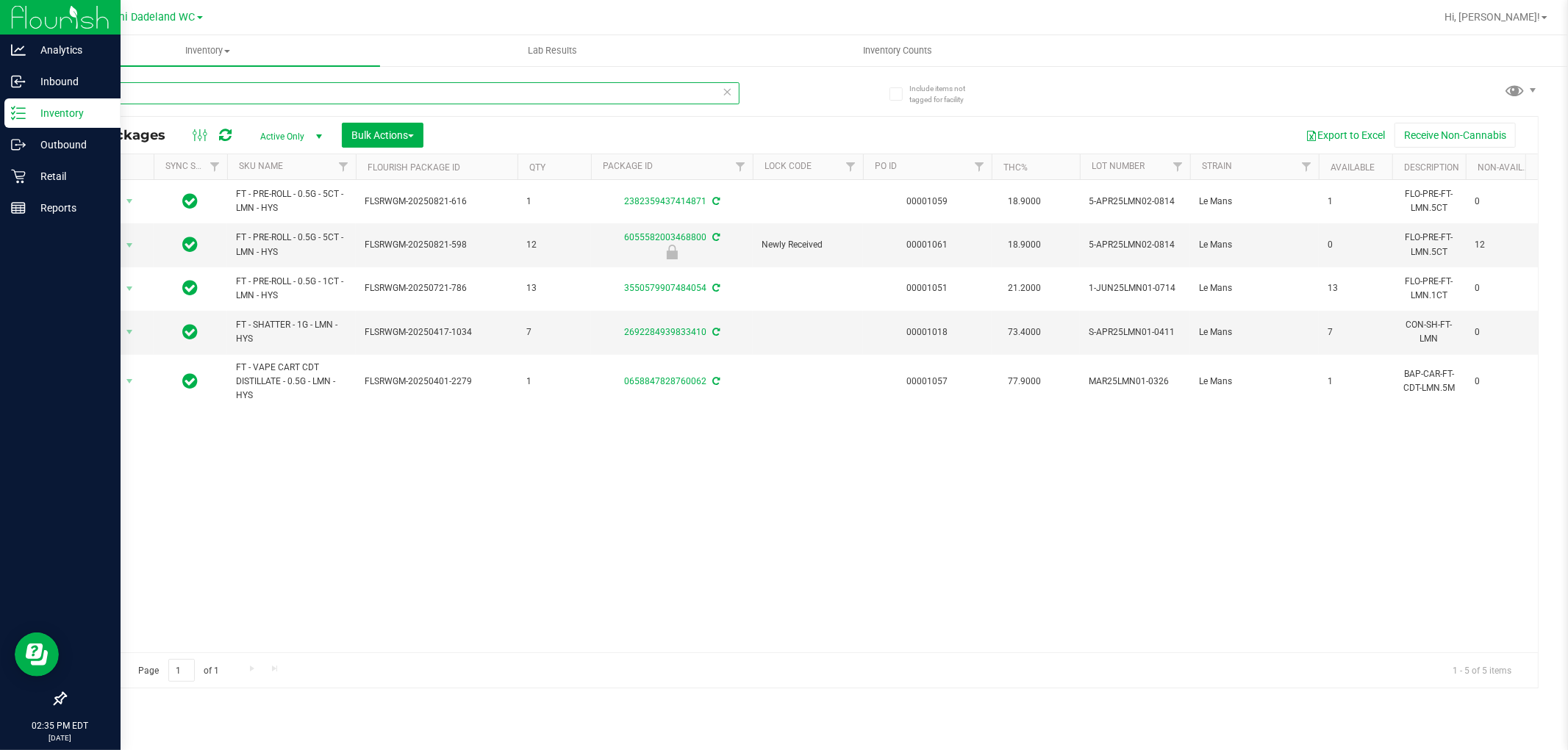
type input "LMN"
click at [1526, 19] on span "Hi, [PERSON_NAME]!" at bounding box center [1492, 17] width 96 height 12
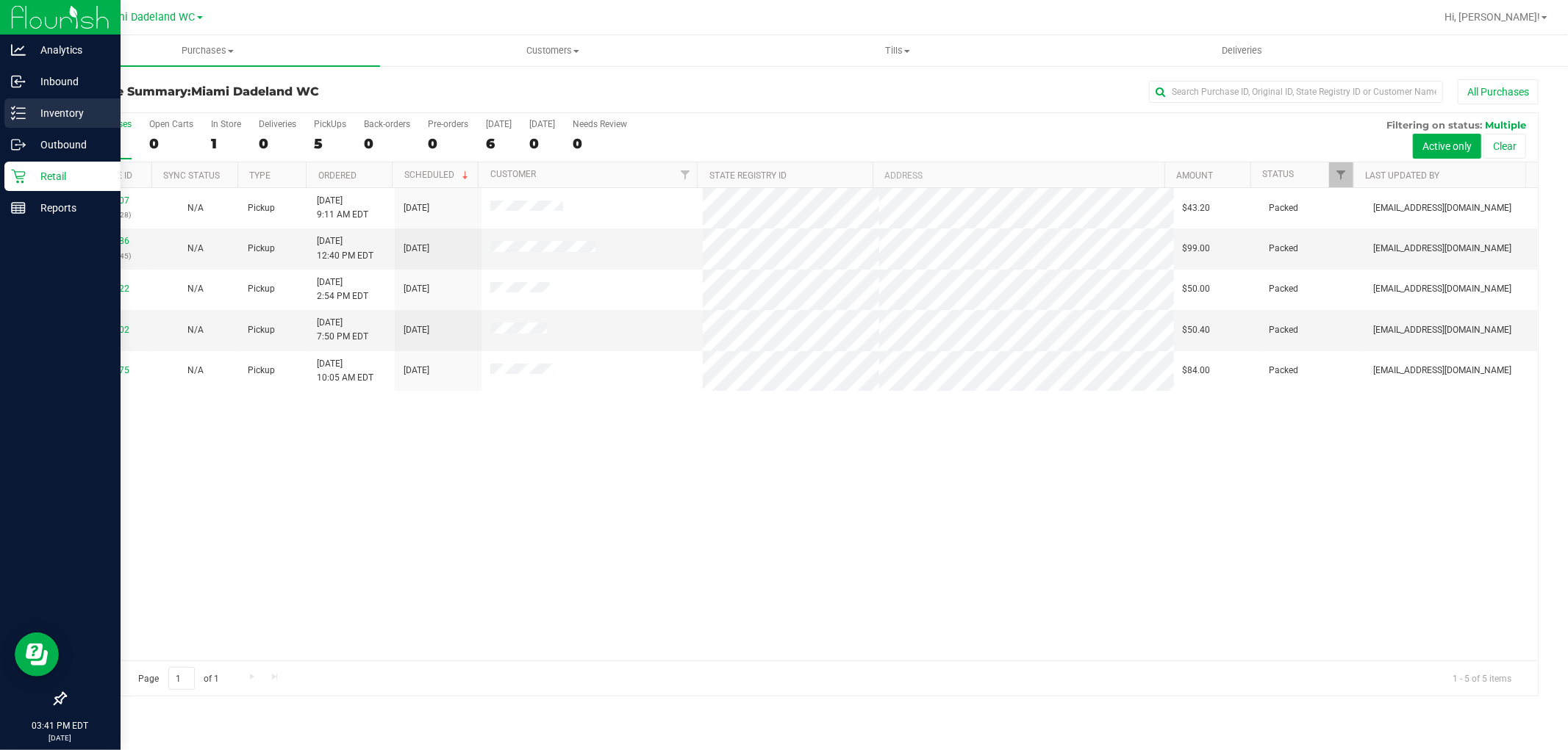
click at [14, 113] on icon at bounding box center [18, 113] width 14 height 14
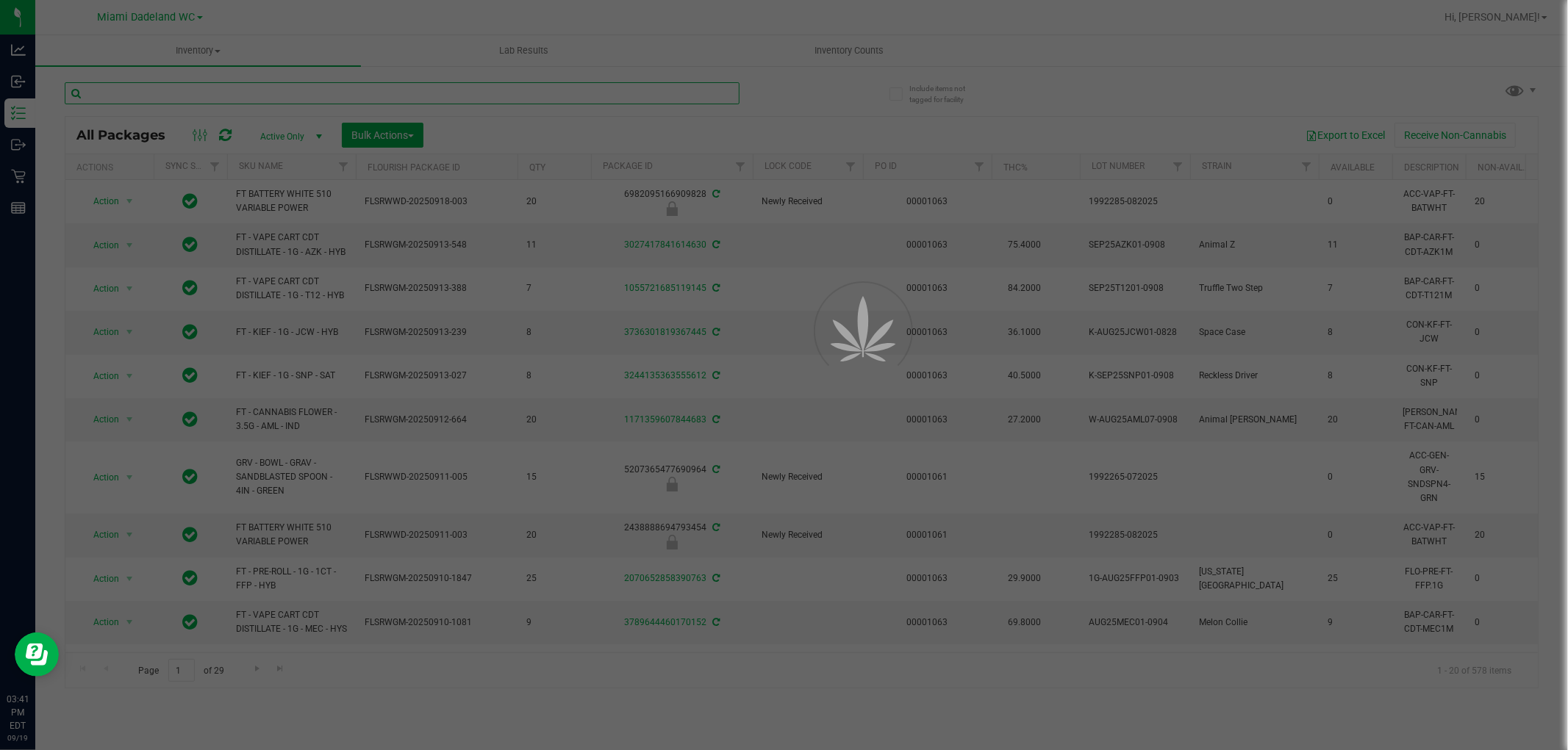
click at [549, 96] on input "text" at bounding box center [402, 92] width 675 height 22
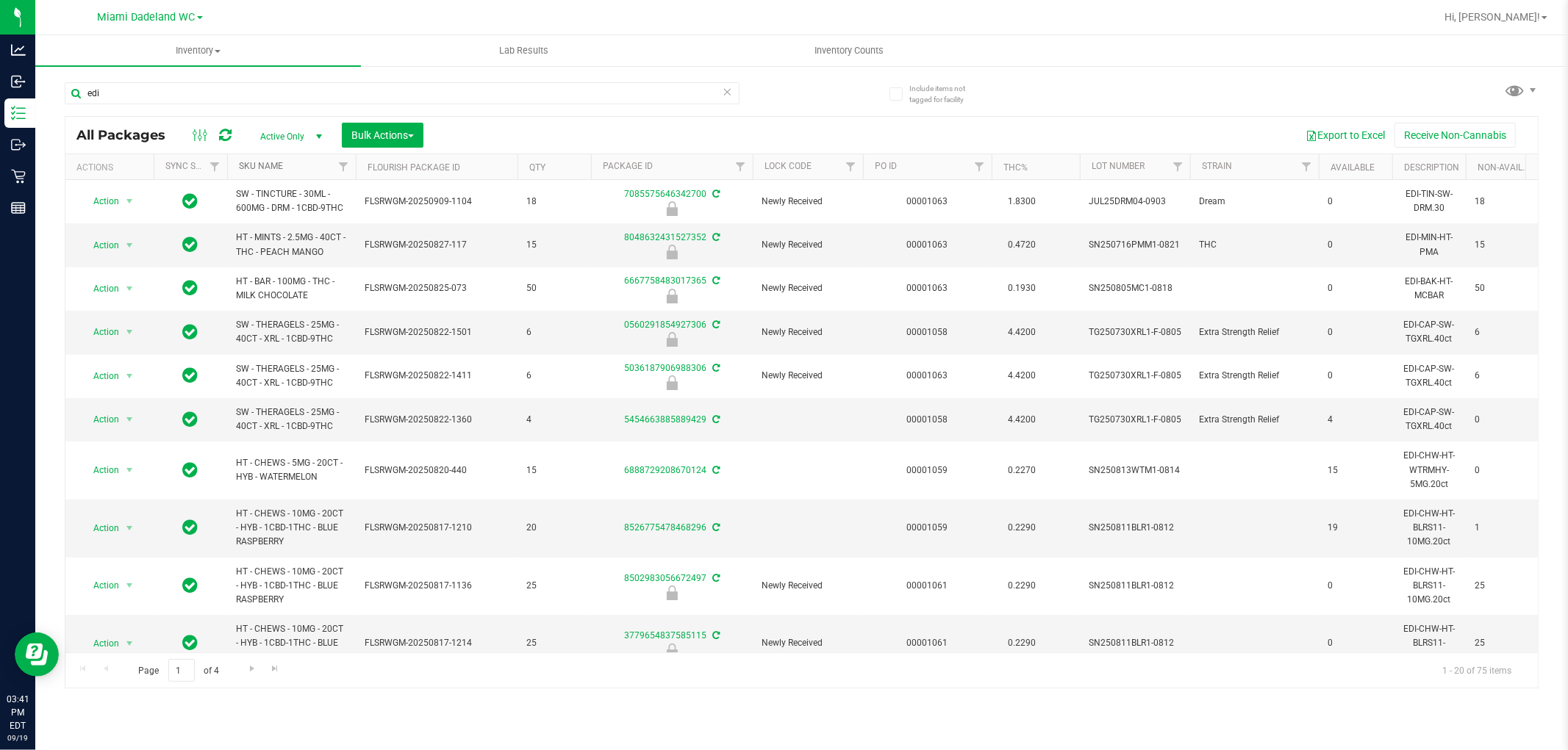
click at [255, 164] on link "SKU Name" at bounding box center [260, 165] width 44 height 10
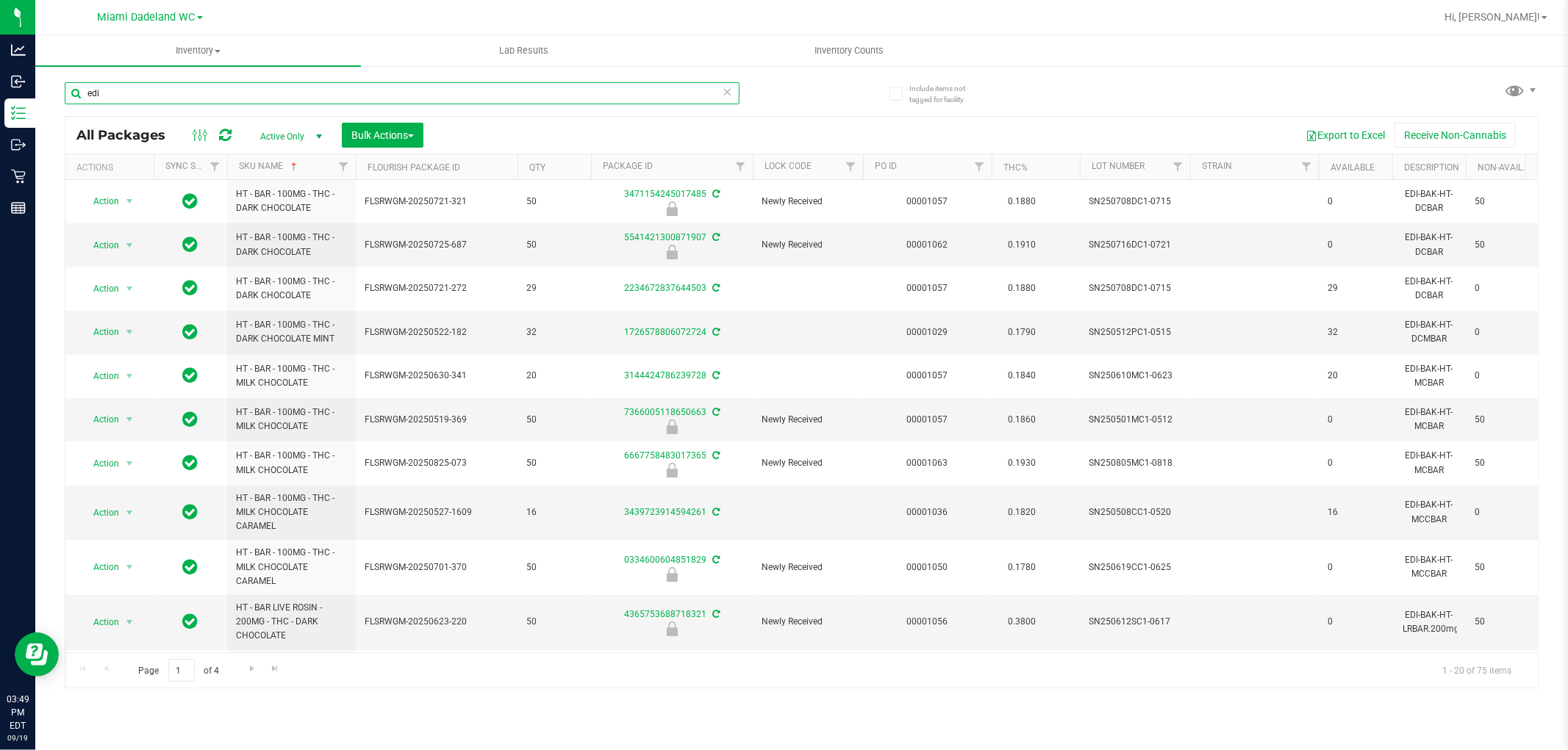
click at [197, 82] on input "edi" at bounding box center [402, 92] width 675 height 22
click at [197, 84] on input "edi" at bounding box center [402, 92] width 675 height 22
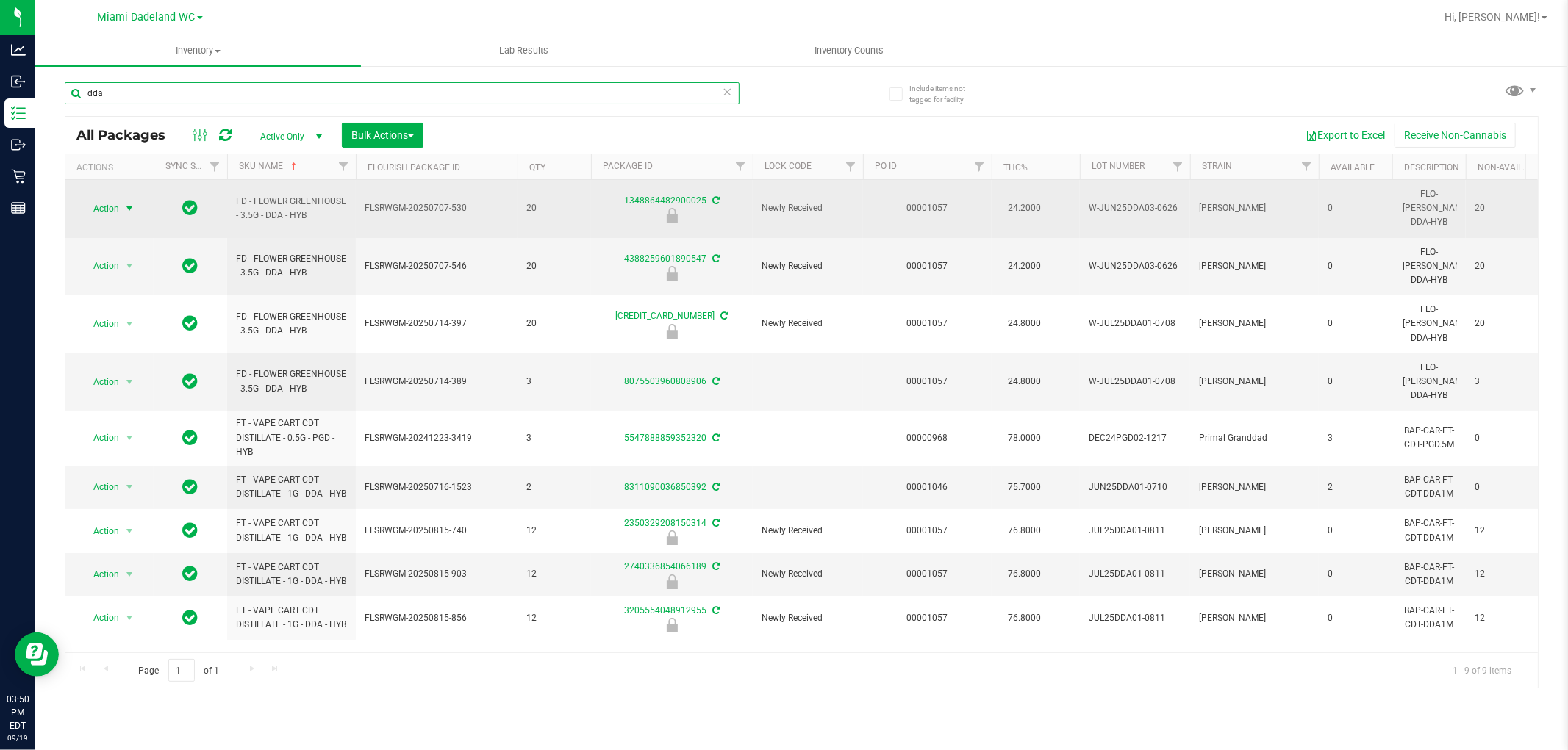
type input "dda"
click at [108, 198] on span "Action" at bounding box center [100, 209] width 39 height 21
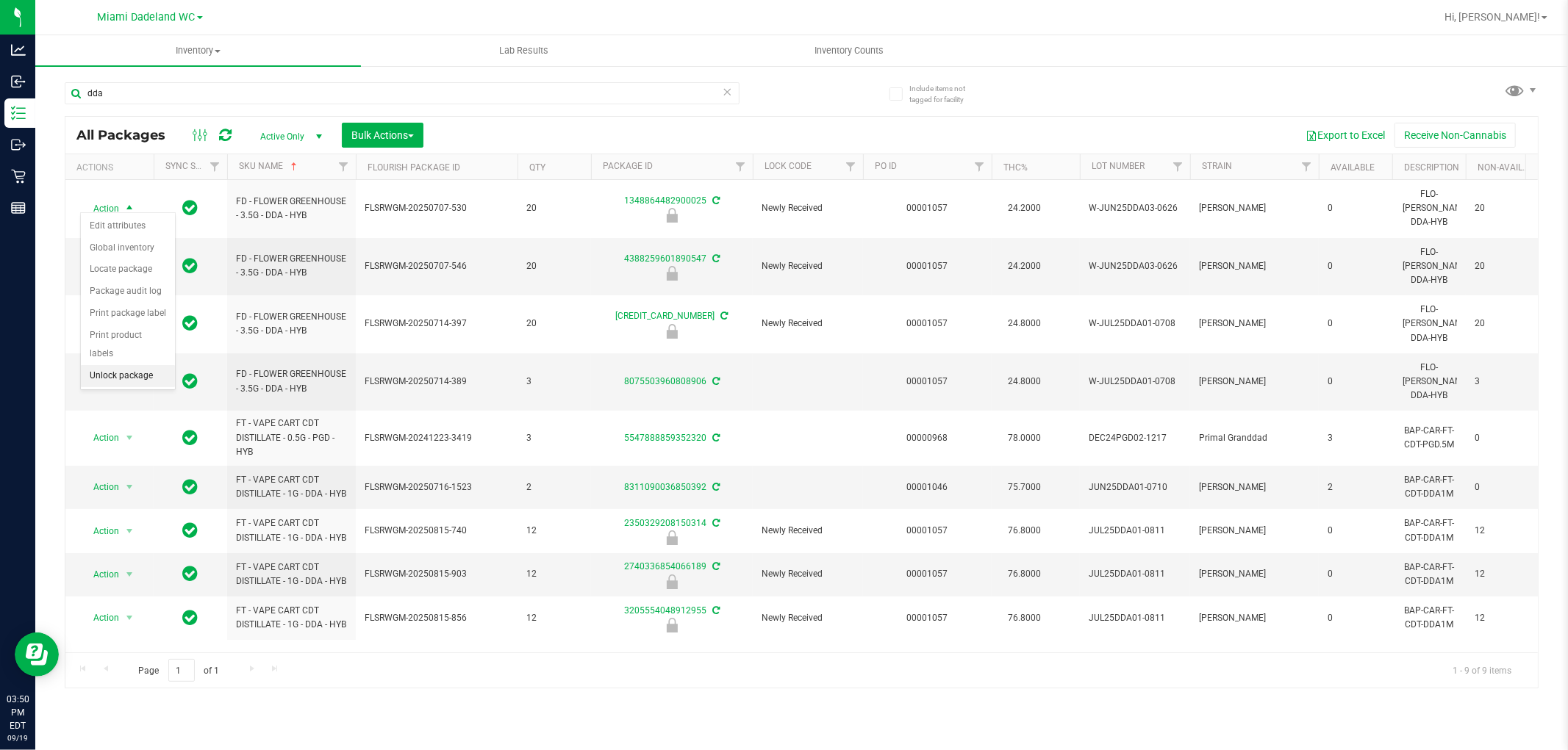
click at [130, 382] on li "Unlock package" at bounding box center [128, 376] width 94 height 22
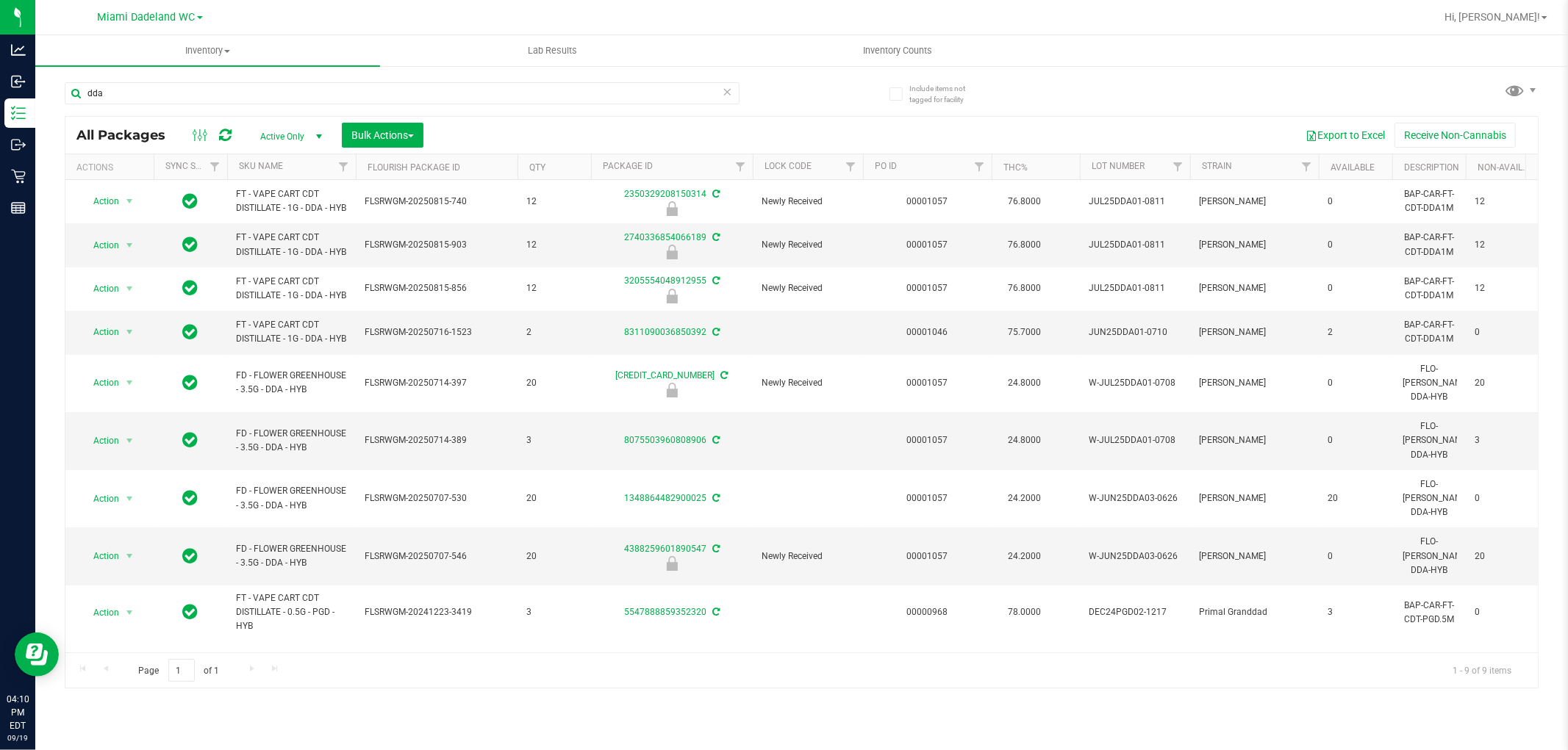
click at [204, 71] on div "dda" at bounding box center [434, 92] width 737 height 47
click at [206, 79] on div "dda" at bounding box center [434, 92] width 737 height 47
click at [206, 94] on input "dda" at bounding box center [402, 92] width 675 height 22
click at [210, 94] on input "dda" at bounding box center [402, 92] width 675 height 22
type input "dda"
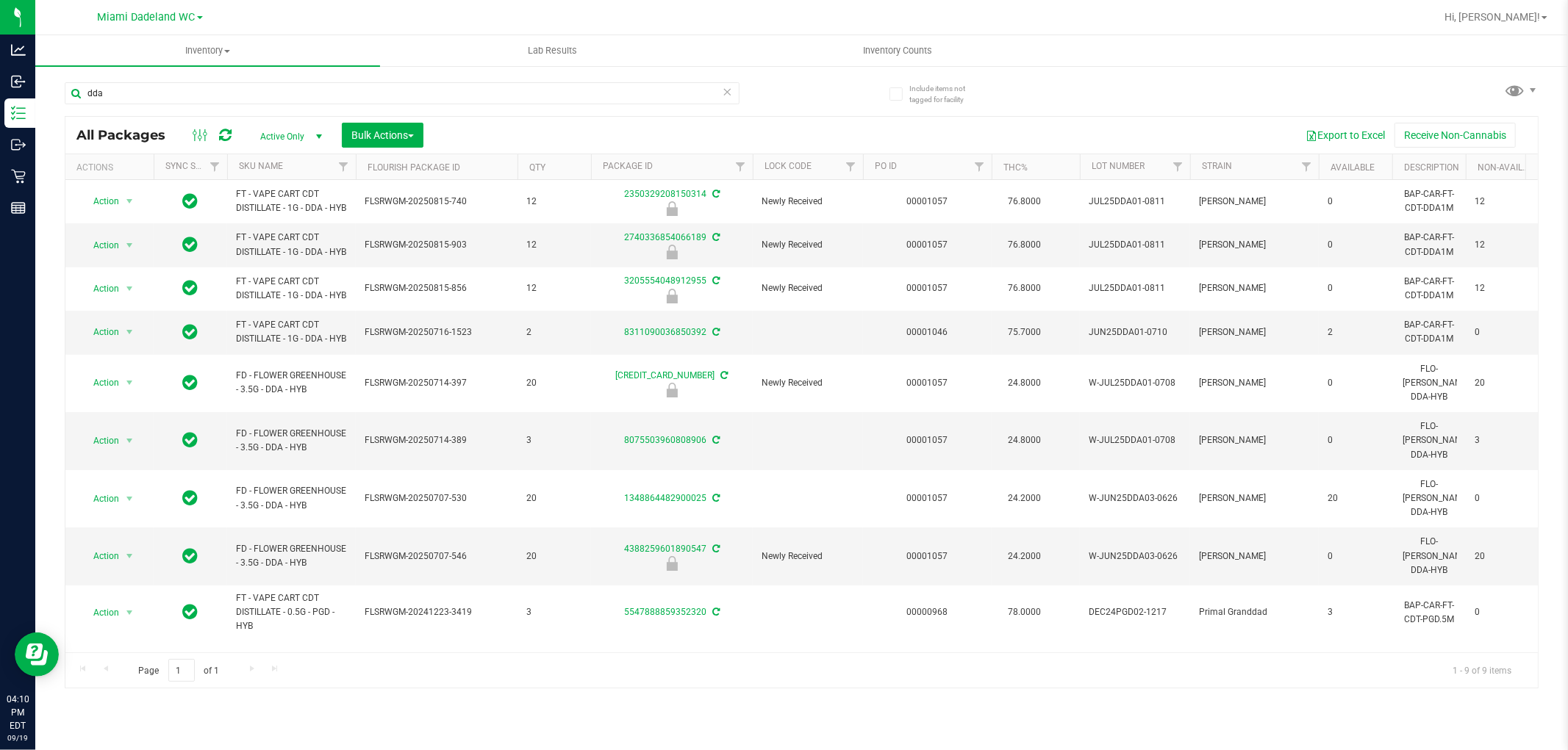
click at [487, 120] on div "All Packages Active Only Active Only Lab Samples Locked All External Internal B…" at bounding box center [801, 136] width 1472 height 37
click at [435, 83] on input "dda" at bounding box center [402, 92] width 675 height 22
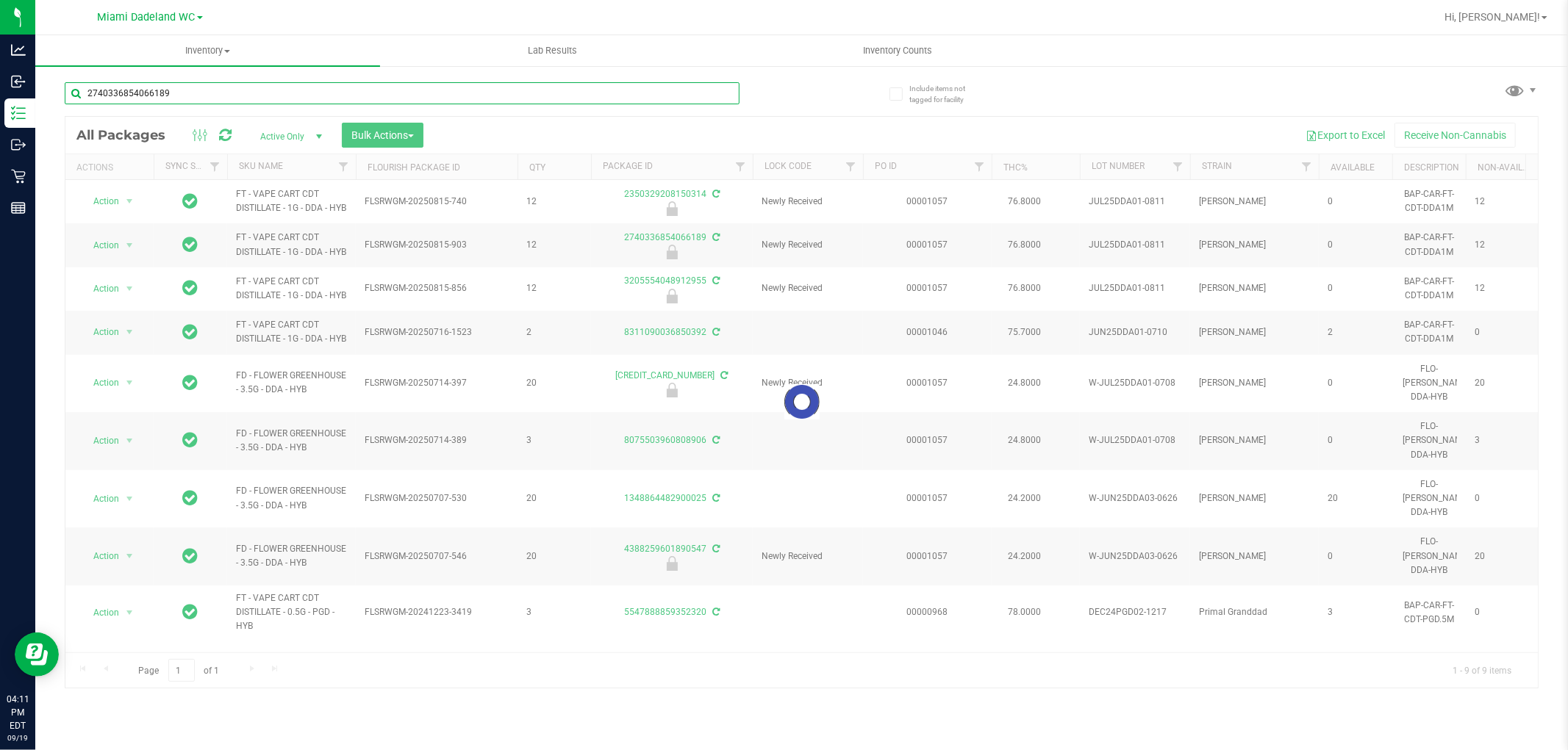
type input "2740336854066189"
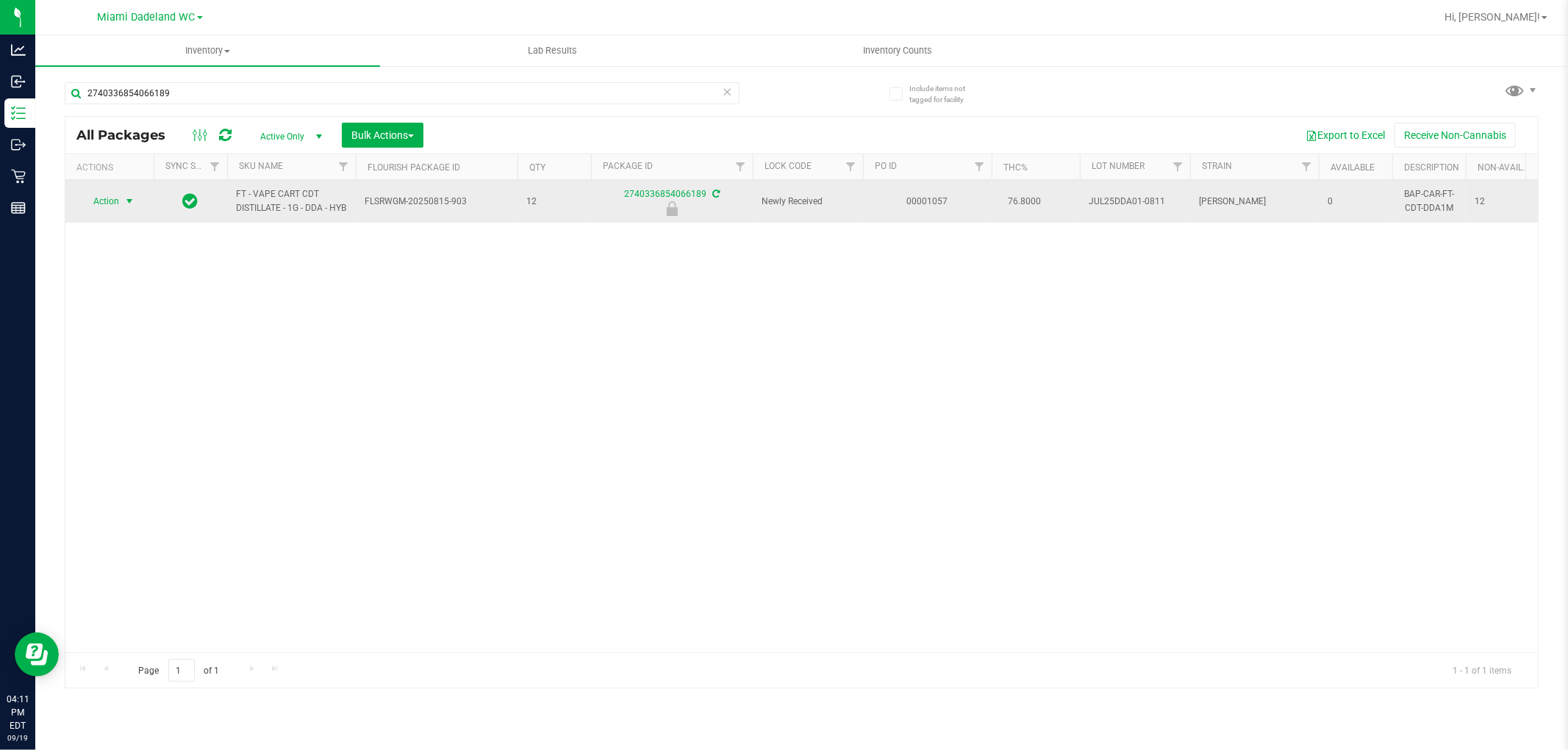
click at [115, 207] on span "Action" at bounding box center [100, 202] width 39 height 21
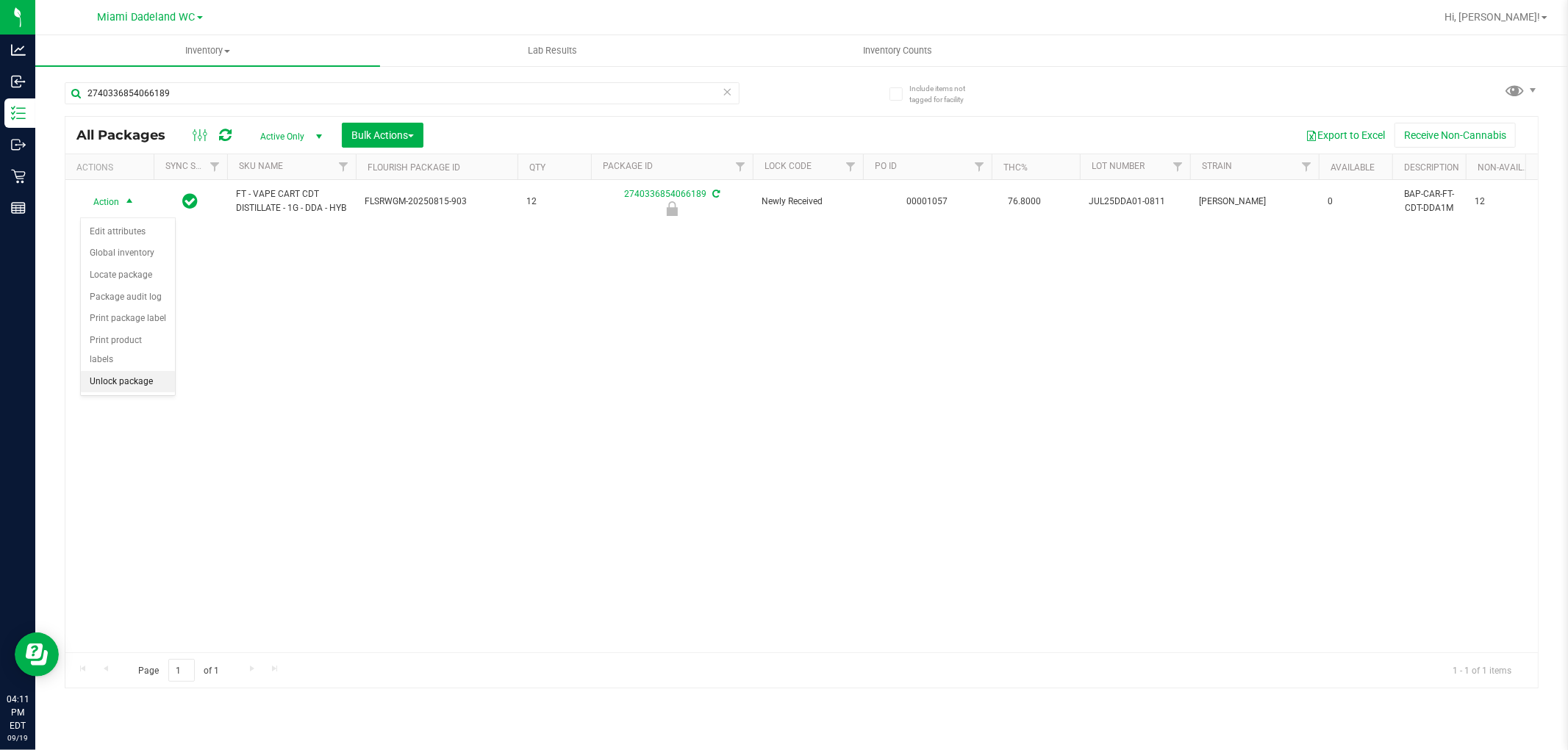
click at [157, 384] on li "Unlock package" at bounding box center [128, 381] width 94 height 22
click at [1525, 18] on span "Hi, [PERSON_NAME]!" at bounding box center [1492, 17] width 96 height 12
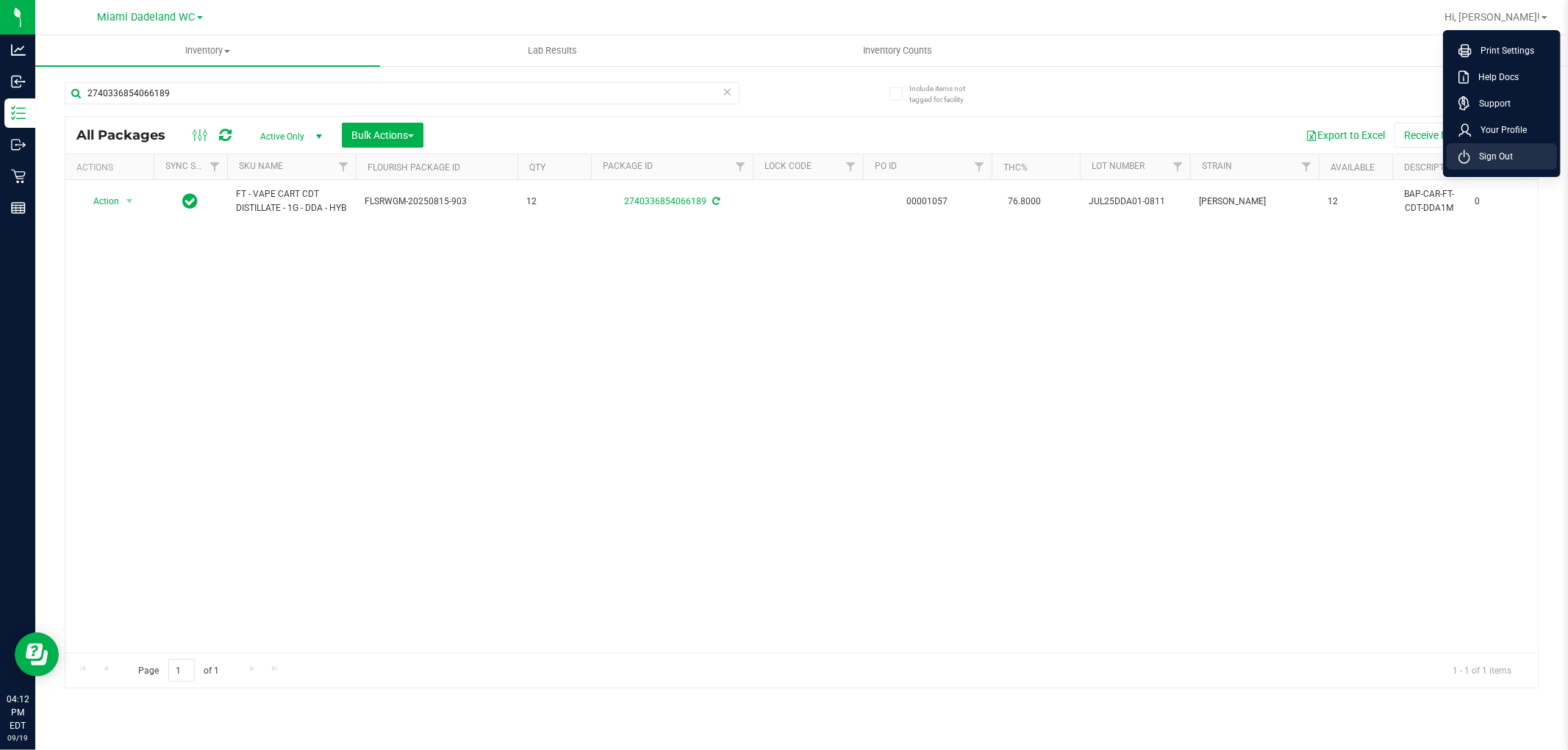
click at [1497, 151] on span "Sign Out" at bounding box center [1491, 157] width 43 height 14
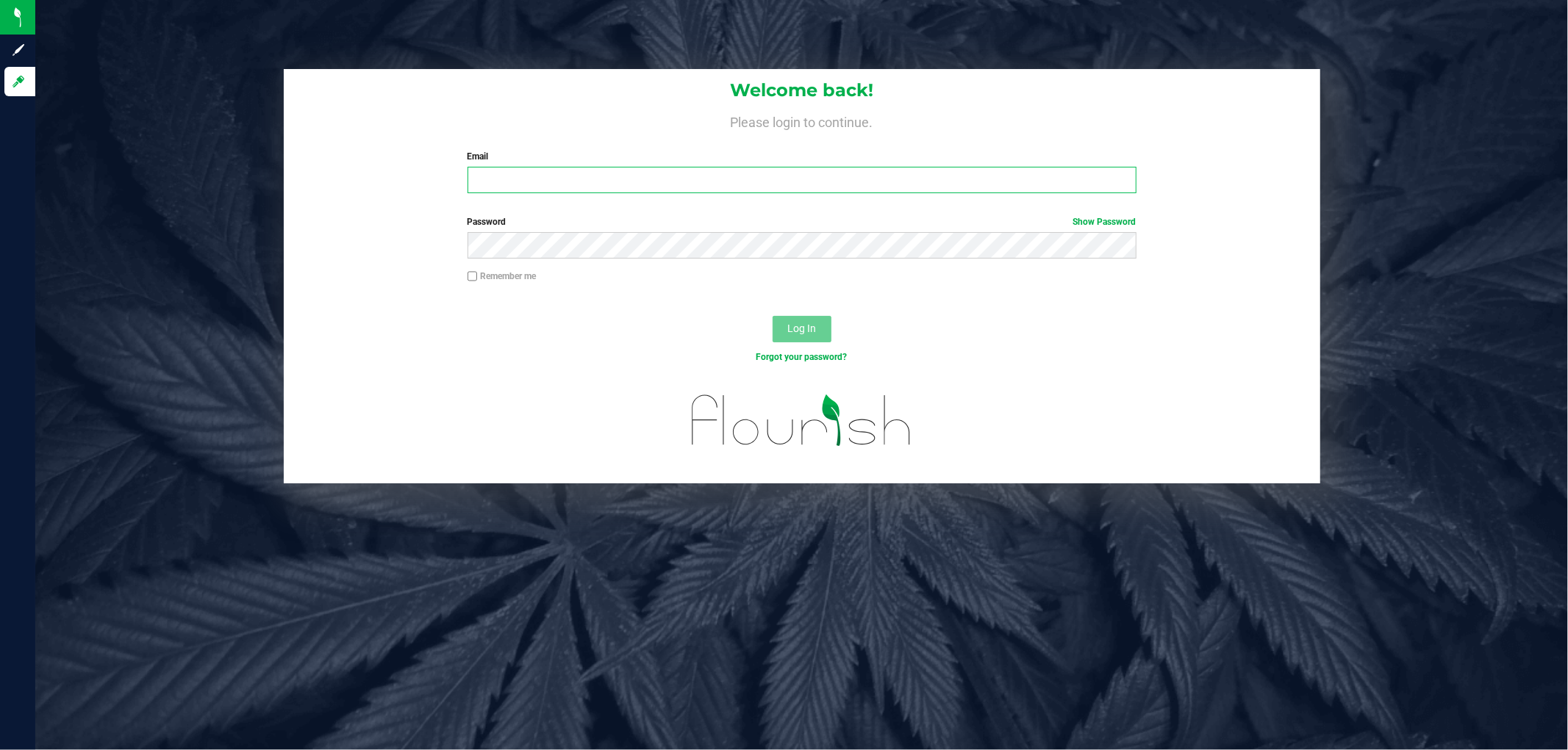
click at [839, 167] on input "Email" at bounding box center [802, 180] width 669 height 26
click at [788, 107] on div "Welcome back! Please login to continue. Email Required Please format your email…" at bounding box center [802, 137] width 1036 height 136
click at [584, 185] on input "Email" at bounding box center [802, 180] width 669 height 26
type input "a"
click at [873, 184] on input "Email" at bounding box center [802, 180] width 669 height 26
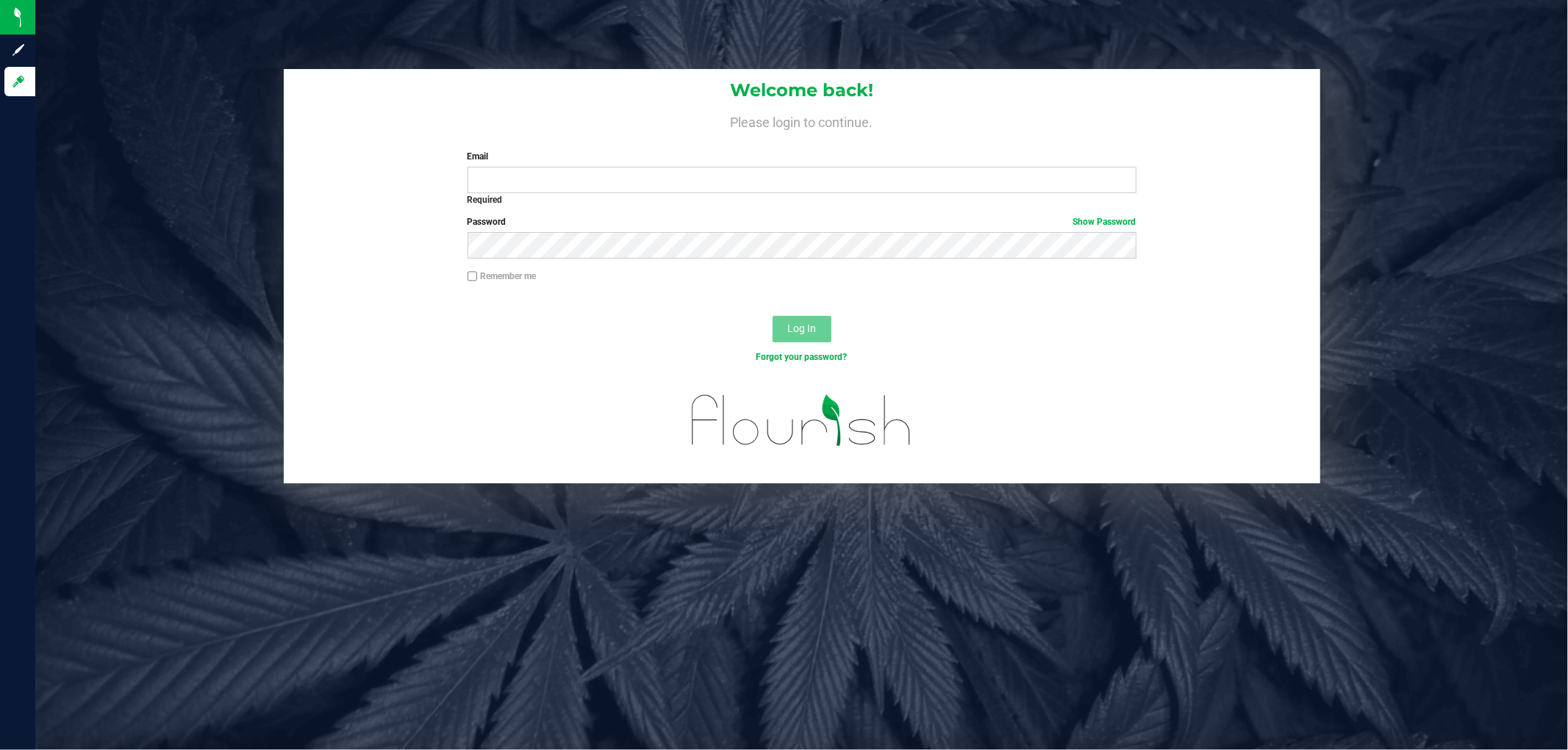
click at [526, 194] on div "Required" at bounding box center [802, 200] width 669 height 13
click at [529, 189] on input "Email" at bounding box center [802, 180] width 669 height 26
type input "[EMAIL_ADDRESS][DOMAIN_NAME]"
drag, startPoint x: 635, startPoint y: 259, endPoint x: 914, endPoint y: 267, distance: 279.1
click at [914, 267] on div "Password Show Password" at bounding box center [802, 243] width 1036 height 55
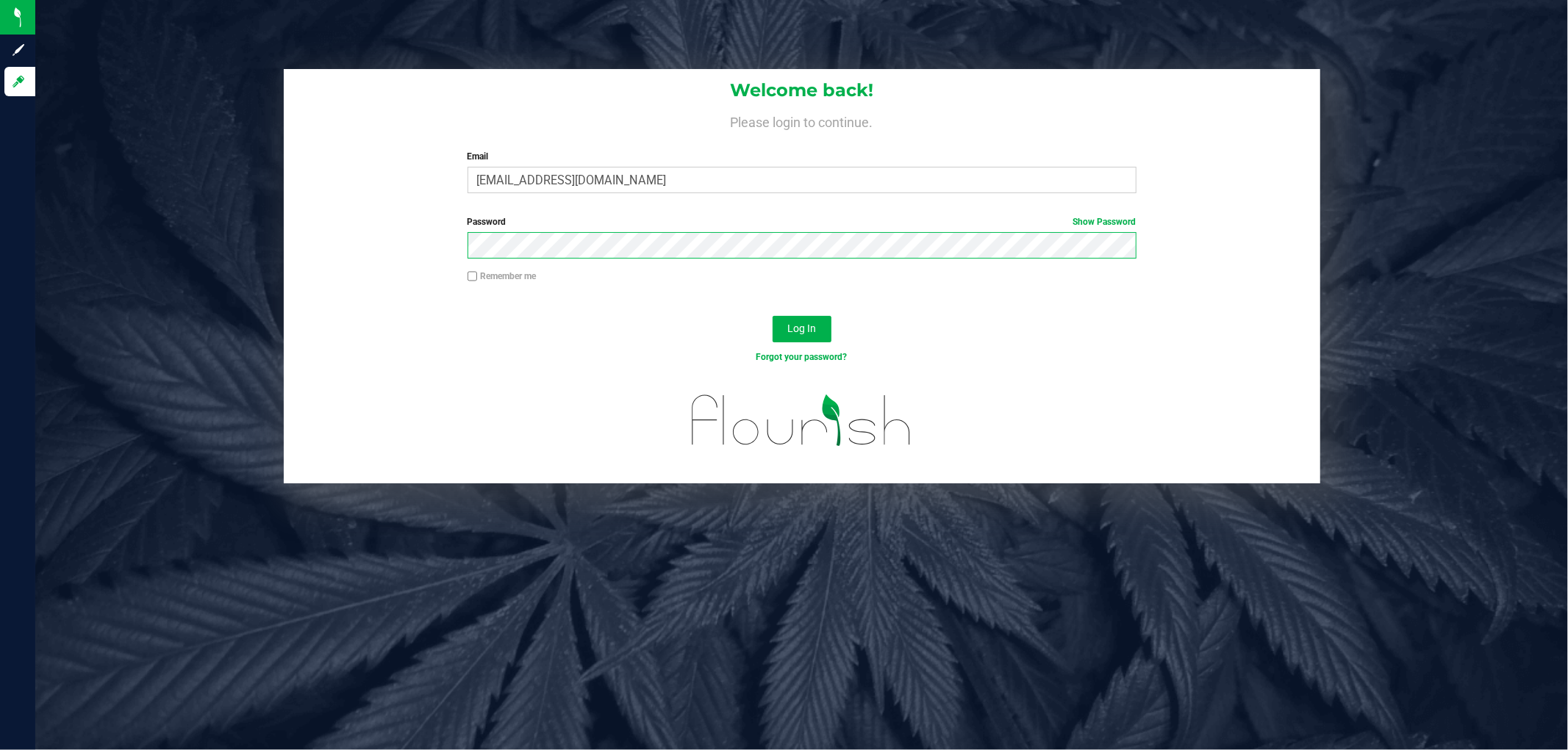
click at [773, 316] on button "Log In" at bounding box center [802, 329] width 59 height 26
